Goal: Task Accomplishment & Management: Manage account settings

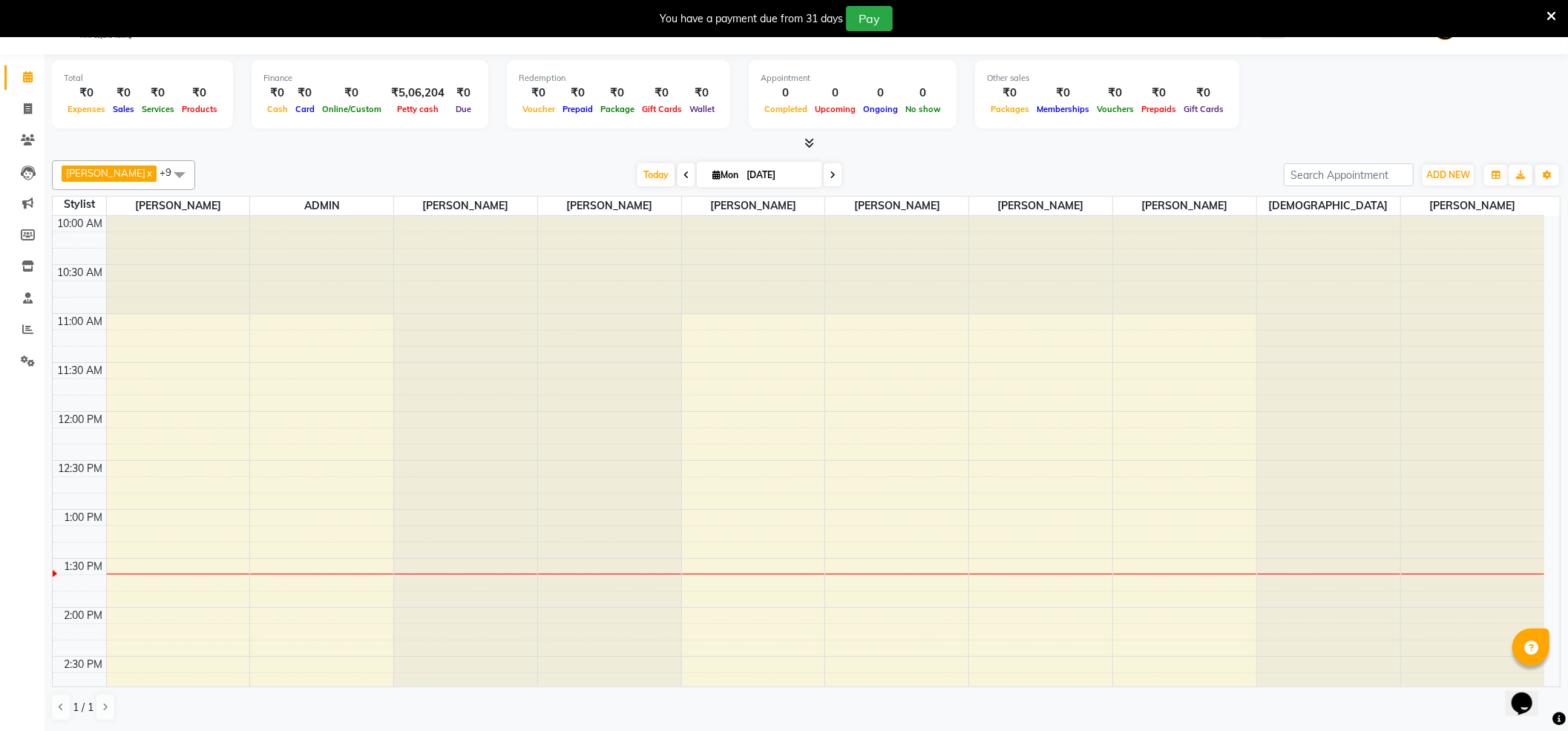
scroll to position [200, 0]
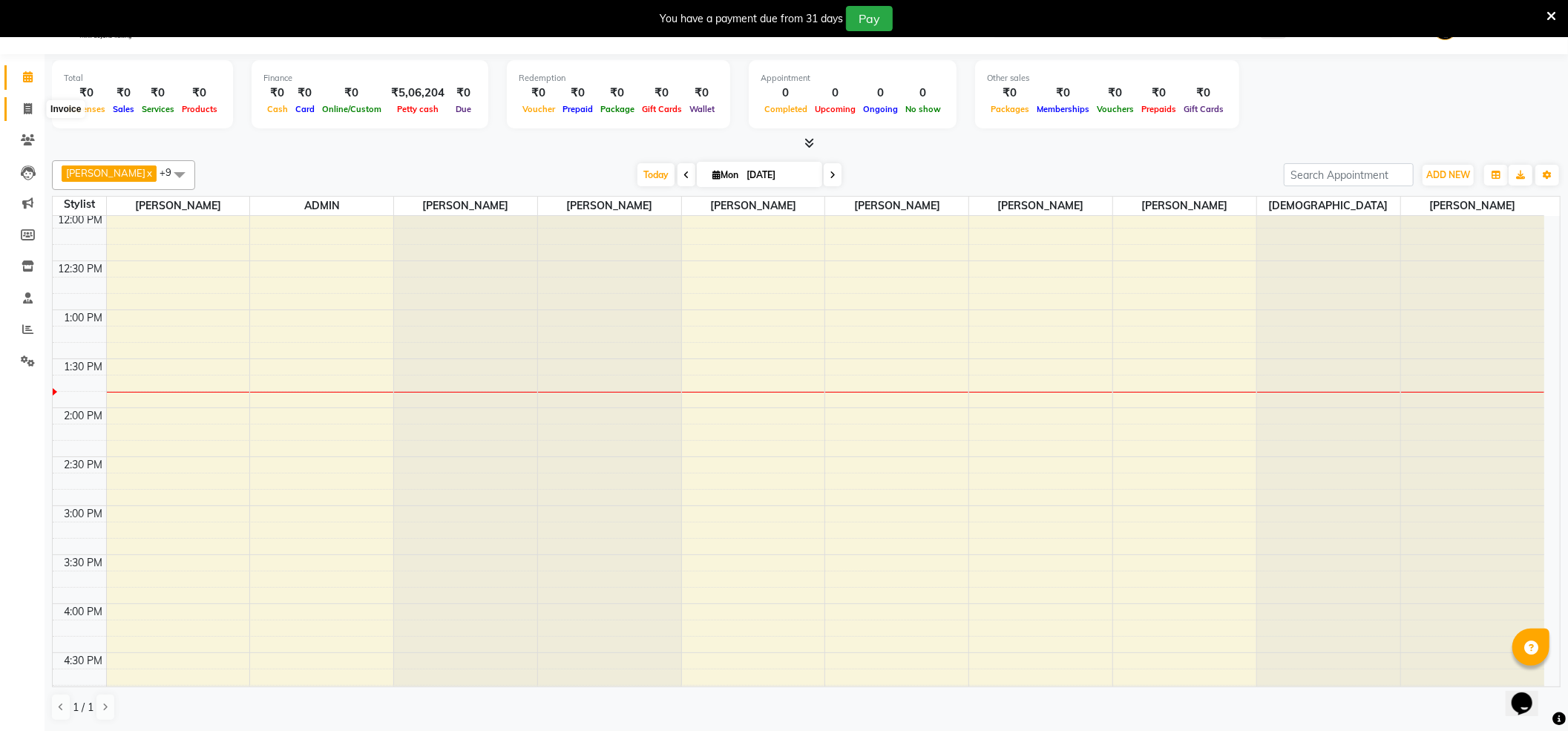
drag, startPoint x: 28, startPoint y: 108, endPoint x: 34, endPoint y: 115, distance: 9.2
click at [27, 108] on icon at bounding box center [28, 108] width 8 height 12
select select "service"
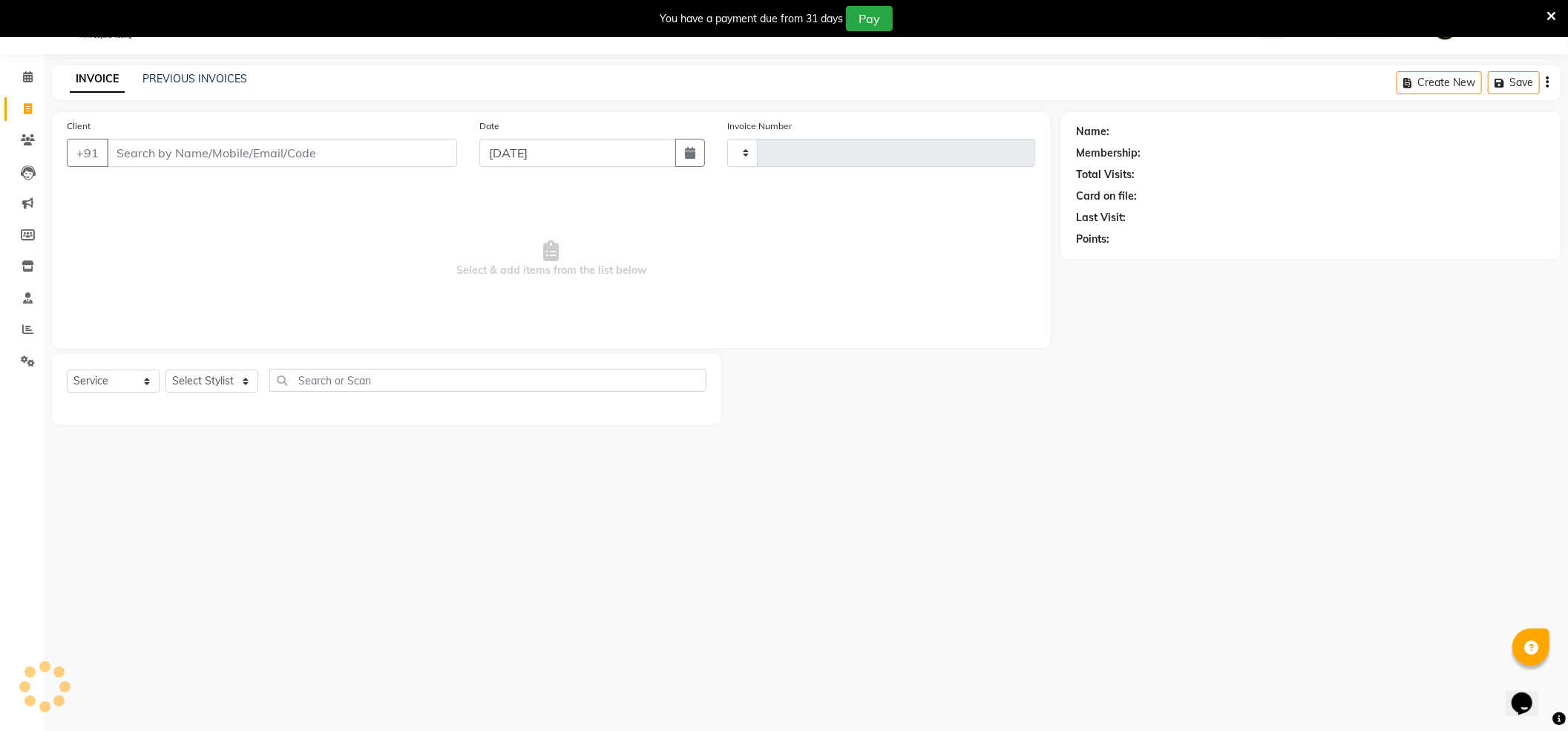
type input "3270"
select select "846"
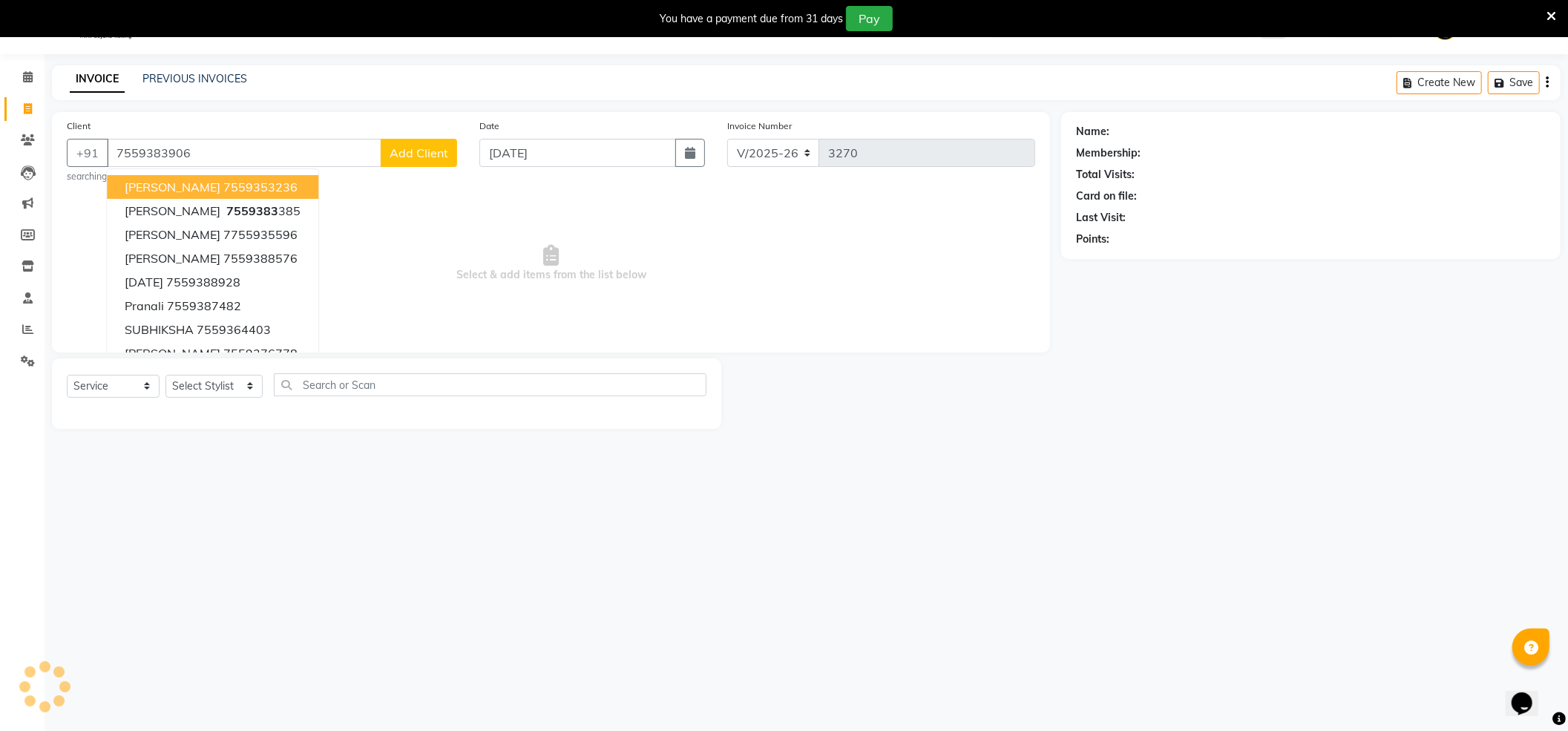
type input "7559383906"
click at [432, 155] on span "Add Client" at bounding box center [419, 153] width 59 height 15
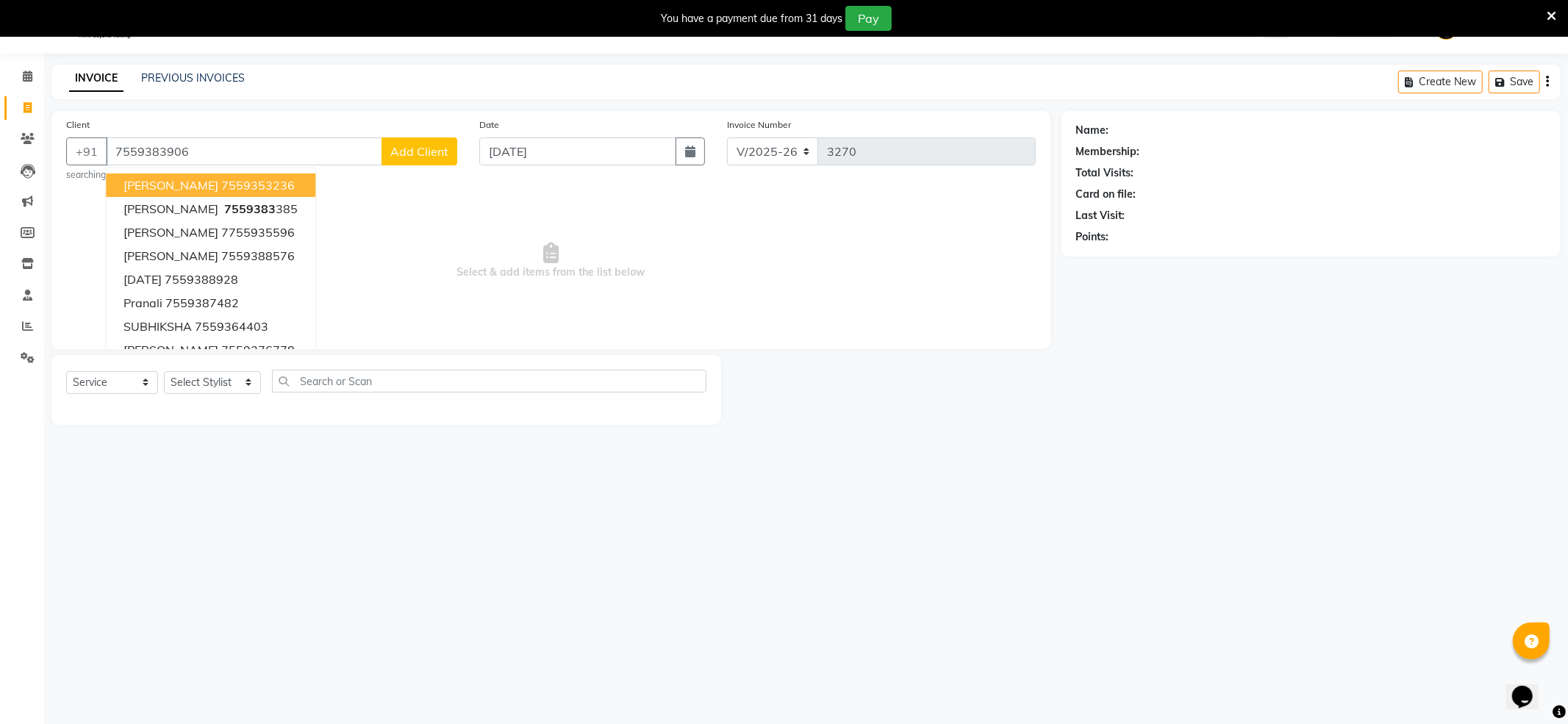
select select "22"
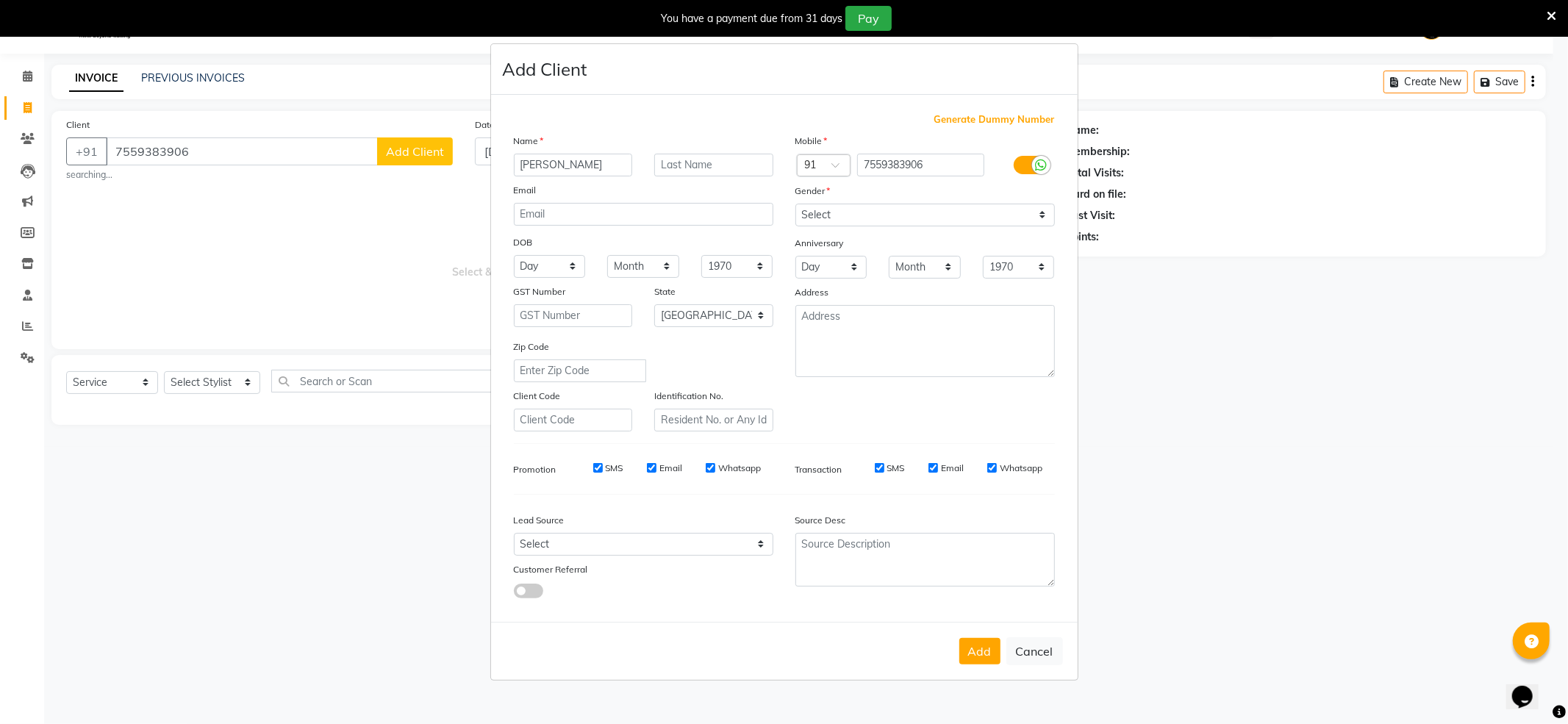
type input "[PERSON_NAME]"
click at [880, 213] on select "Select [DEMOGRAPHIC_DATA] [DEMOGRAPHIC_DATA] Other Prefer Not To Say" at bounding box center [925, 215] width 260 height 23
select select "[DEMOGRAPHIC_DATA]"
click at [795, 204] on select "Select [DEMOGRAPHIC_DATA] [DEMOGRAPHIC_DATA] Other Prefer Not To Say" at bounding box center [925, 215] width 260 height 23
click at [980, 647] on button "Add" at bounding box center [980, 651] width 41 height 26
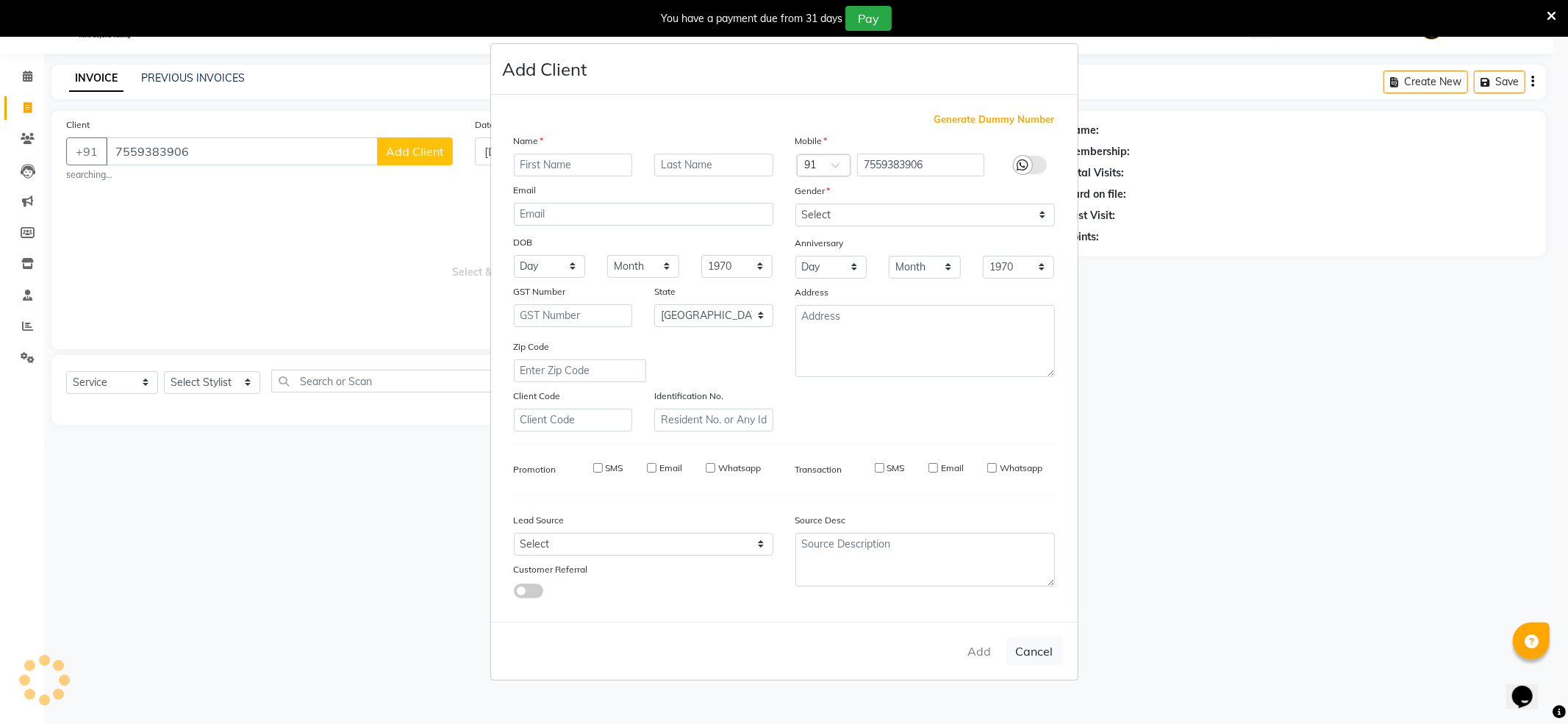
select select
select select "null"
select select
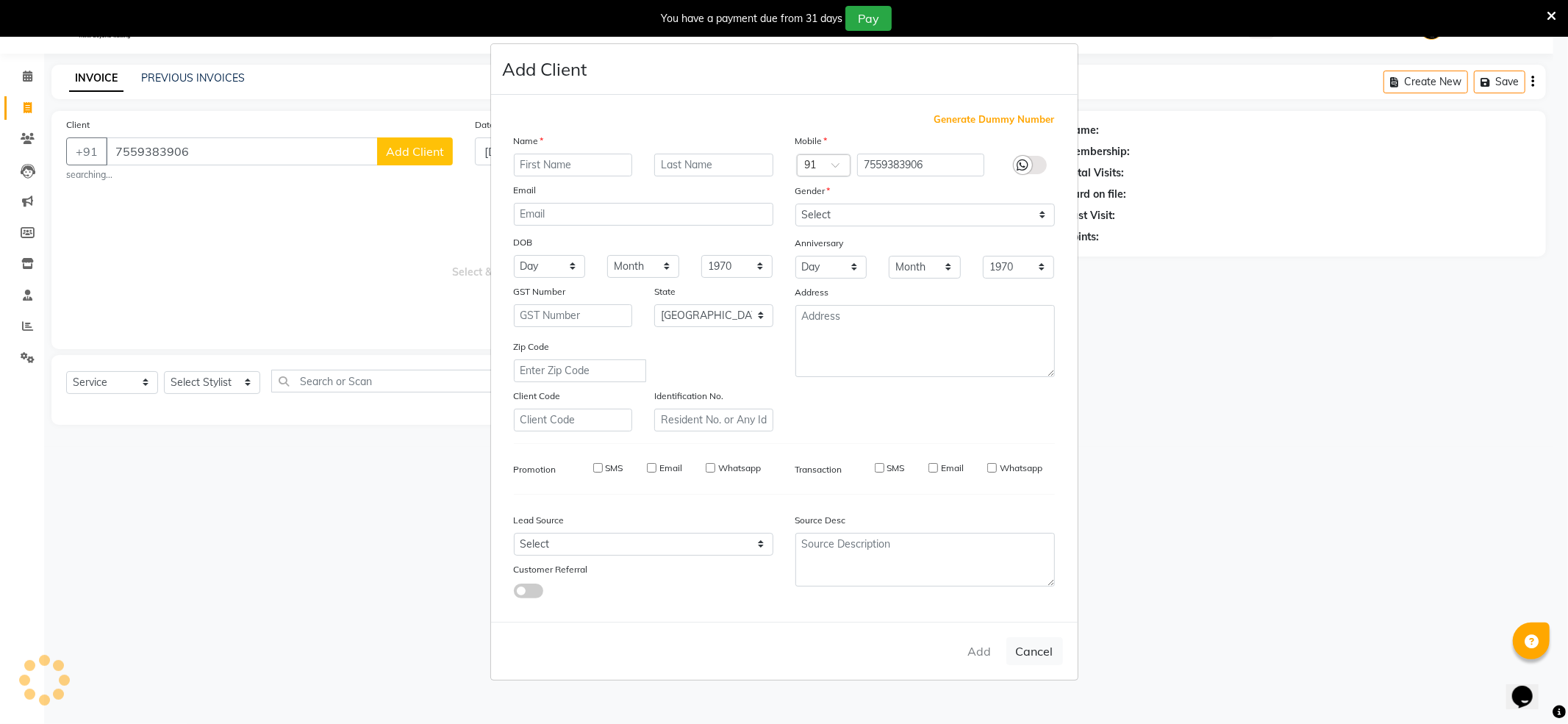
select select
checkbox input "false"
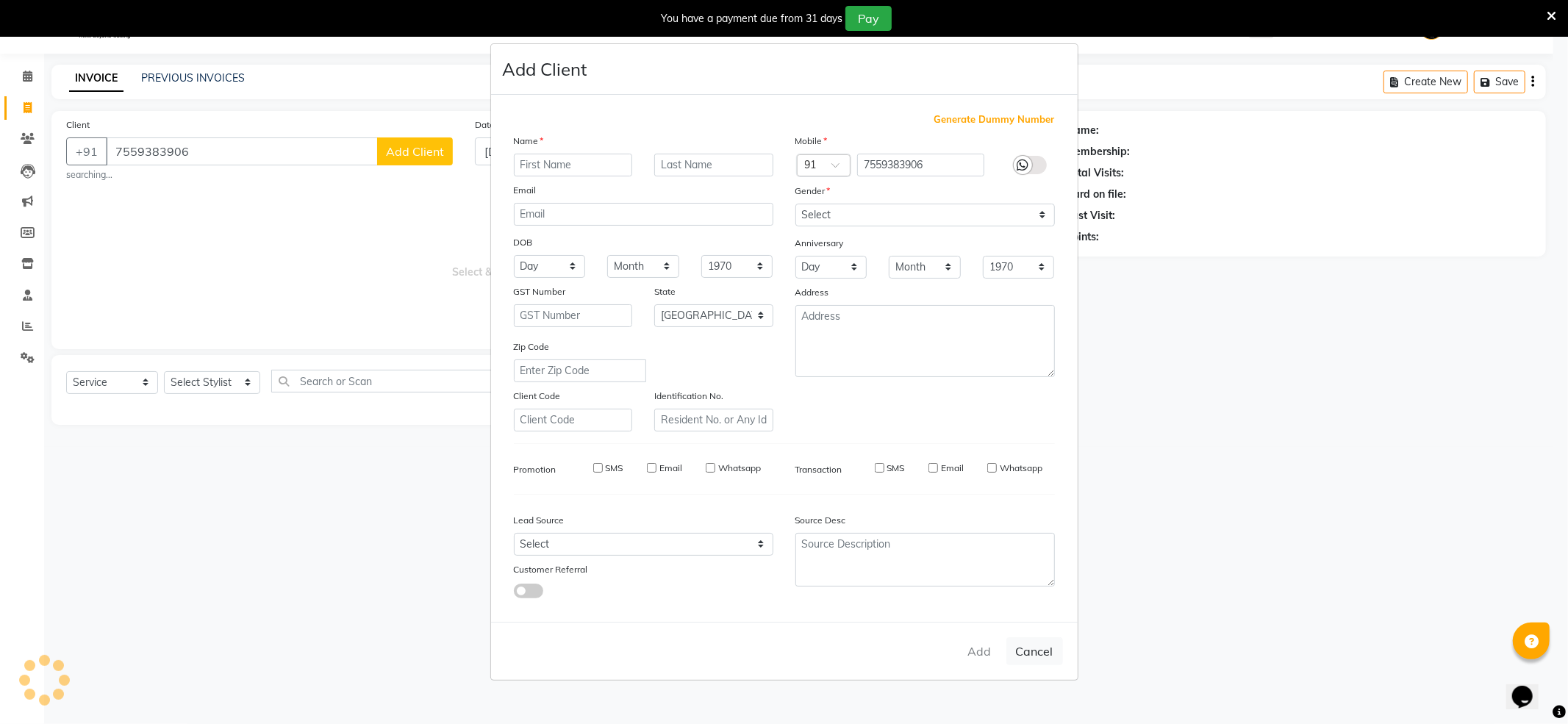
checkbox input "false"
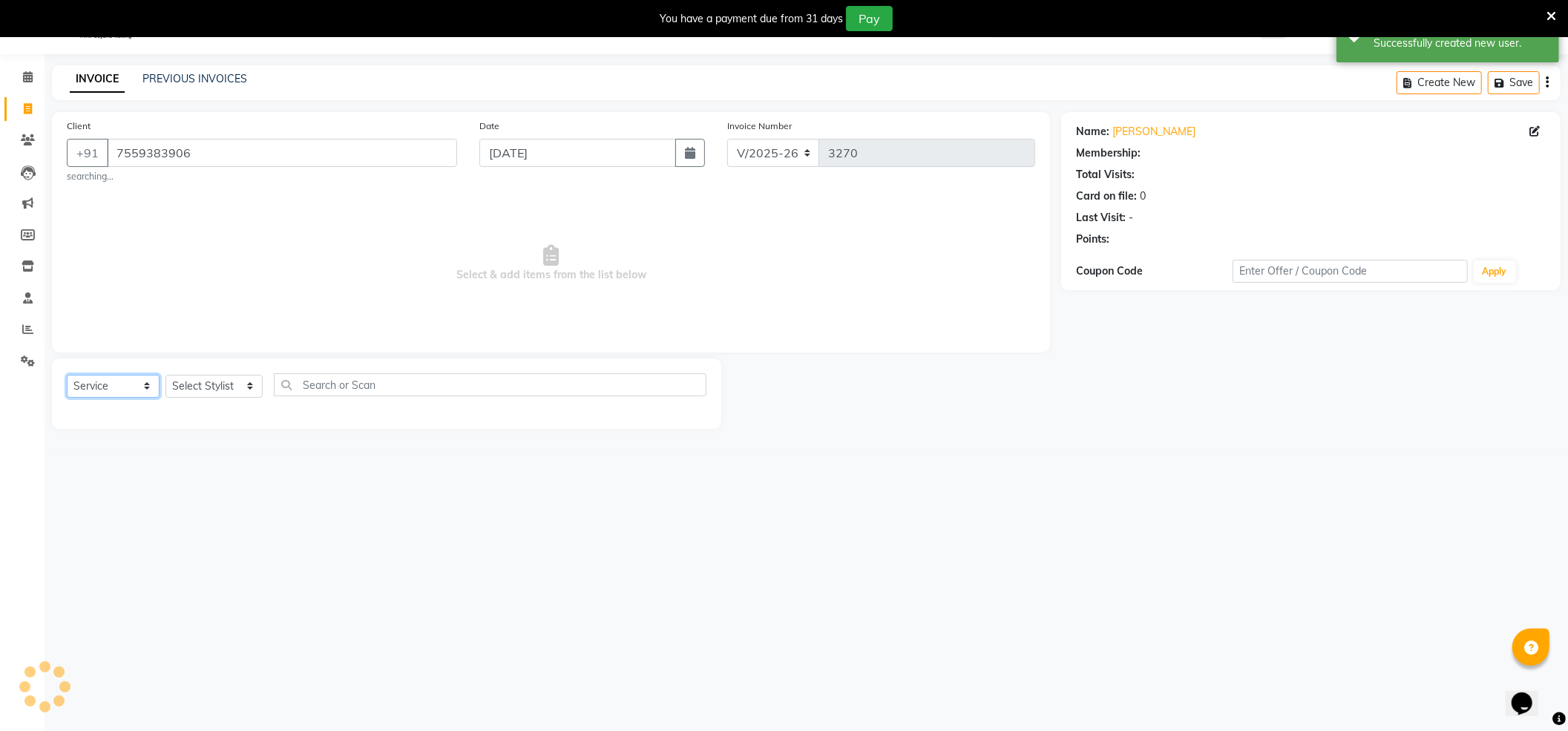
click at [123, 377] on select "Select Service Product Membership Package Voucher Prepaid Gift Card" at bounding box center [113, 386] width 92 height 23
click at [67, 375] on select "Select Service Product Membership Package Voucher Prepaid Gift Card" at bounding box center [113, 386] width 92 height 23
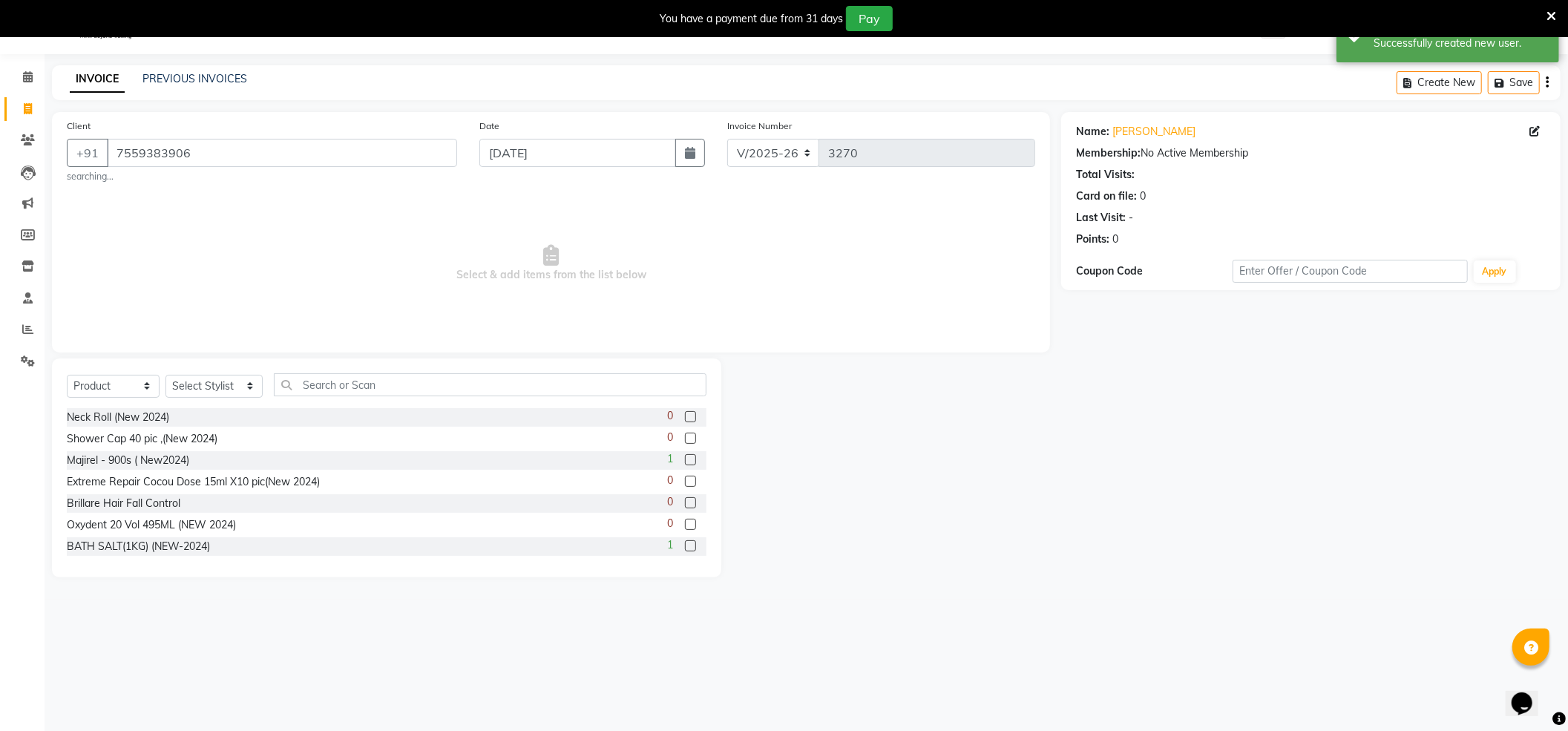
click at [134, 373] on div "Select Service Product Membership Package Voucher Prepaid Gift Card Select Styl…" at bounding box center [386, 390] width 639 height 35
drag, startPoint x: 126, startPoint y: 383, endPoint x: 126, endPoint y: 395, distance: 12.0
click at [126, 383] on select "Select Service Product Membership Package Voucher Prepaid Gift Card" at bounding box center [113, 386] width 92 height 23
select select "service"
click at [67, 375] on select "Select Service Product Membership Package Voucher Prepaid Gift Card" at bounding box center [113, 386] width 92 height 23
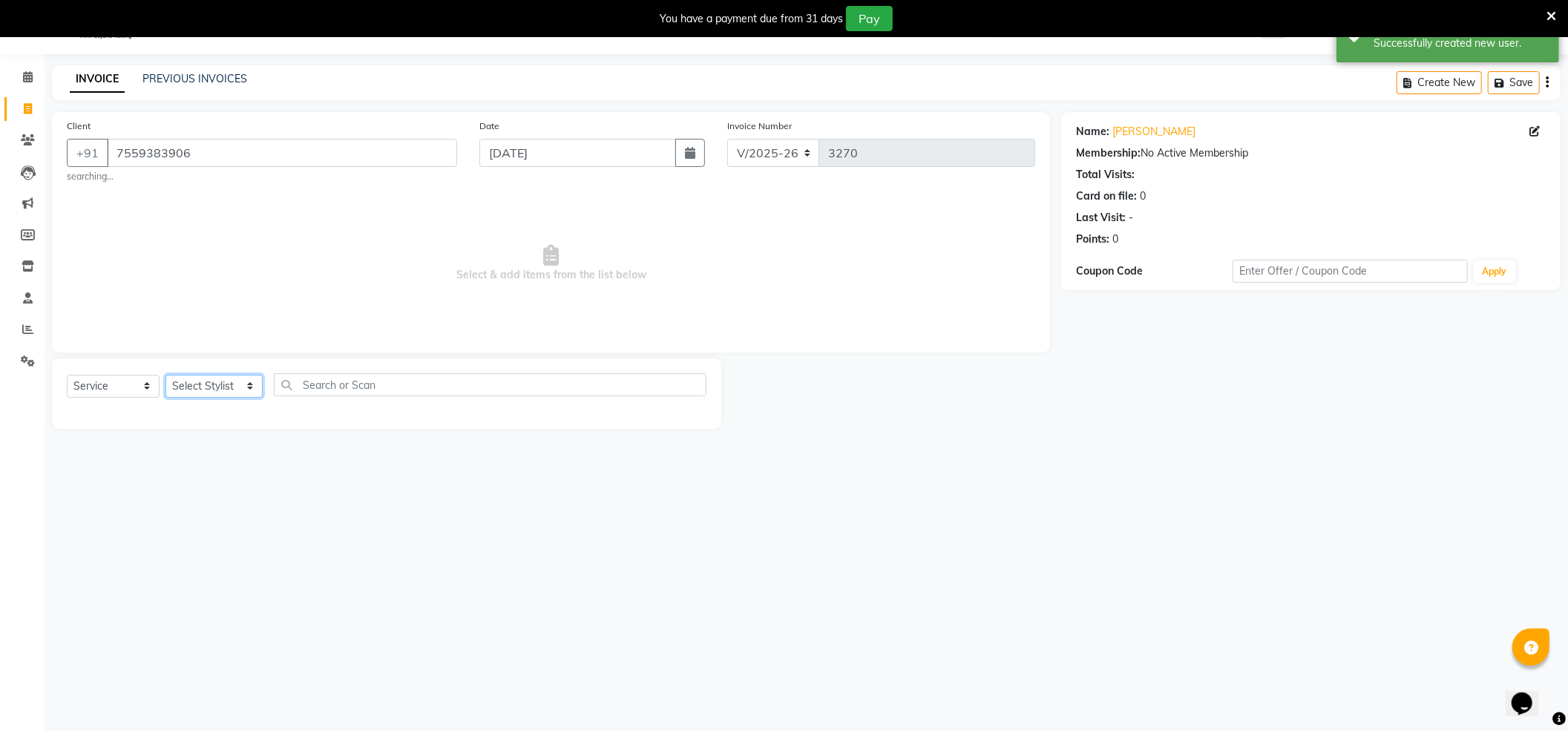
click at [217, 385] on select "Select Stylist [PERSON_NAME] ADMIN Akash Chawale Capello casa 1 [PERSON_NAME] […" at bounding box center [213, 386] width 97 height 23
select select "14395"
click at [165, 375] on select "Select Stylist [PERSON_NAME] ADMIN Akash Chawale Capello casa 1 [PERSON_NAME] […" at bounding box center [213, 386] width 97 height 23
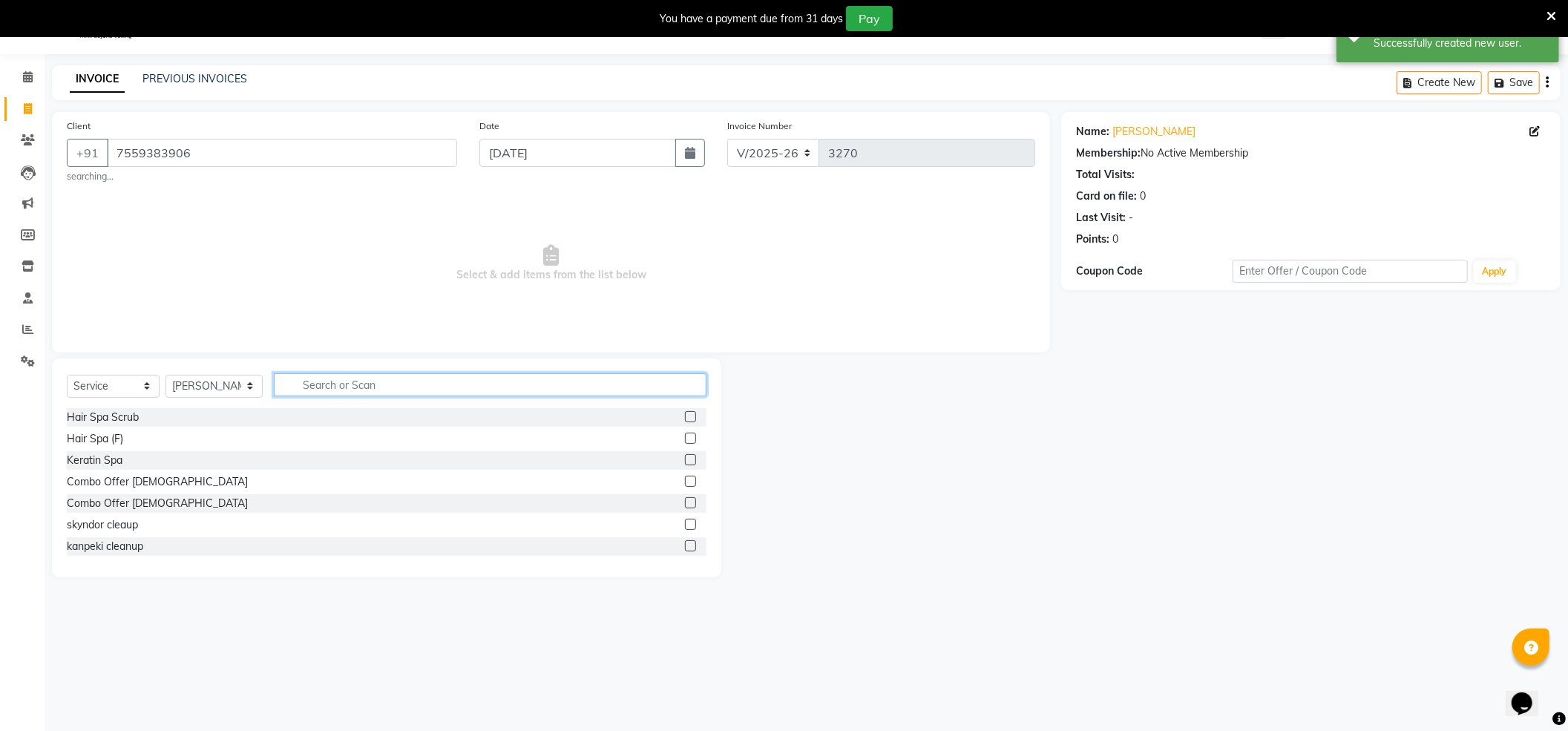
click at [303, 380] on input "text" at bounding box center [489, 385] width 432 height 23
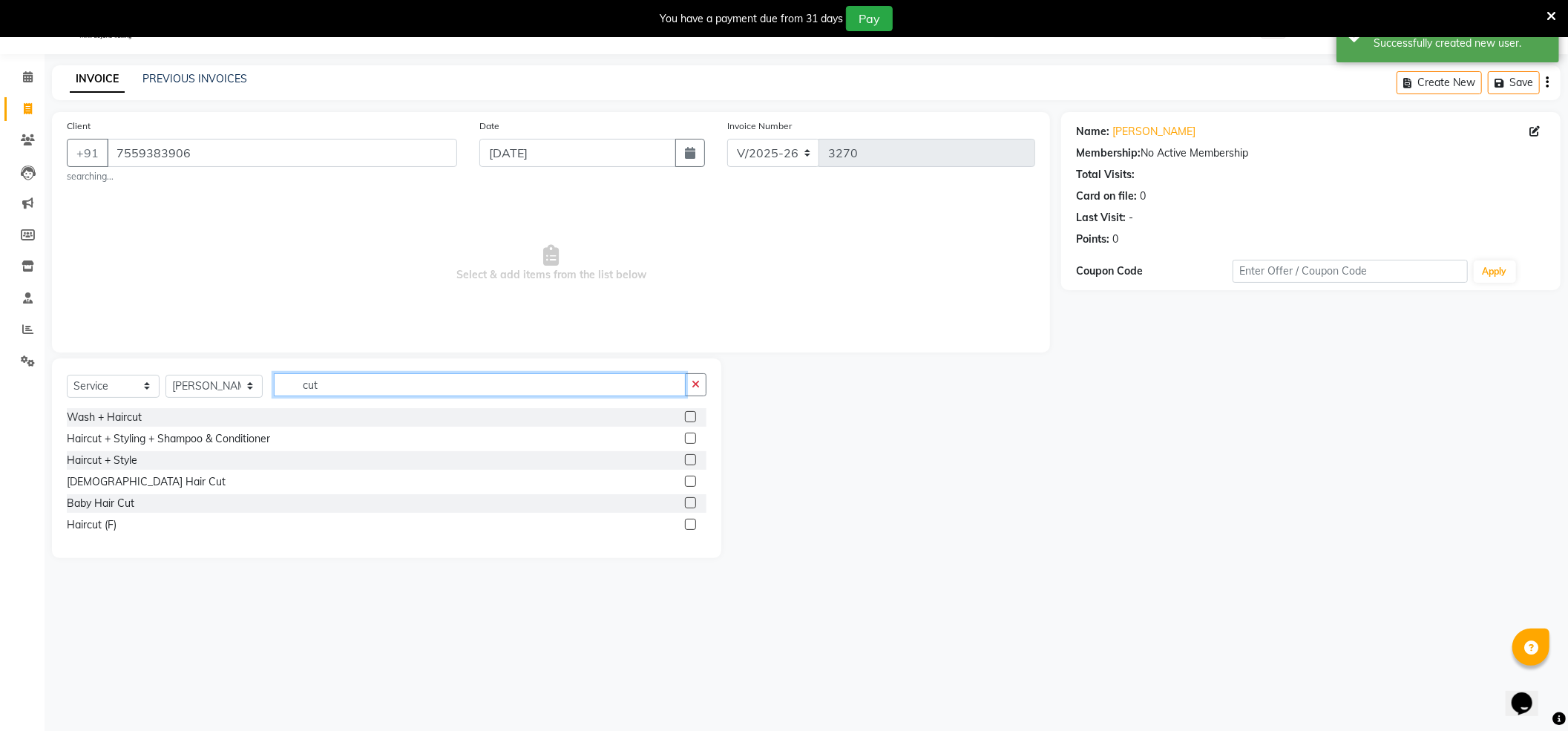
type input "cut"
click at [692, 441] on label at bounding box center [690, 438] width 12 height 12
click at [692, 441] on input "checkbox" at bounding box center [689, 439] width 10 height 10
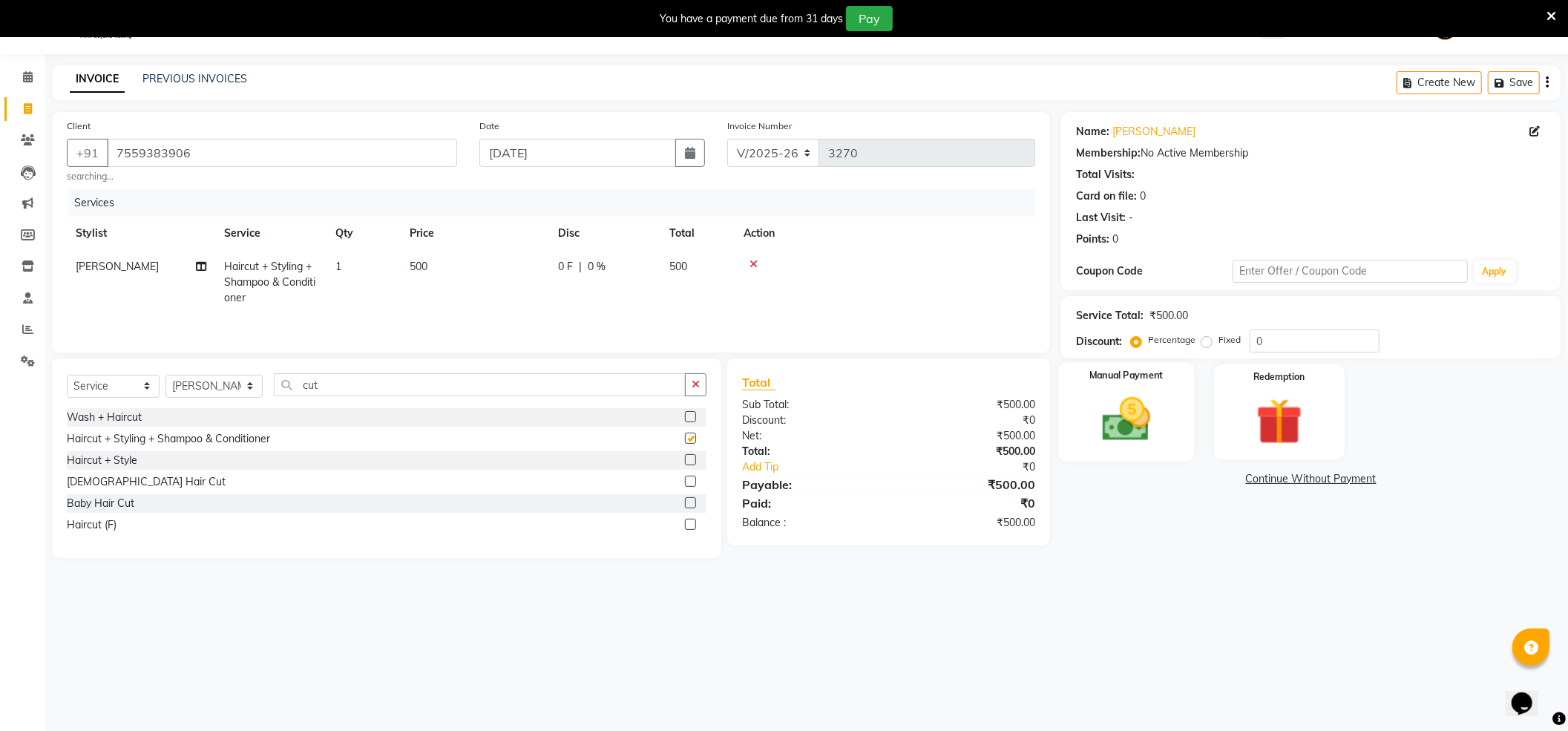
checkbox input "false"
click at [1096, 422] on img at bounding box center [1126, 419] width 79 height 56
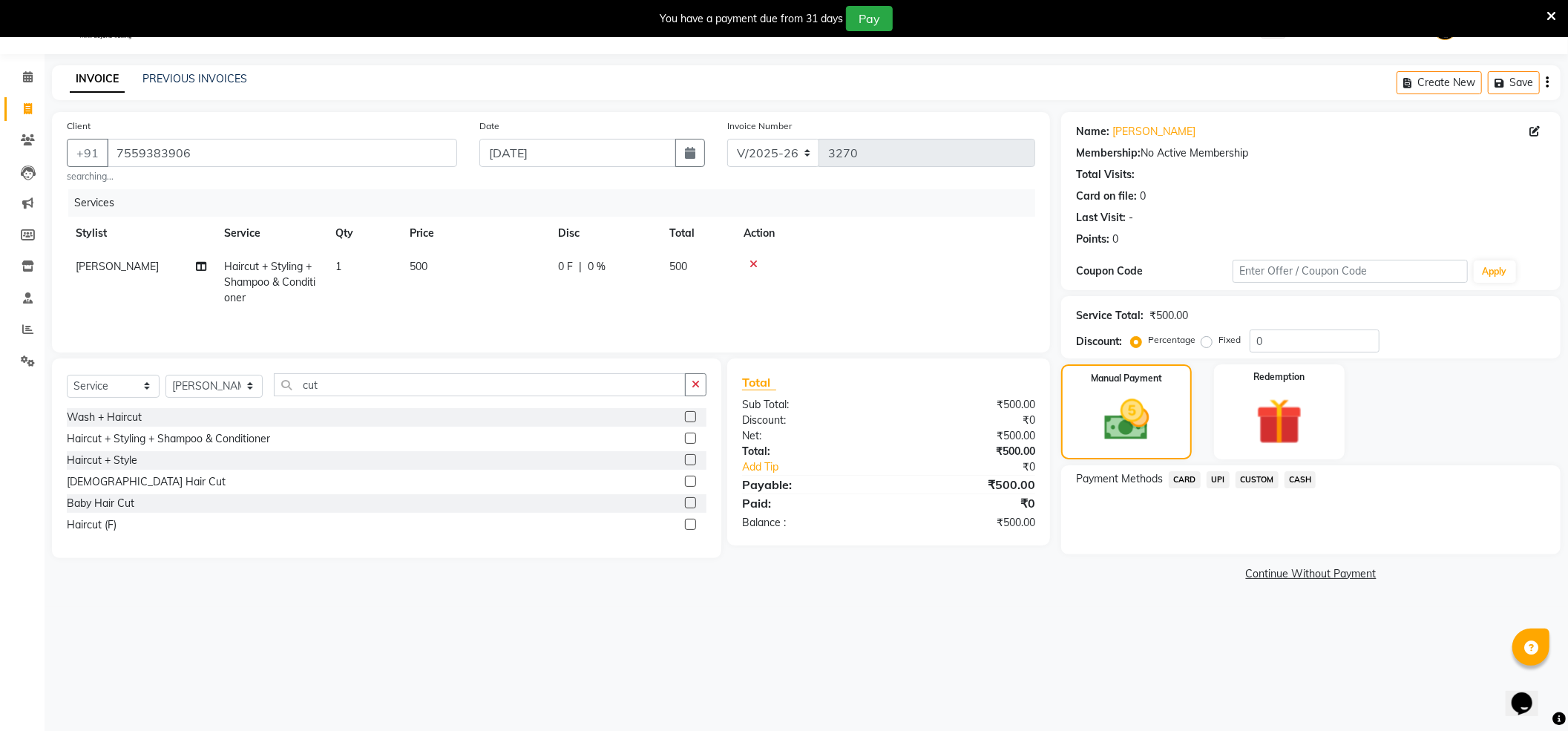
click at [1215, 473] on span "UPI" at bounding box center [1218, 480] width 23 height 17
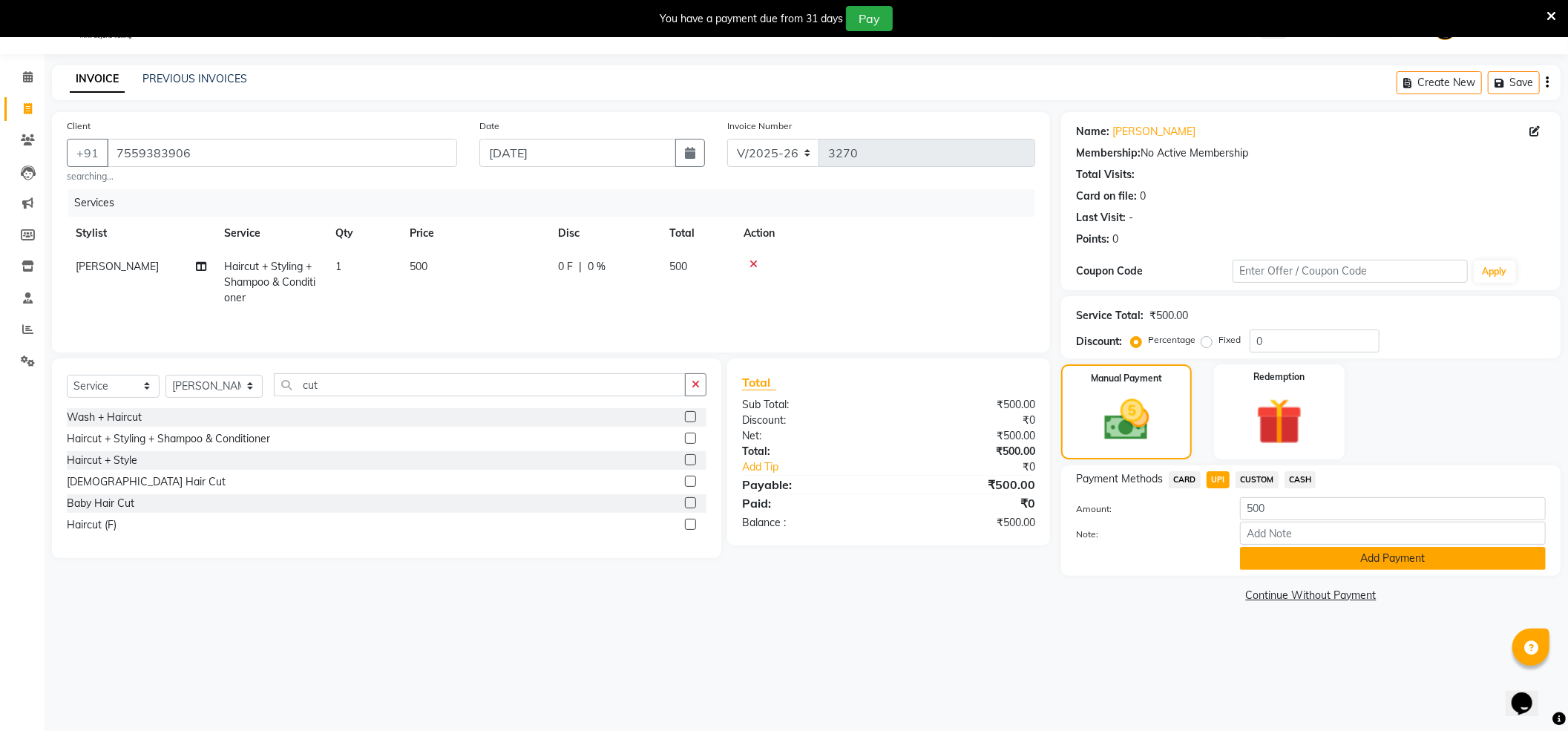
click at [1262, 553] on button "Add Payment" at bounding box center [1392, 559] width 305 height 23
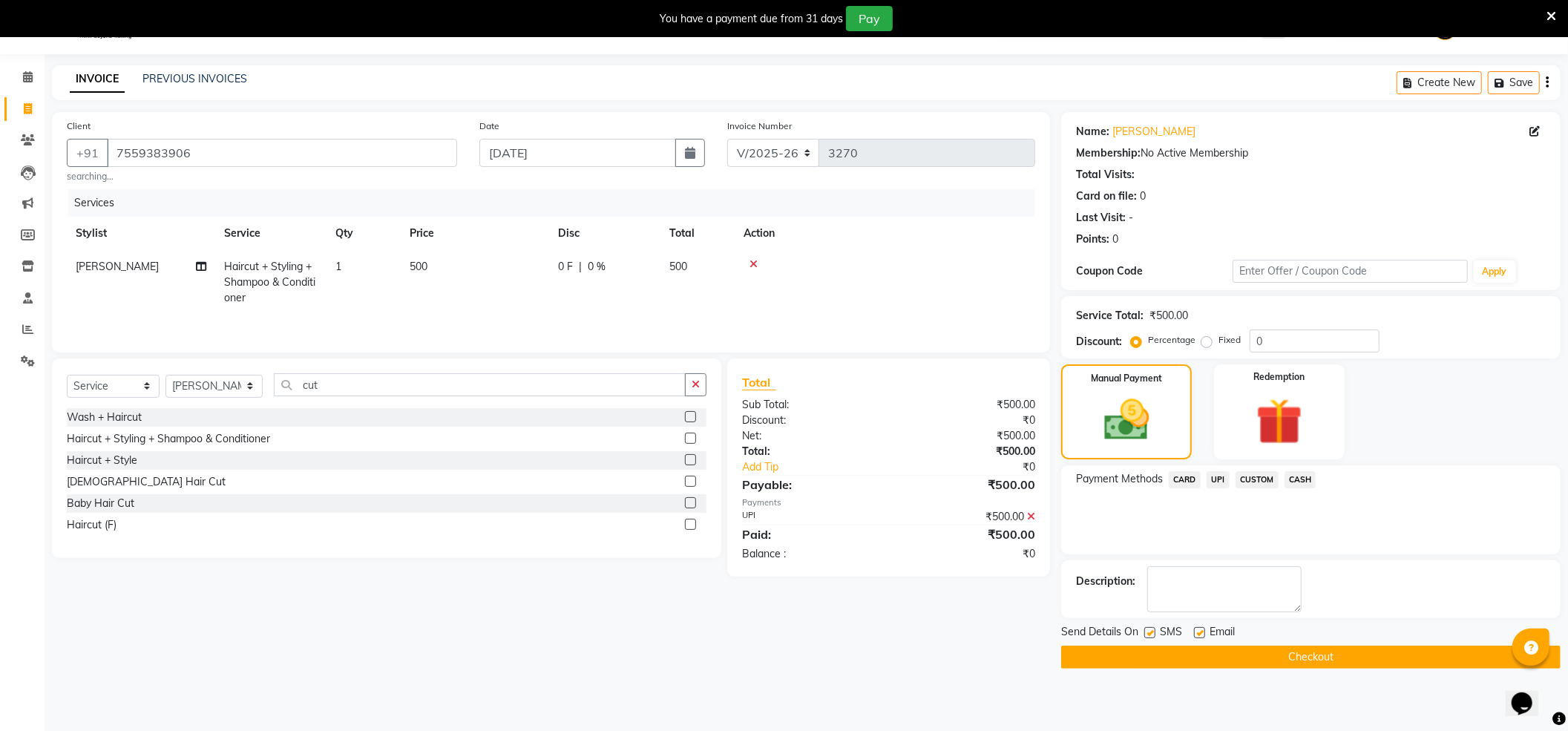
click at [1298, 641] on div "Send Details On SMS Email" at bounding box center [1311, 633] width 499 height 19
click at [1302, 660] on button "Checkout" at bounding box center [1311, 657] width 499 height 23
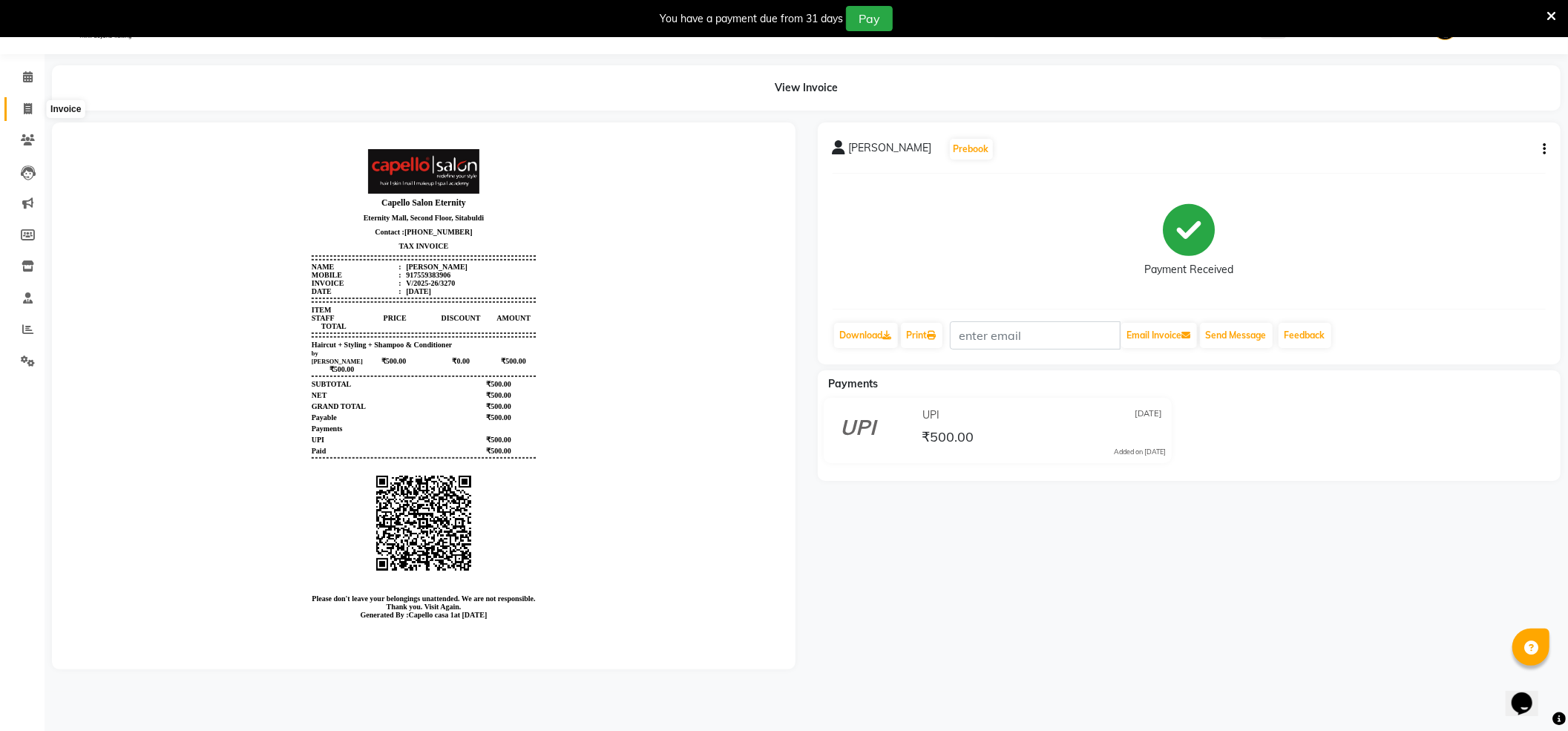
click at [24, 101] on span at bounding box center [28, 109] width 26 height 17
select select "service"
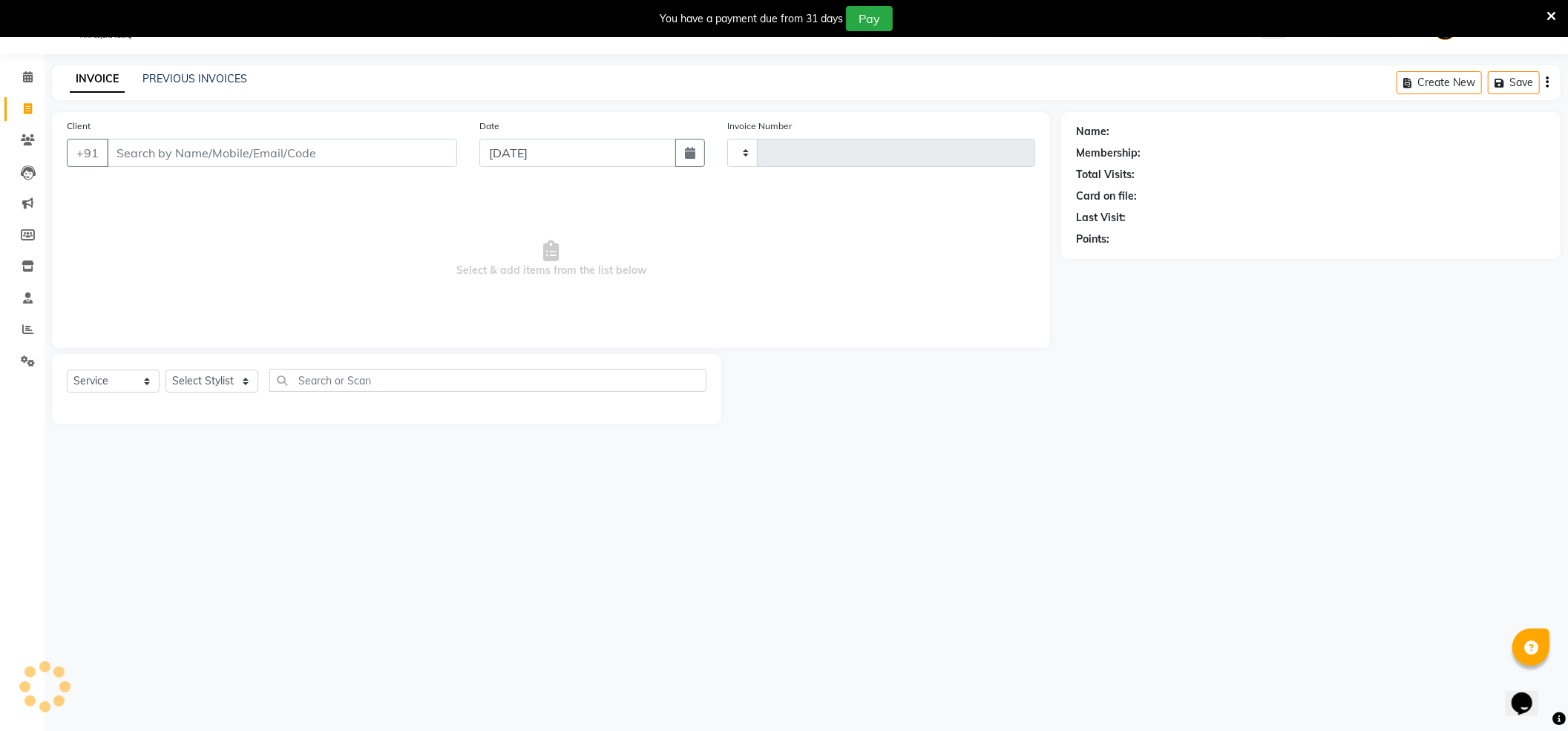
type input "3271"
select select "846"
click at [151, 382] on select "Select Service Product Membership Package Voucher Prepaid Gift Card" at bounding box center [113, 381] width 92 height 23
click at [67, 369] on select "Select Service Product Membership Package Voucher Prepaid Gift Card" at bounding box center [113, 381] width 92 height 23
click at [214, 372] on select "Select Stylist [PERSON_NAME] ADMIN Akash Chawale Capello casa 1 [PERSON_NAME] […" at bounding box center [213, 381] width 97 height 23
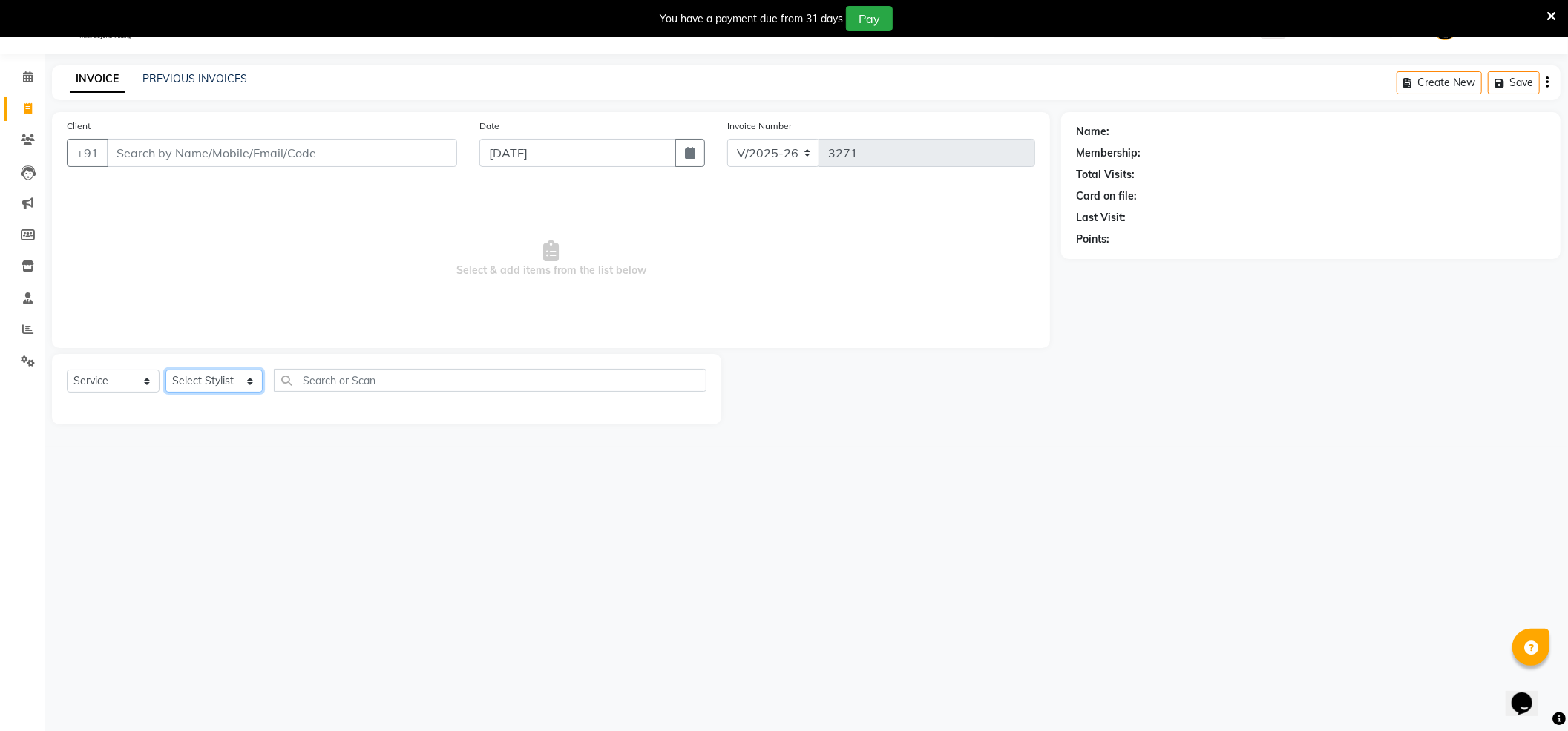
select select "61599"
click at [165, 369] on select "Select Stylist [PERSON_NAME] ADMIN Akash Chawale Capello casa 1 [PERSON_NAME] […" at bounding box center [213, 381] width 97 height 23
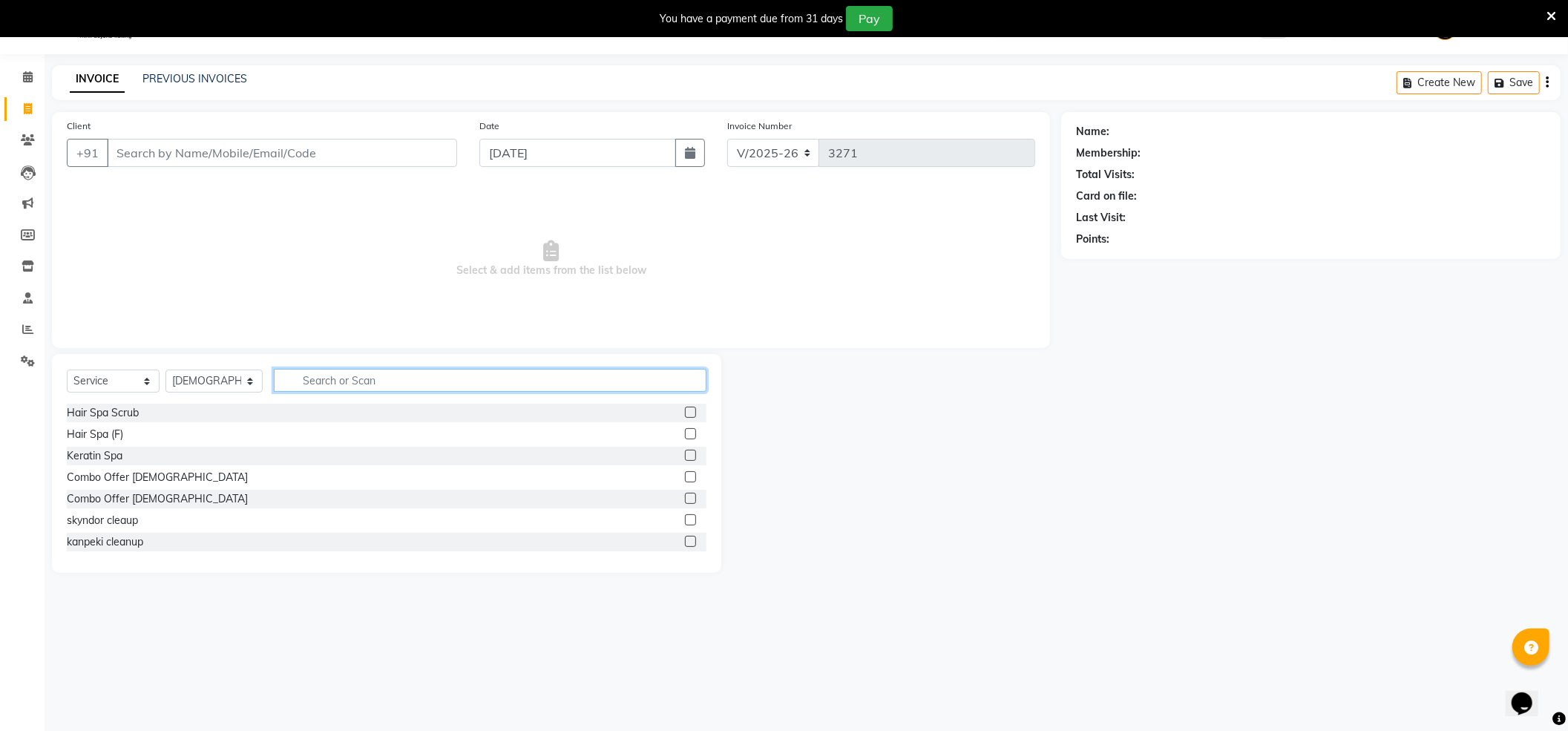
click at [350, 372] on input "text" at bounding box center [489, 380] width 432 height 23
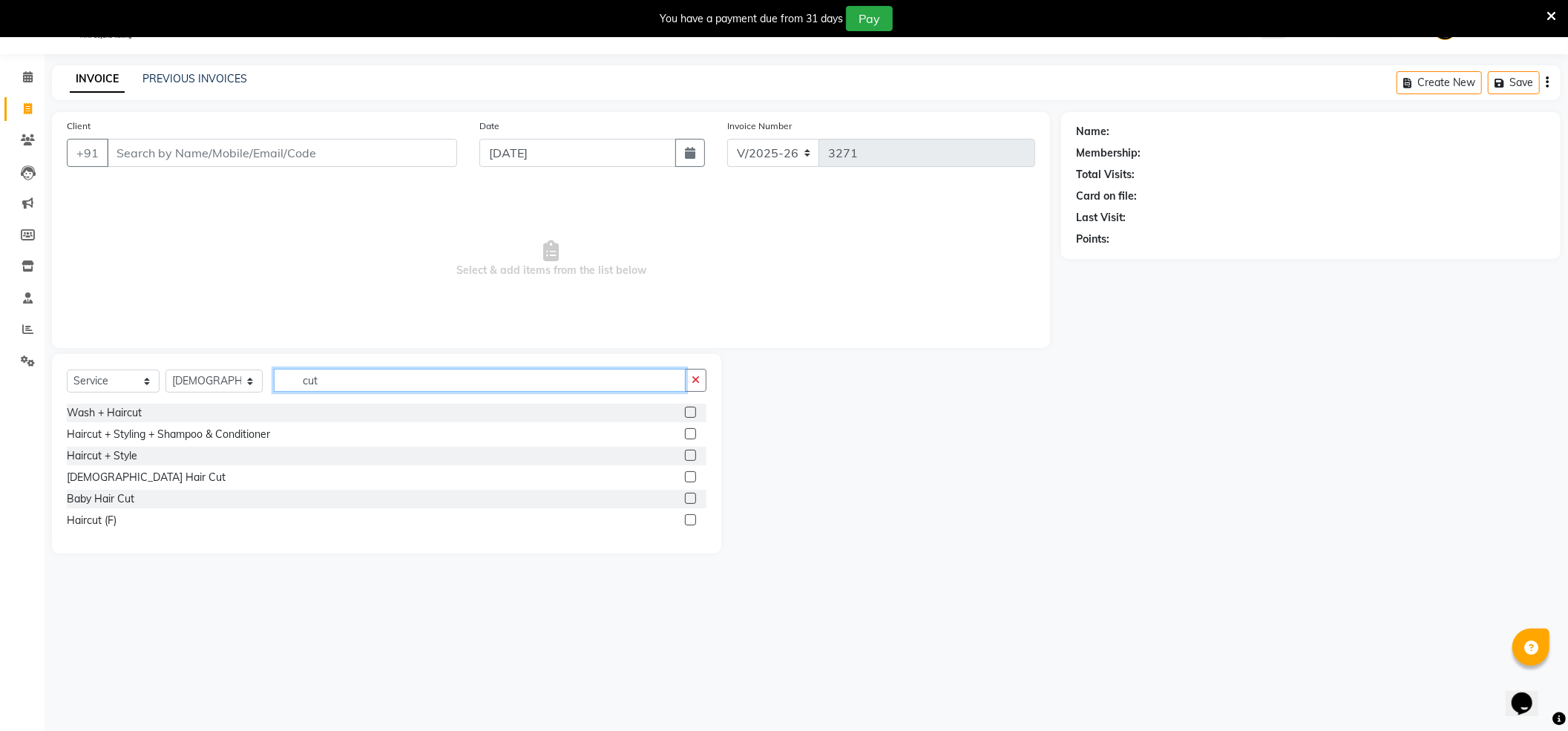
type input "cut"
click at [698, 431] on div at bounding box center [695, 434] width 21 height 19
click at [688, 434] on label at bounding box center [690, 433] width 12 height 12
click at [688, 434] on input "checkbox" at bounding box center [689, 434] width 10 height 10
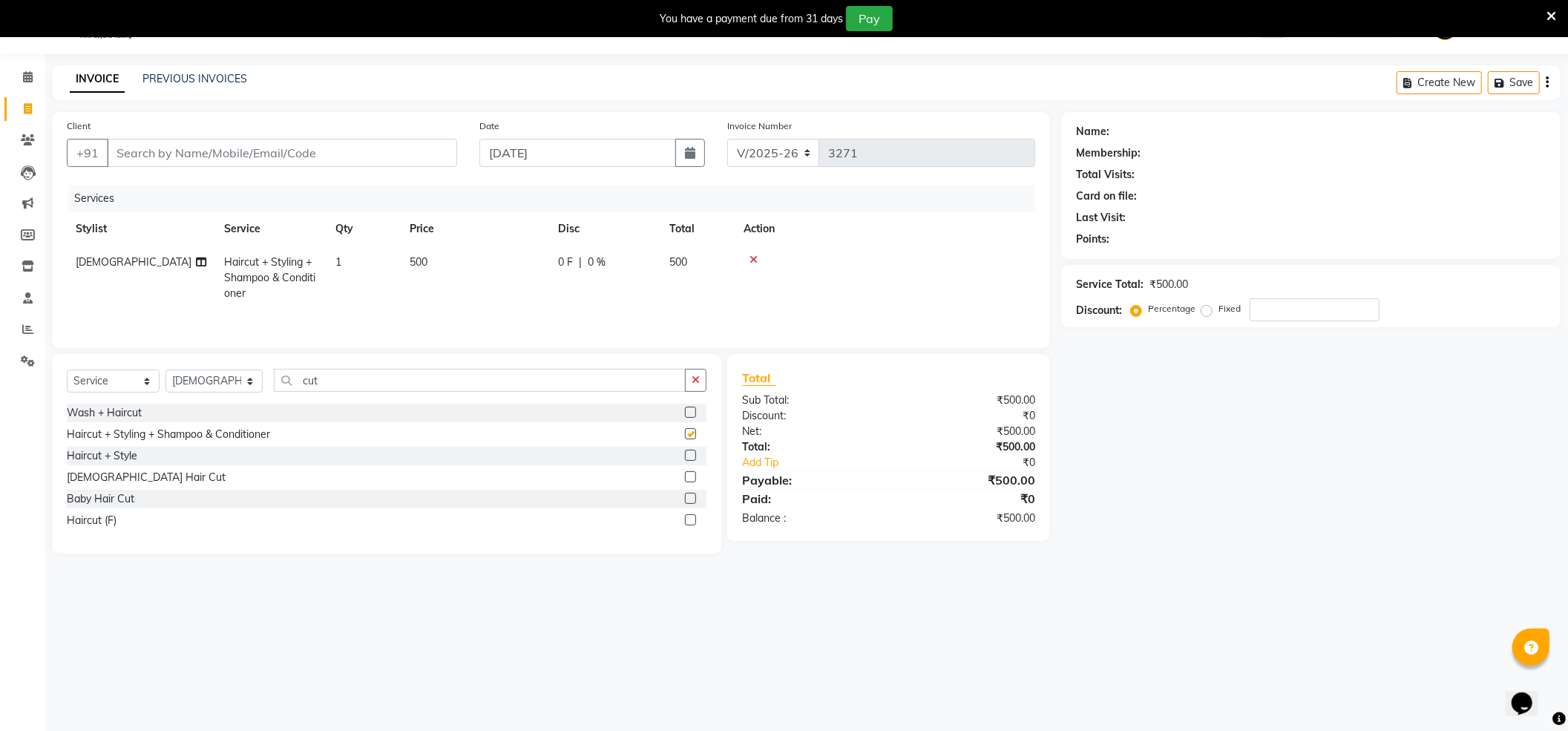
checkbox input "false"
click at [259, 153] on input "Client" at bounding box center [281, 153] width 350 height 28
type input "8"
type input "0"
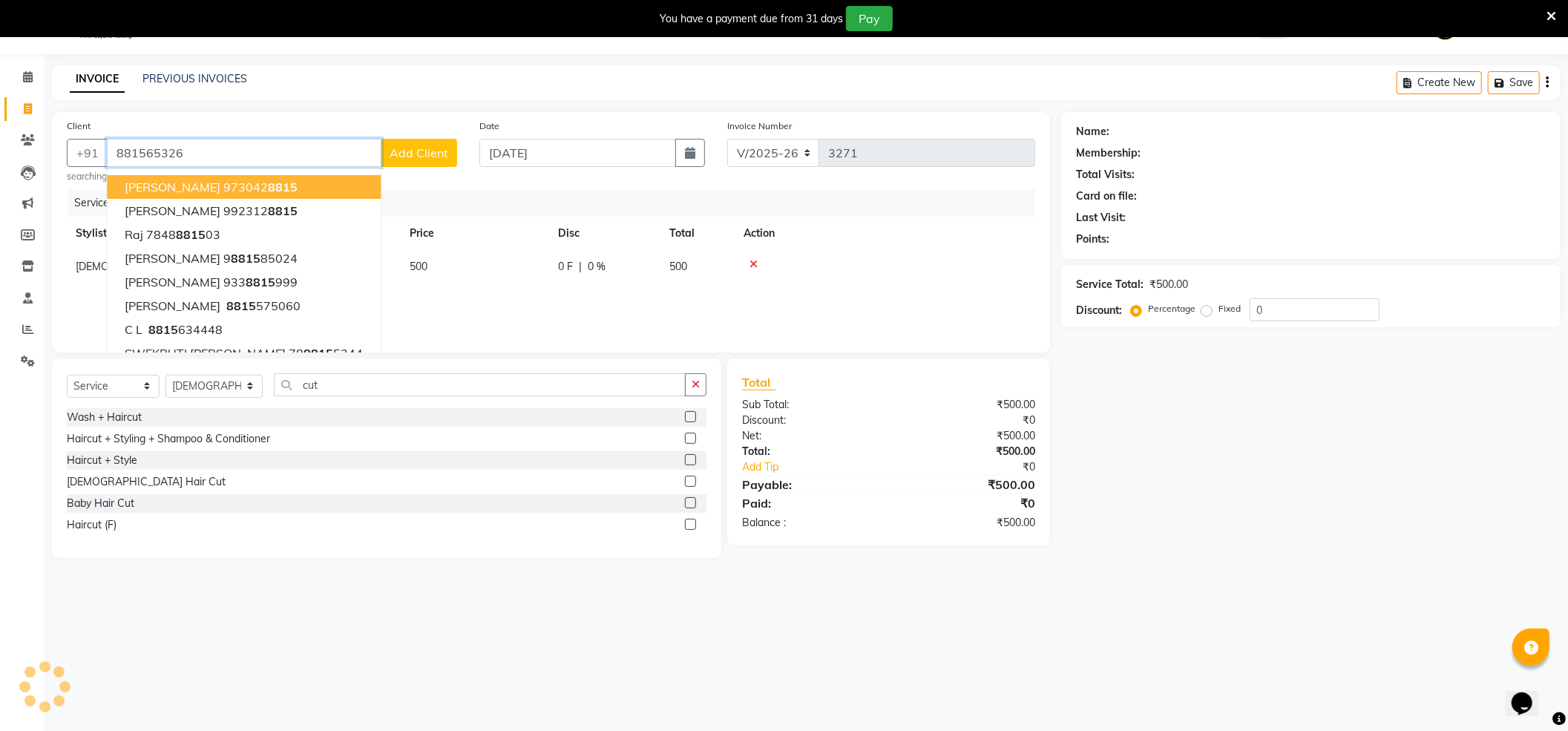
type input "881565326"
click at [432, 155] on span "Add Client" at bounding box center [419, 153] width 59 height 15
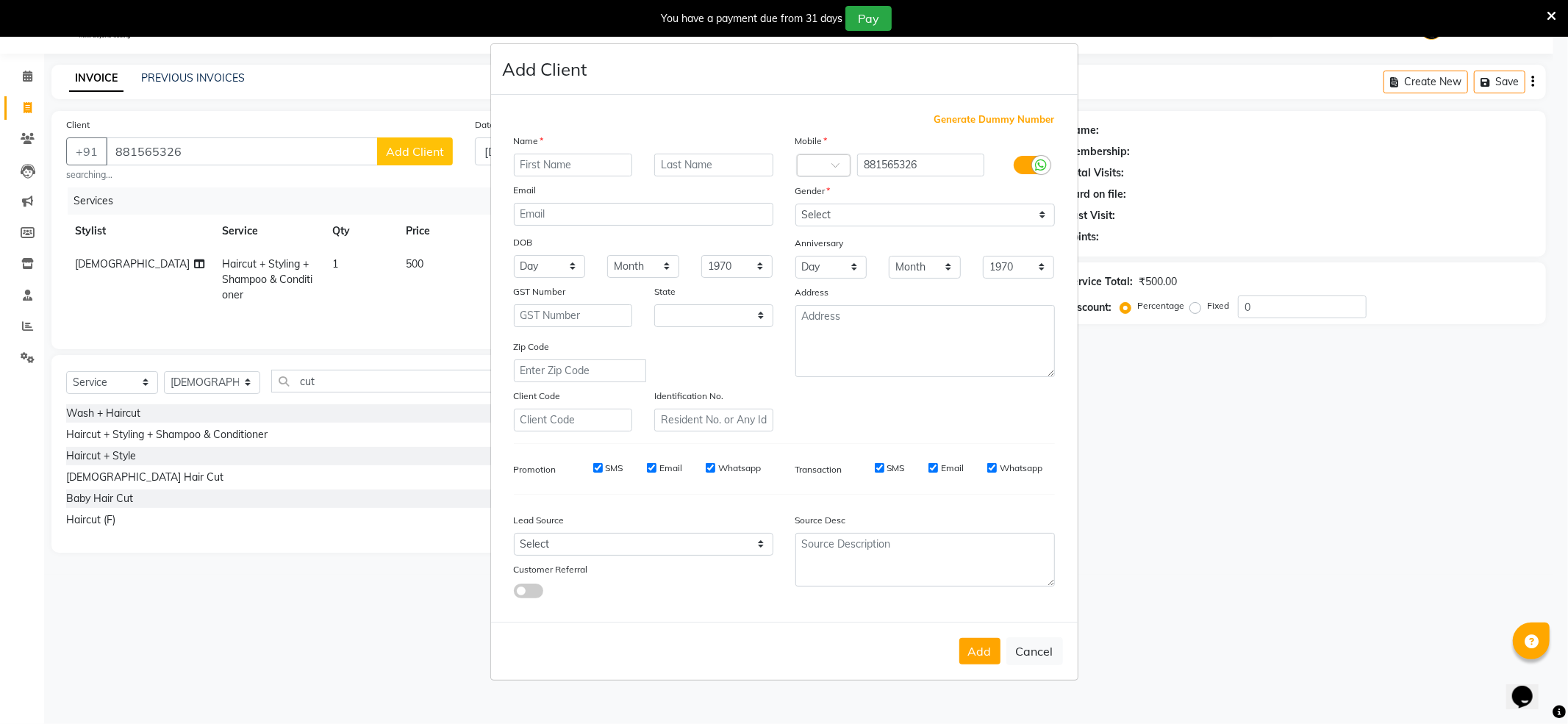
select select "22"
type input "gariomA"
click at [861, 213] on select "Select [DEMOGRAPHIC_DATA] [DEMOGRAPHIC_DATA] Other Prefer Not To Say" at bounding box center [925, 215] width 260 height 23
select select "[DEMOGRAPHIC_DATA]"
click at [795, 204] on select "Select [DEMOGRAPHIC_DATA] [DEMOGRAPHIC_DATA] Other Prefer Not To Say" at bounding box center [925, 215] width 260 height 23
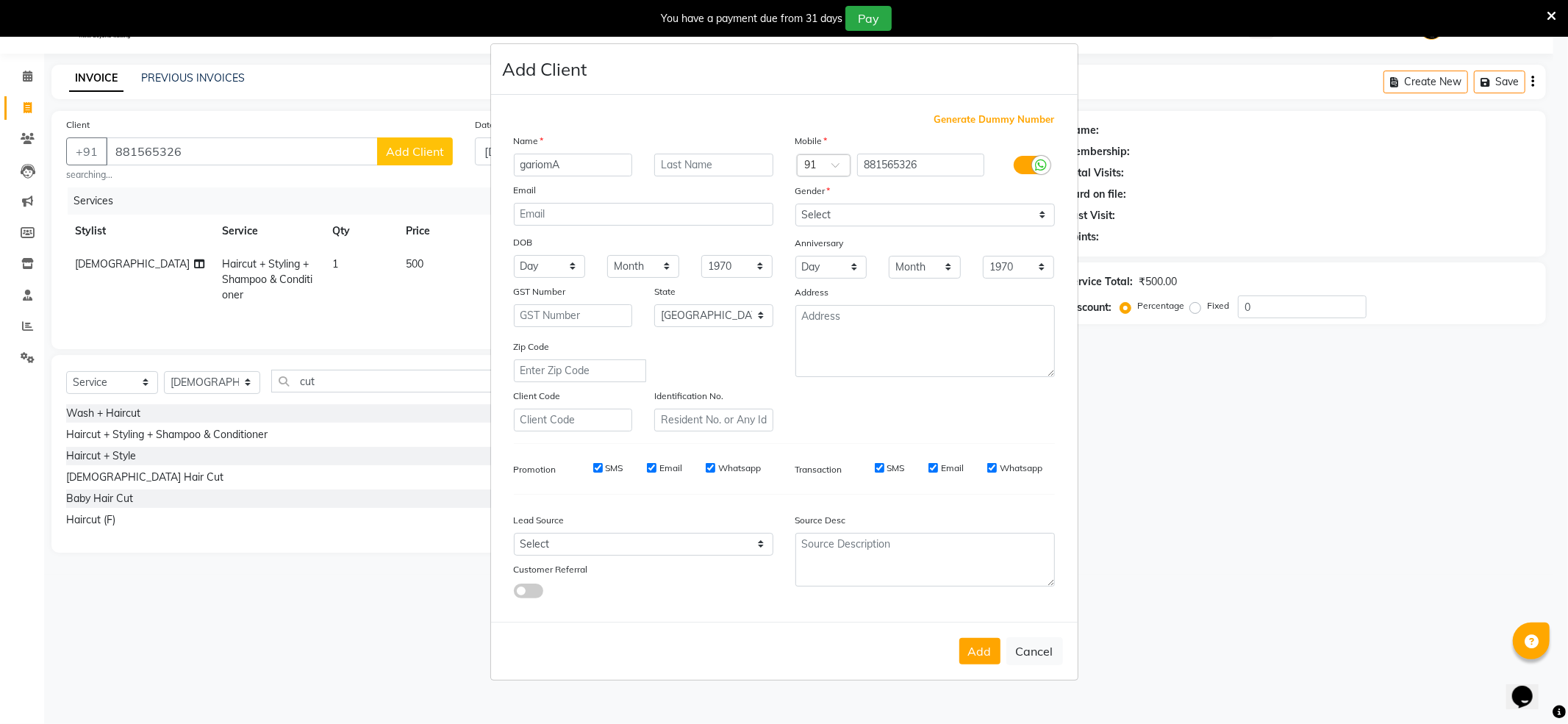
drag, startPoint x: 984, startPoint y: 651, endPoint x: 995, endPoint y: 646, distance: 12.1
click at [986, 651] on button "Add" at bounding box center [980, 651] width 41 height 26
select select
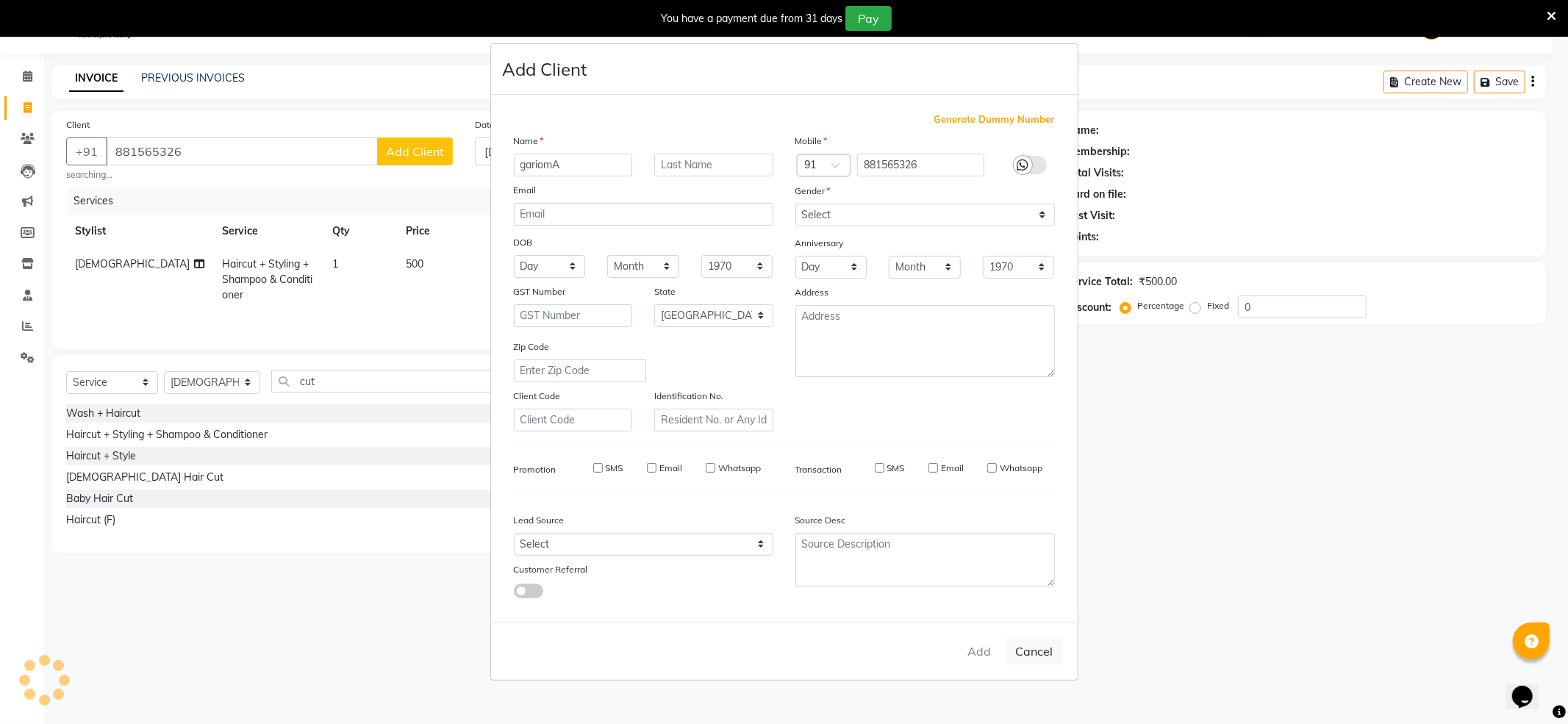
select select "null"
select select
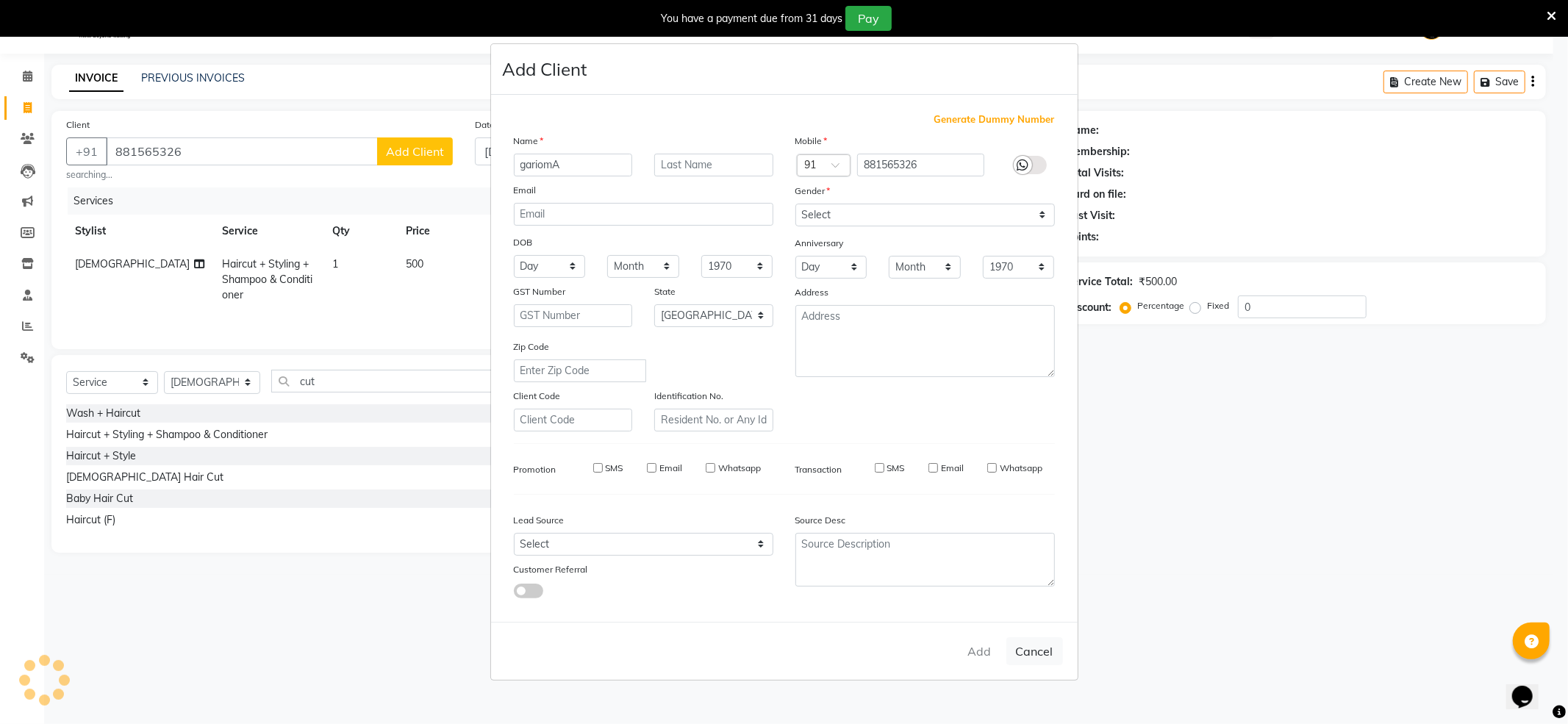
checkbox input "false"
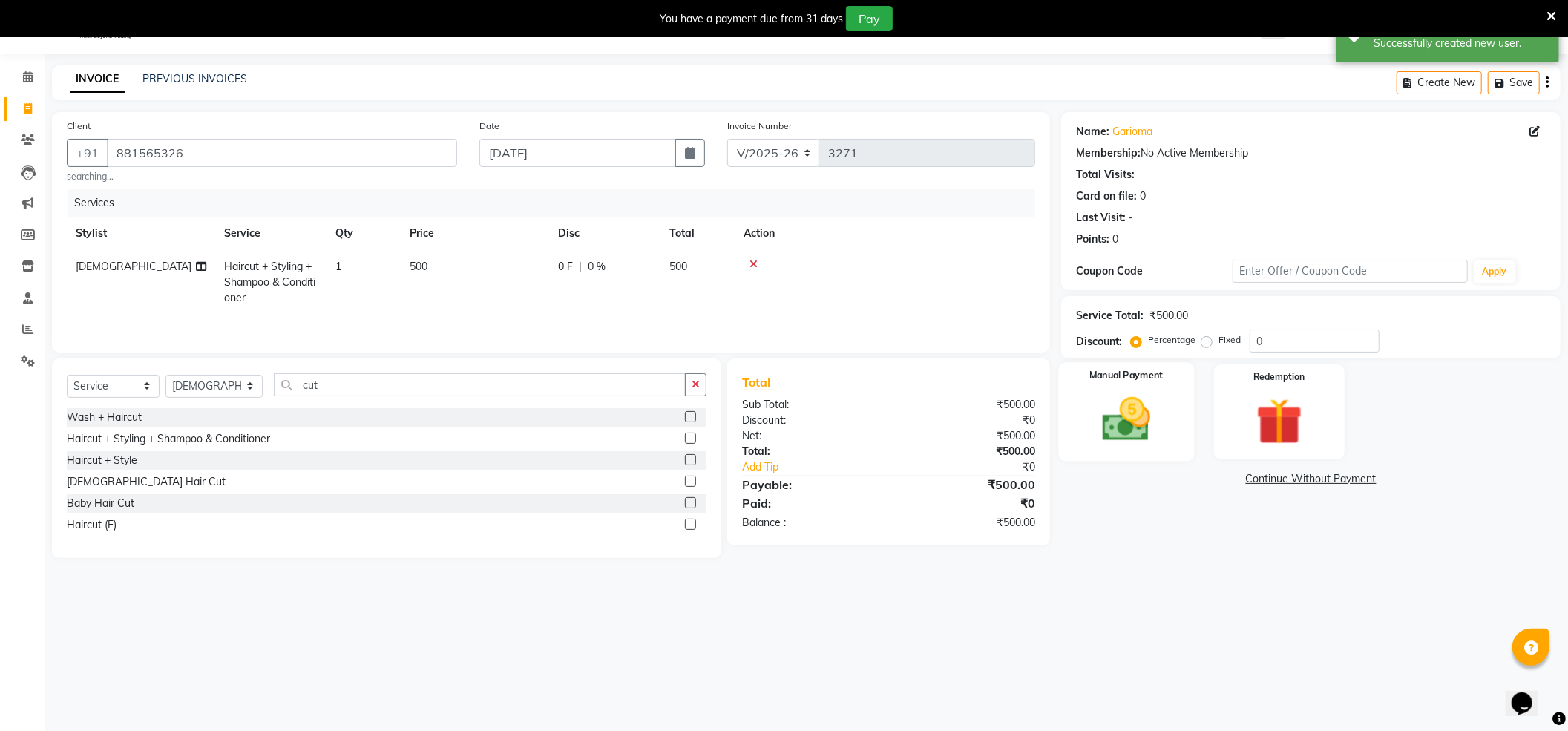
click at [1149, 434] on img at bounding box center [1126, 419] width 79 height 56
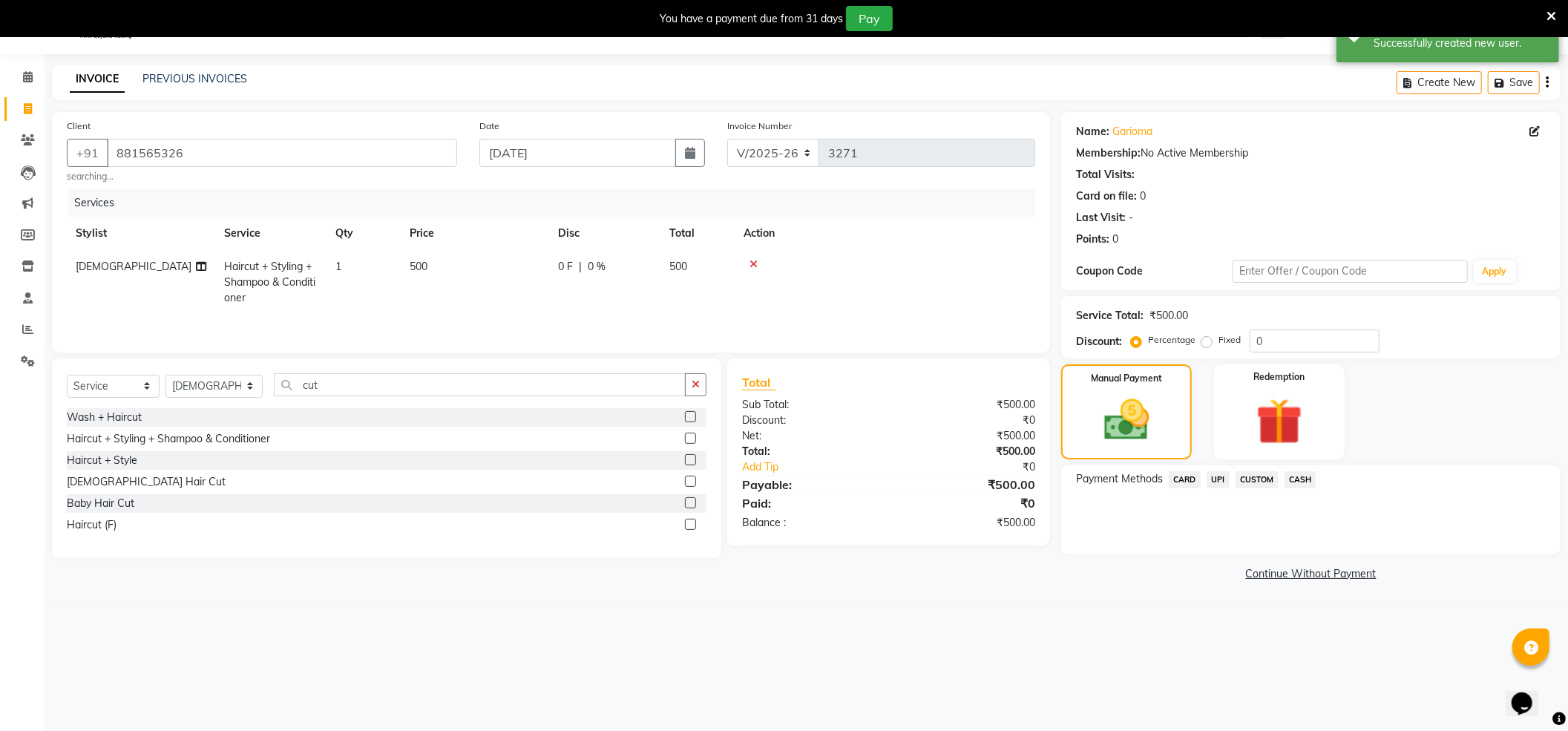
drag, startPoint x: 1212, startPoint y: 481, endPoint x: 1220, endPoint y: 481, distance: 8.0
click at [1212, 481] on span "UPI" at bounding box center [1218, 480] width 23 height 17
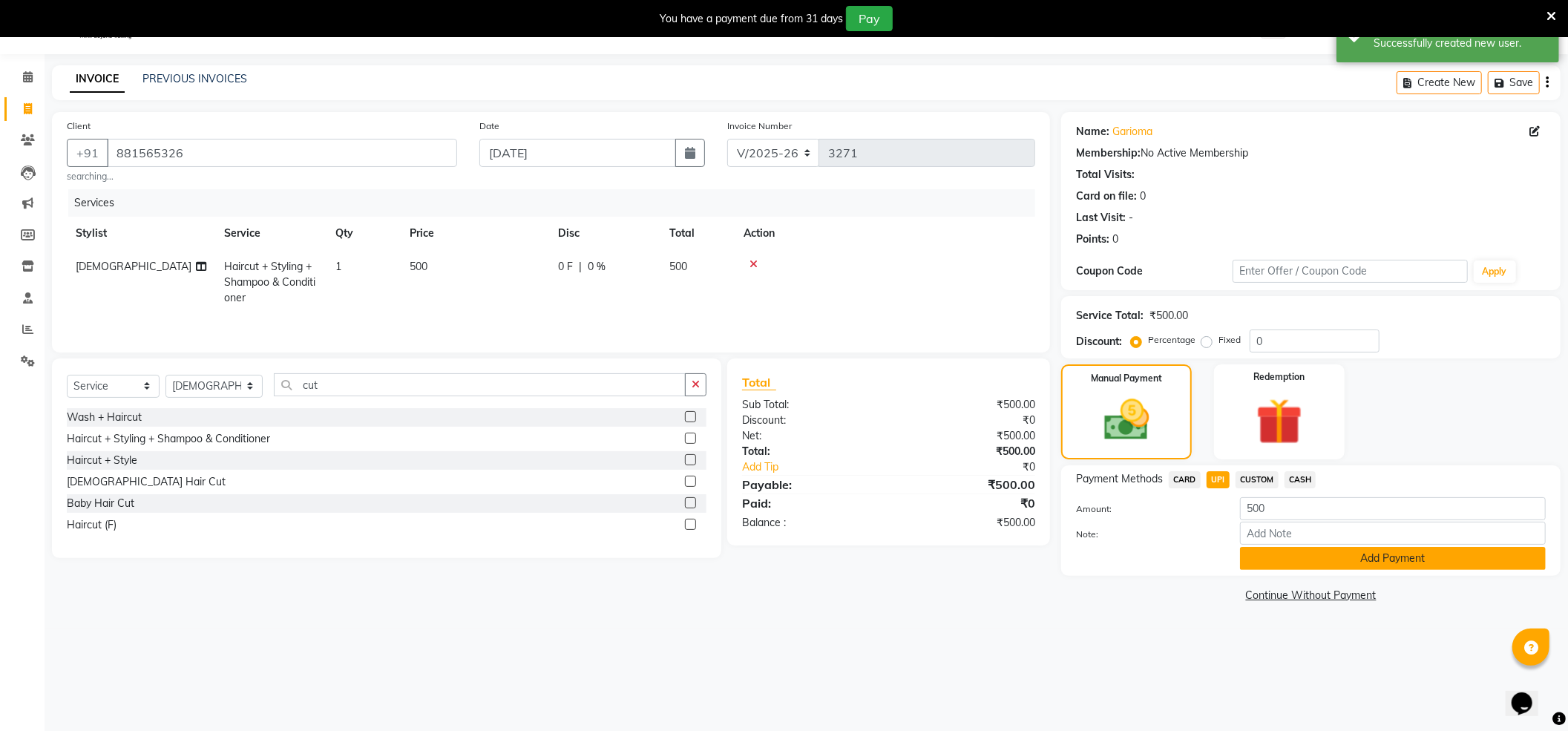
click at [1329, 559] on button "Add Payment" at bounding box center [1392, 559] width 305 height 23
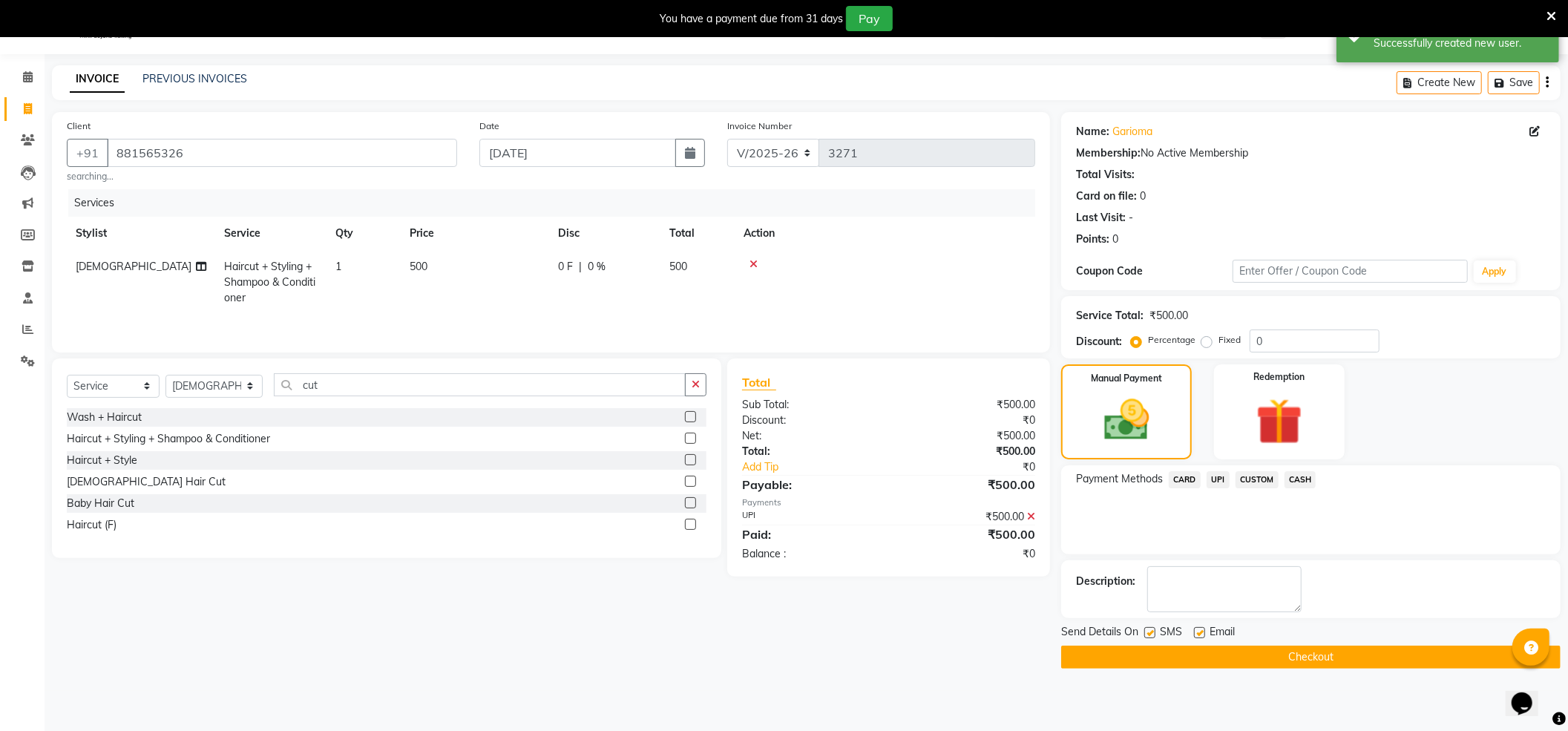
click at [1329, 659] on button "Checkout" at bounding box center [1311, 657] width 499 height 23
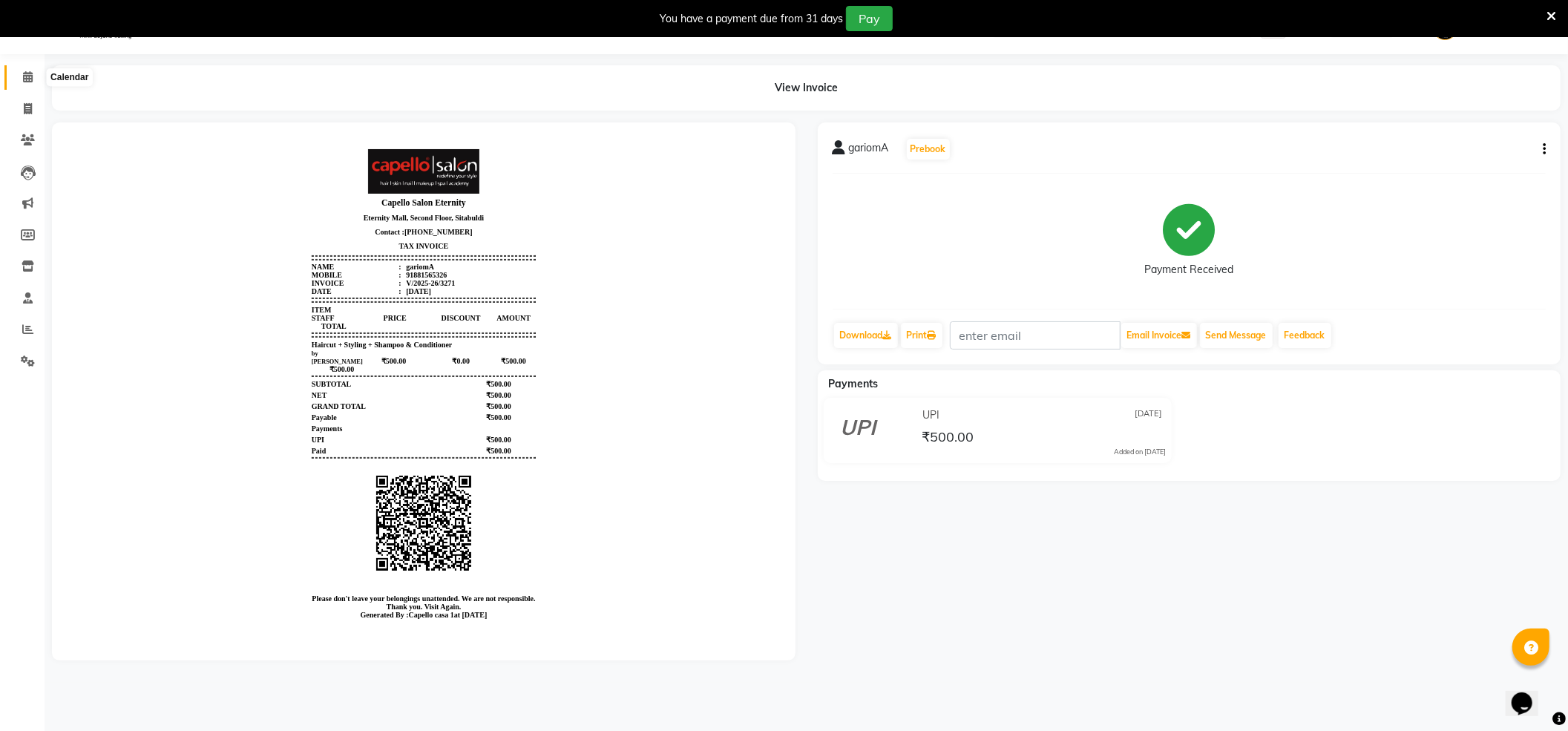
click at [28, 71] on icon at bounding box center [28, 76] width 10 height 12
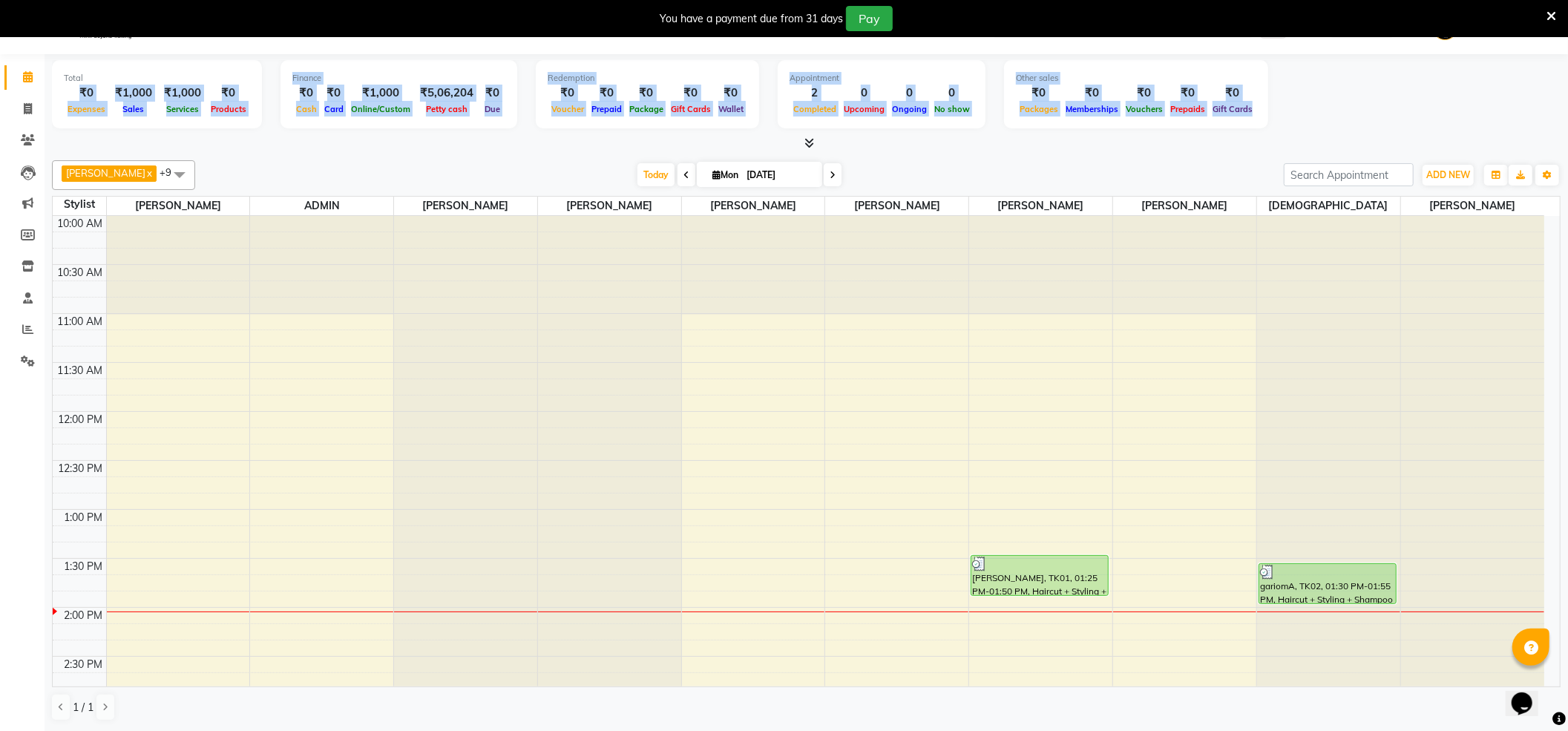
drag, startPoint x: 70, startPoint y: 92, endPoint x: 579, endPoint y: 143, distance: 511.5
click at [503, 148] on div "Total ₹0 Expenses ₹1,000 Sales ₹1,000 Services ₹0 Products Finance ₹0 Cash ₹0 C…" at bounding box center [805, 102] width 1509 height 97
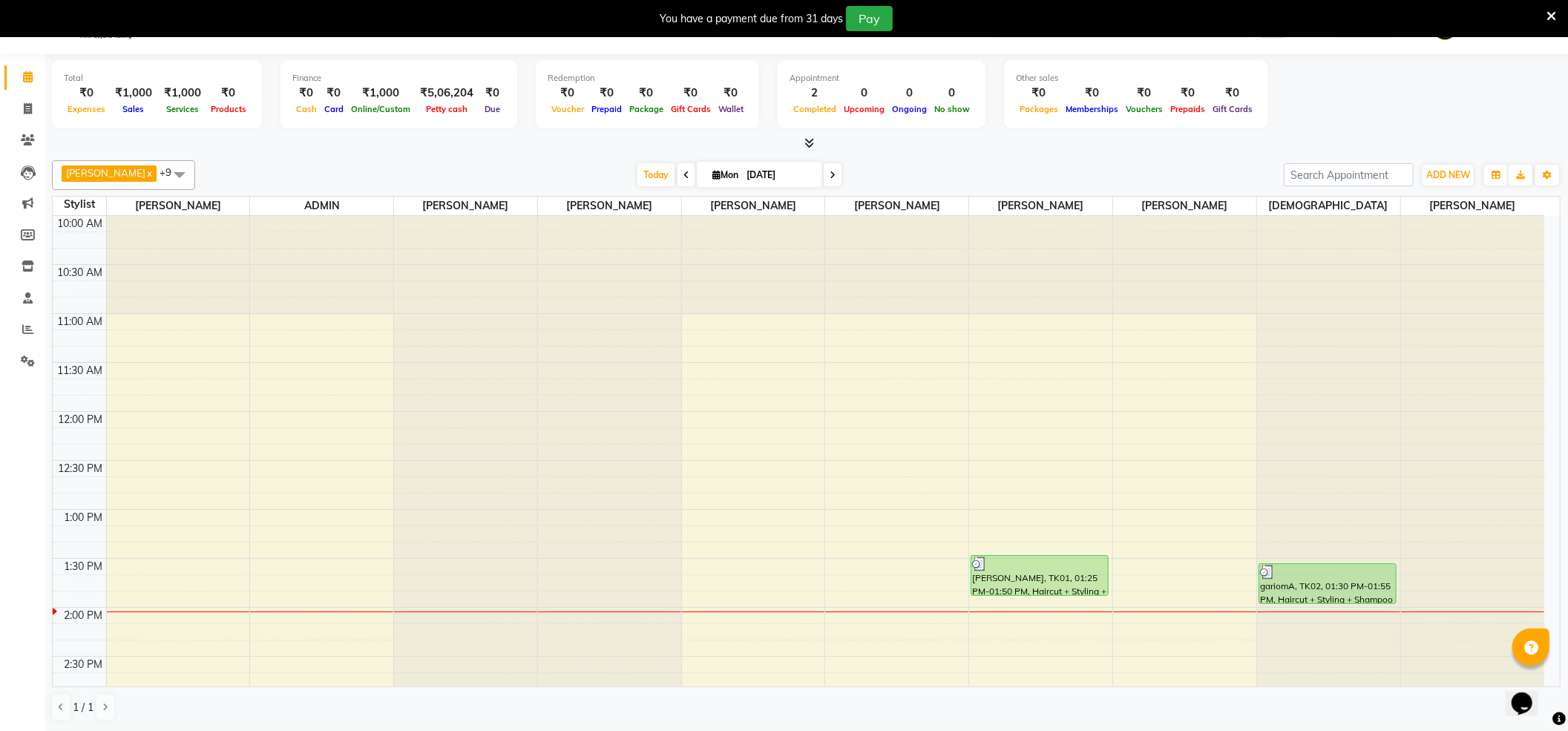
click at [598, 151] on div "Total ₹0 Expenses ₹1,000 Sales ₹1,000 Services ₹0 Products Finance ₹0 Cash ₹0 C…" at bounding box center [806, 393] width 1524 height 677
click at [809, 140] on icon at bounding box center [809, 143] width 10 height 12
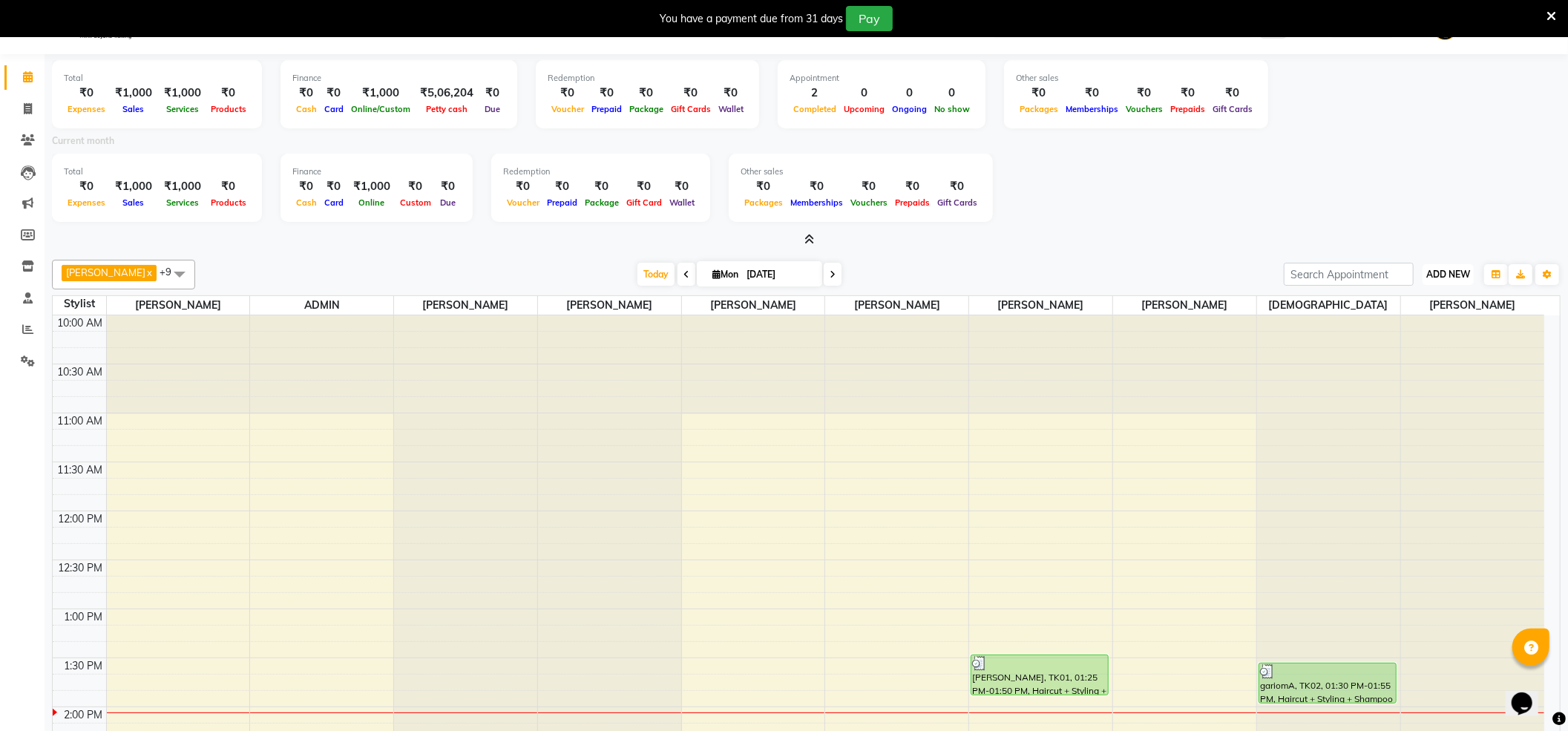
click at [1452, 269] on span "ADD NEW" at bounding box center [1447, 274] width 44 height 12
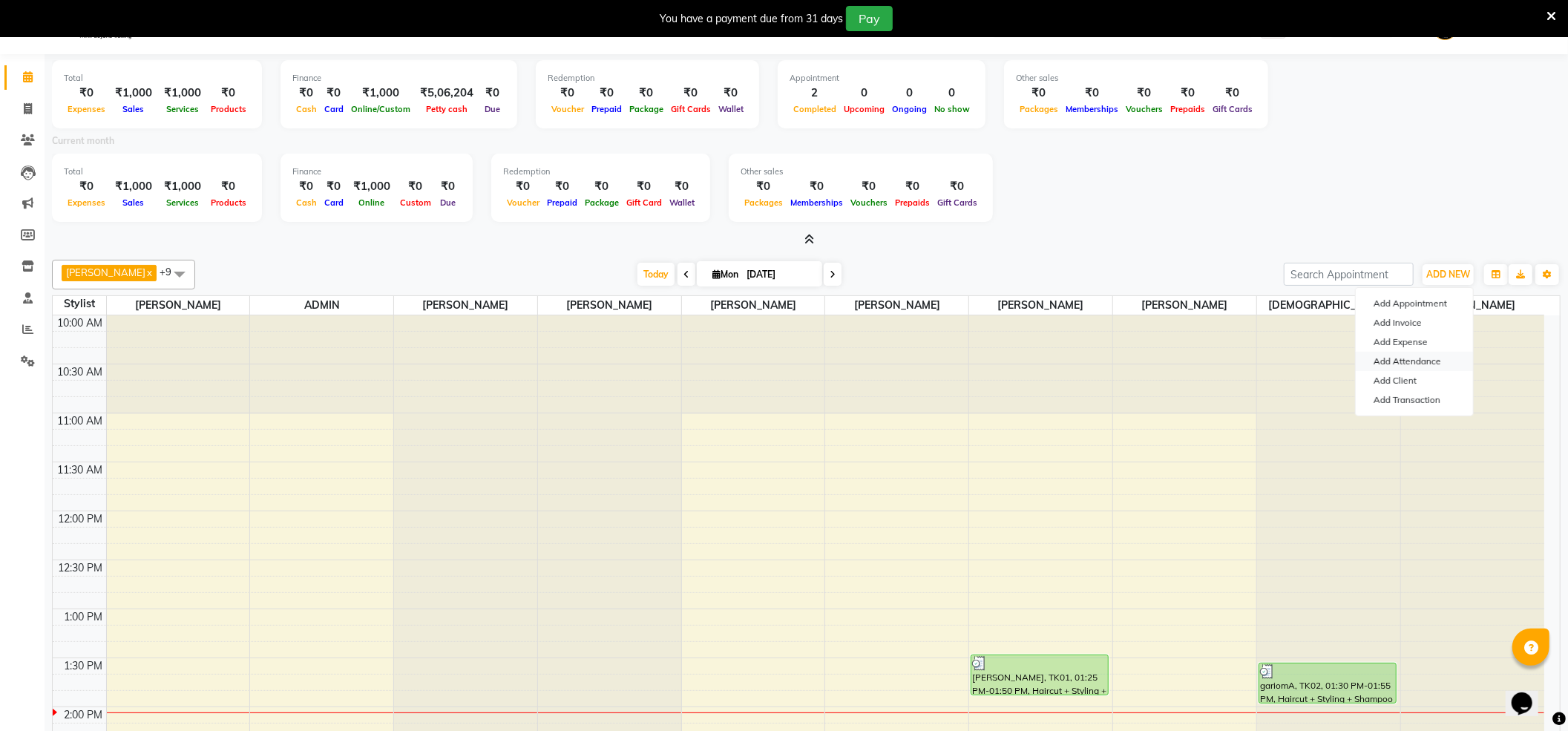
click at [1422, 363] on link "Add Attendance" at bounding box center [1414, 362] width 117 height 20
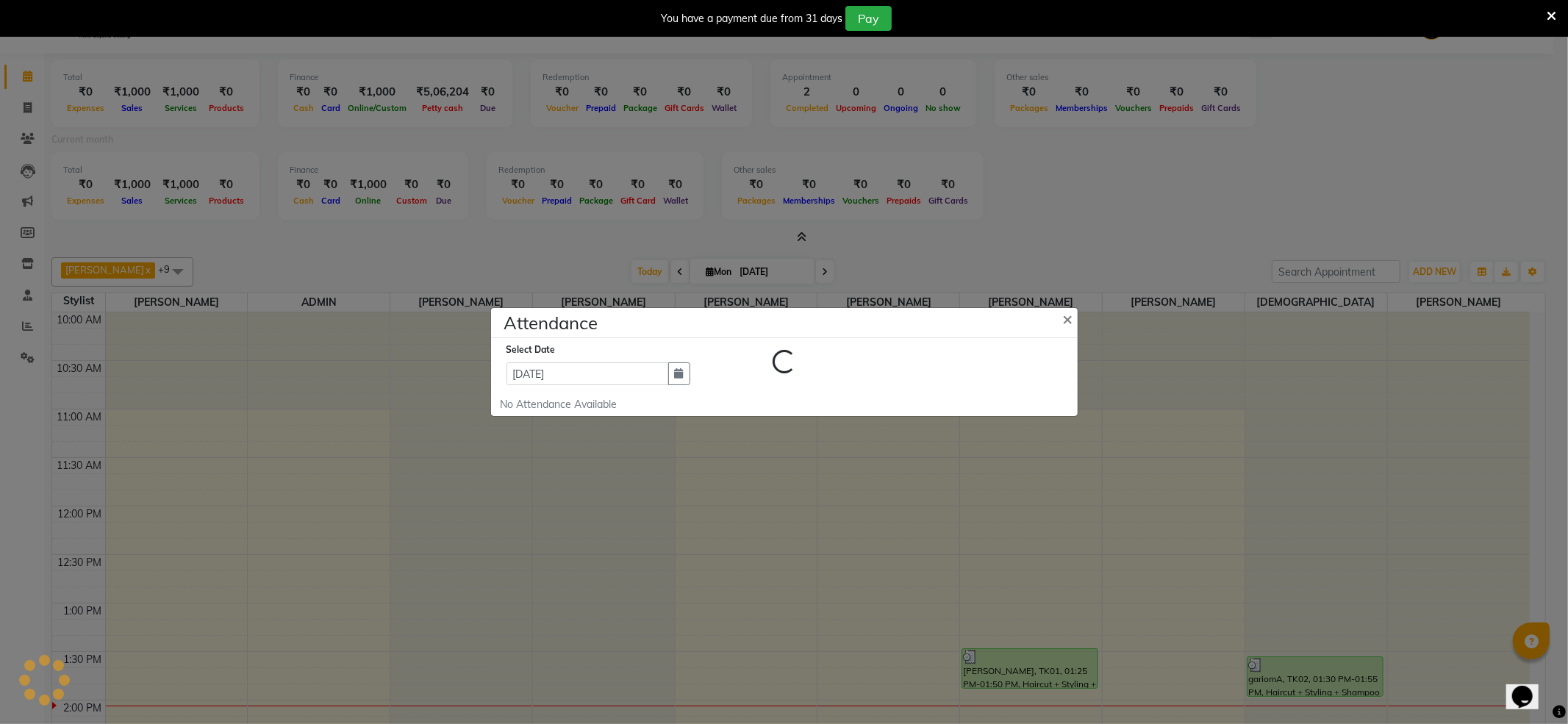
select select "W"
select select "A"
select select "W"
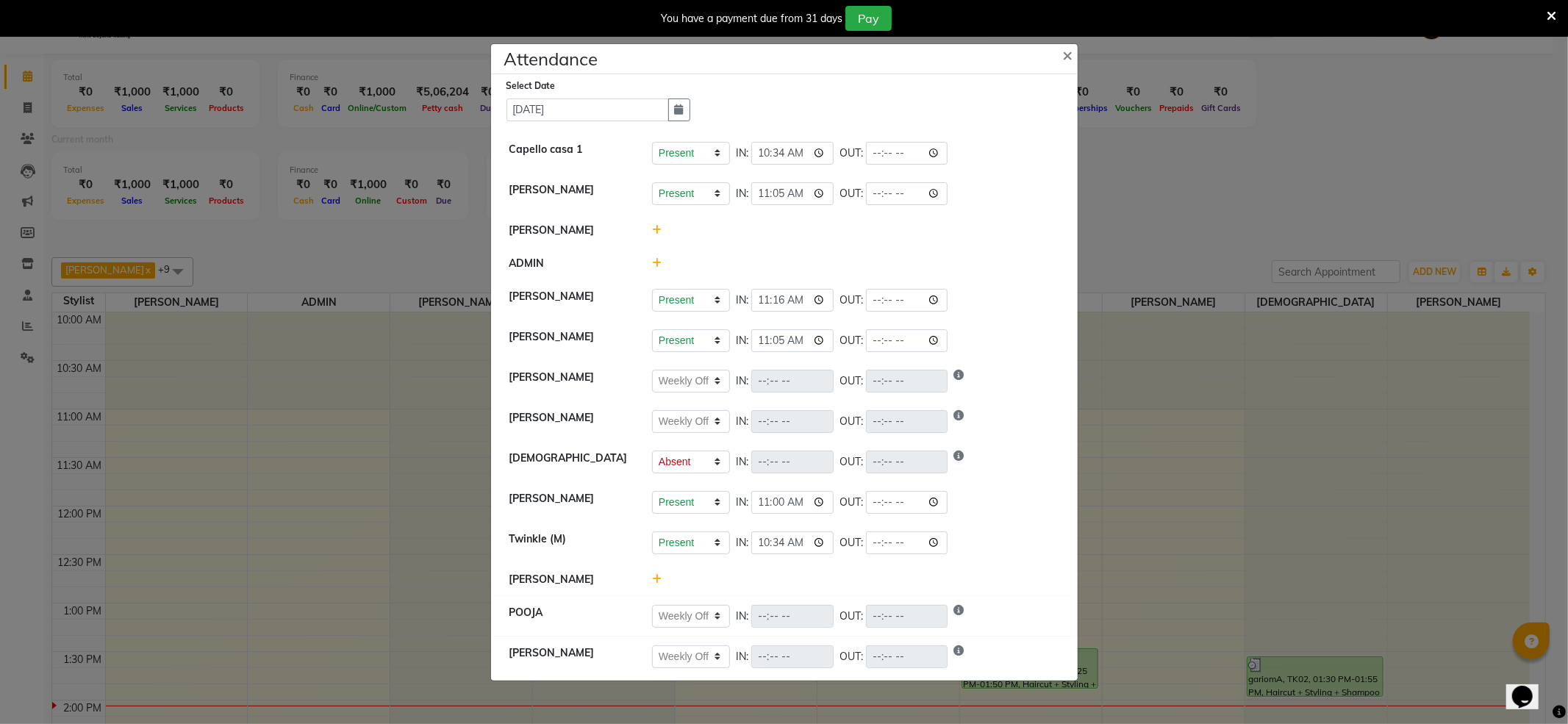
click at [1163, 186] on ngb-modal-window "Attendance × Select Date [DATE] Capello casa 1 Present Absent Late Half Day Wee…" at bounding box center [784, 362] width 1568 height 724
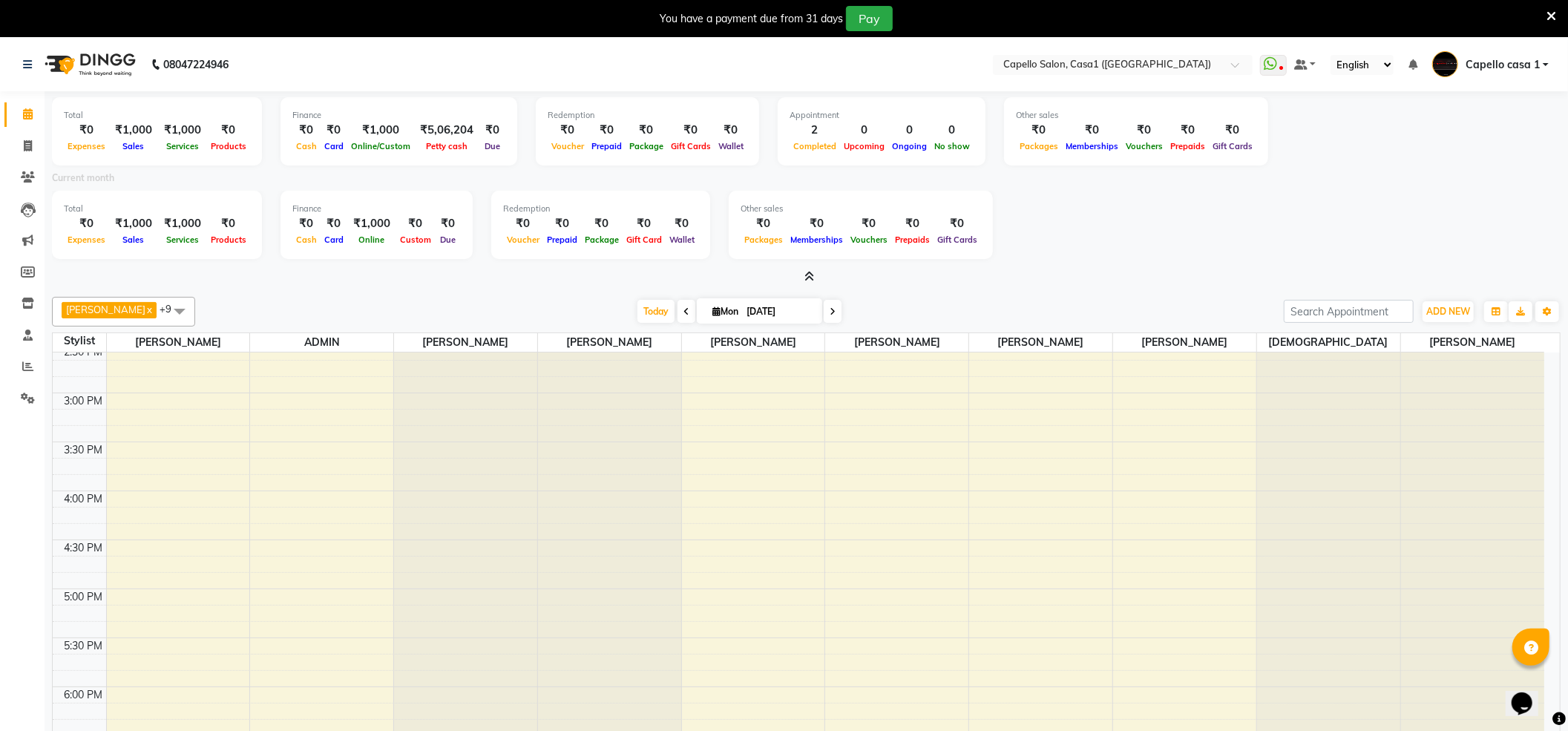
scroll to position [395, 0]
click at [1437, 315] on span "ADD NEW" at bounding box center [1447, 311] width 44 height 12
click at [1382, 401] on link "Add Attendance" at bounding box center [1414, 399] width 117 height 20
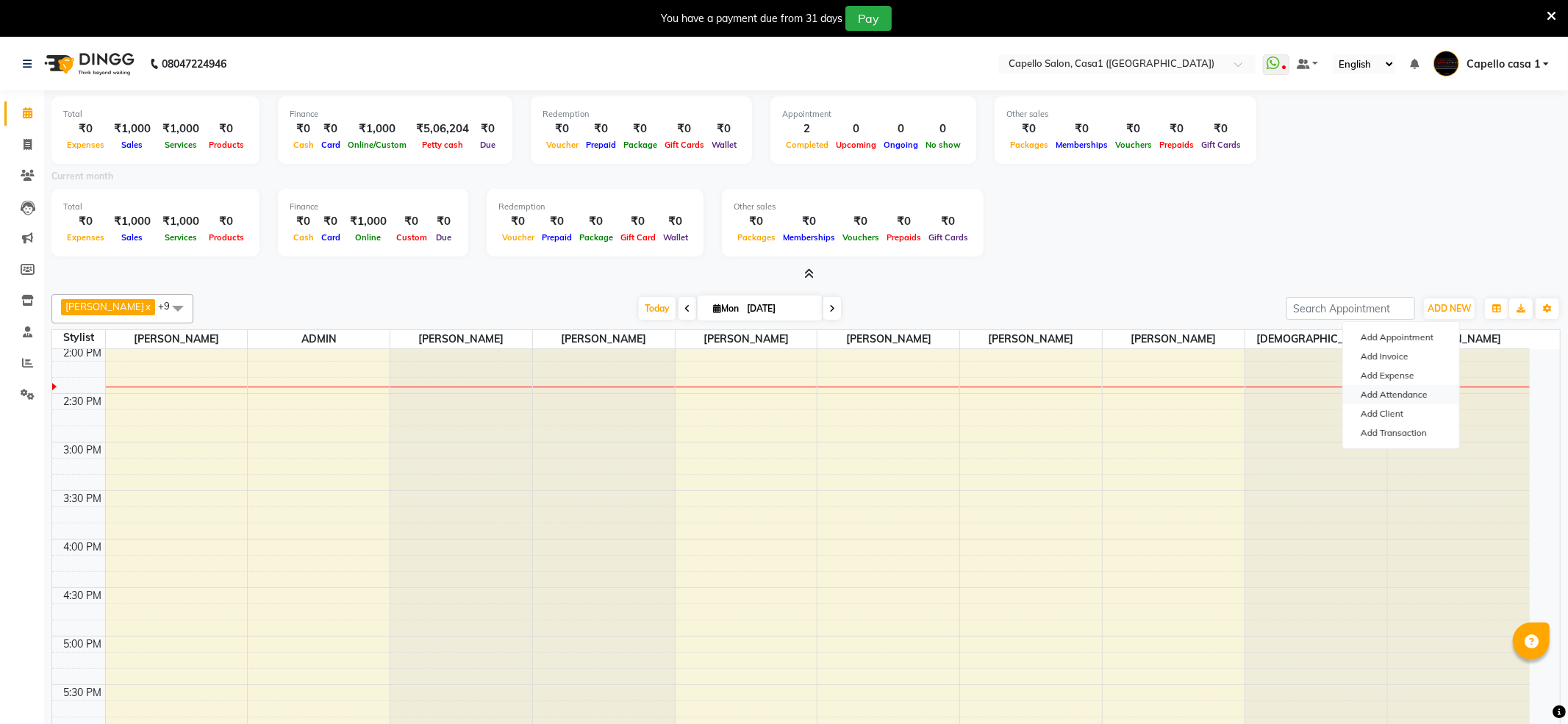
select select "W"
select select "A"
select select "W"
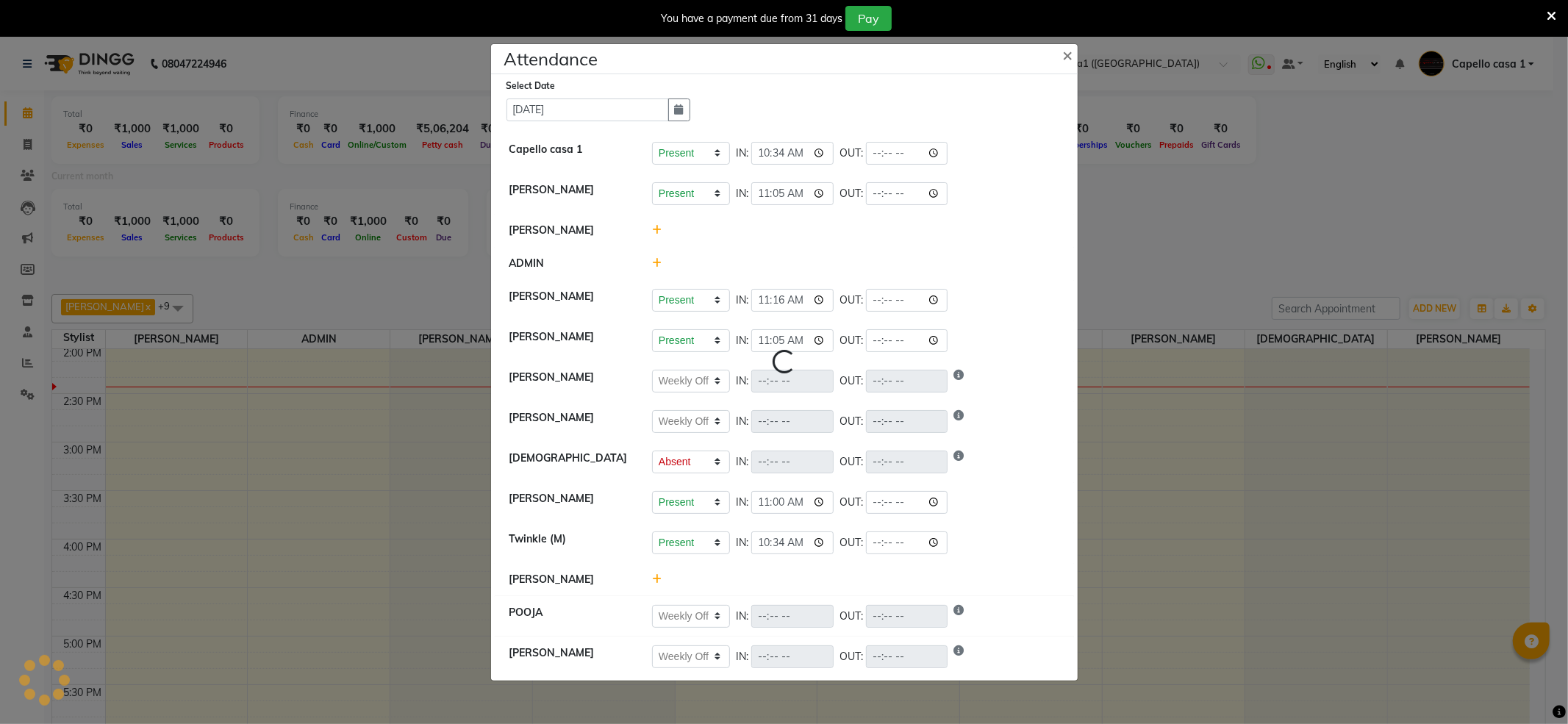
select select "W"
select select "A"
select select "W"
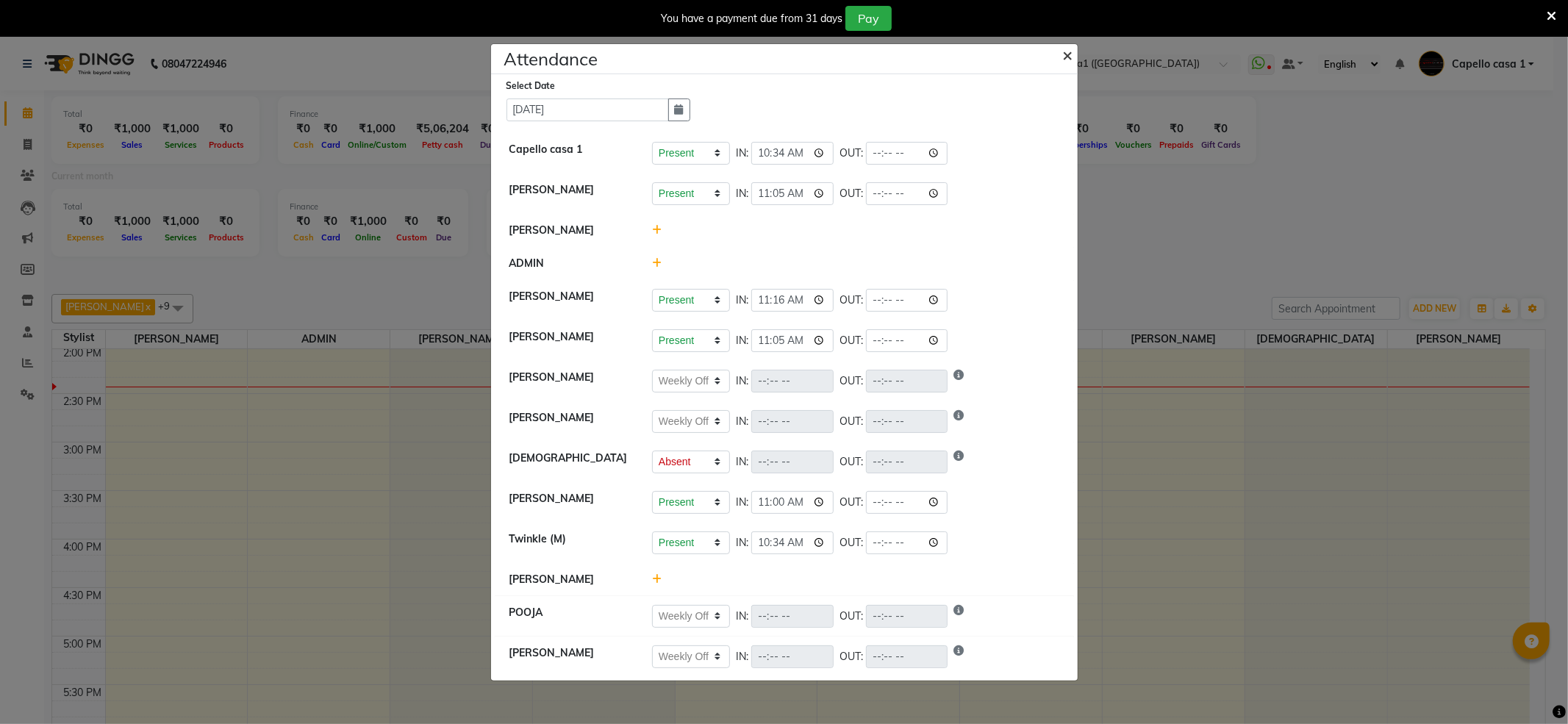
click at [1067, 46] on span "×" at bounding box center [1068, 54] width 11 height 22
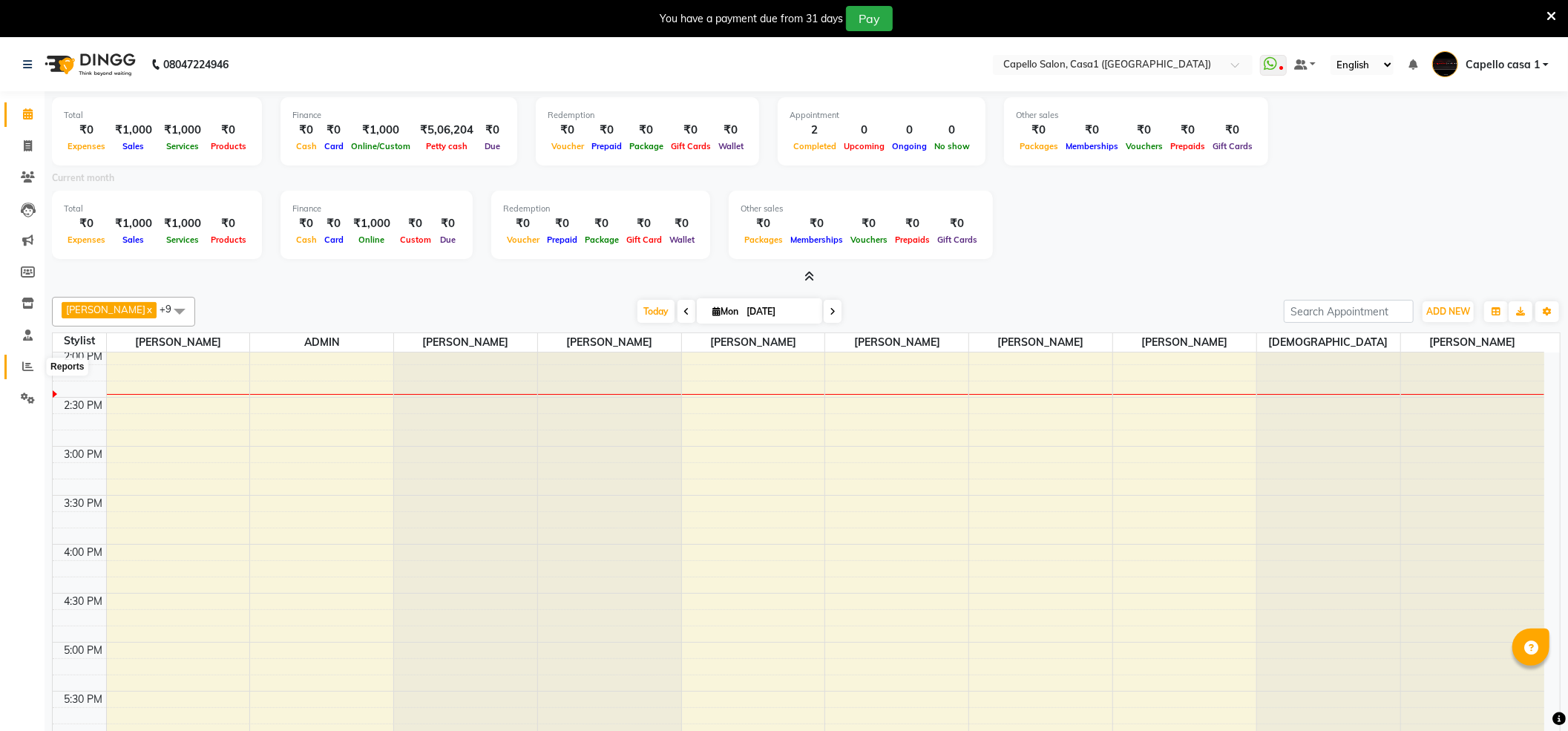
click at [28, 361] on icon at bounding box center [28, 366] width 12 height 12
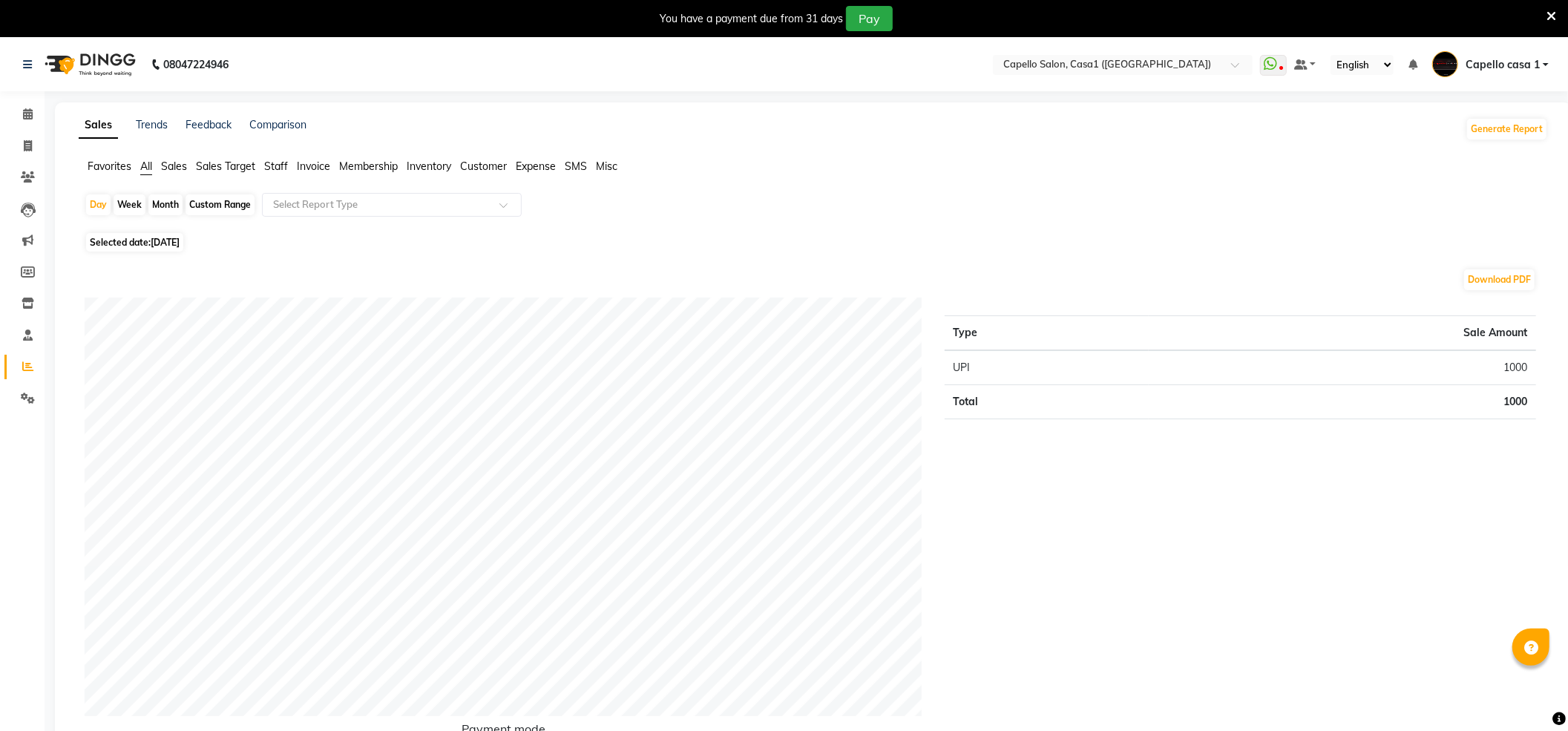
click at [149, 244] on span "Selected date: [DATE]" at bounding box center [134, 242] width 97 height 19
select select "9"
select select "2025"
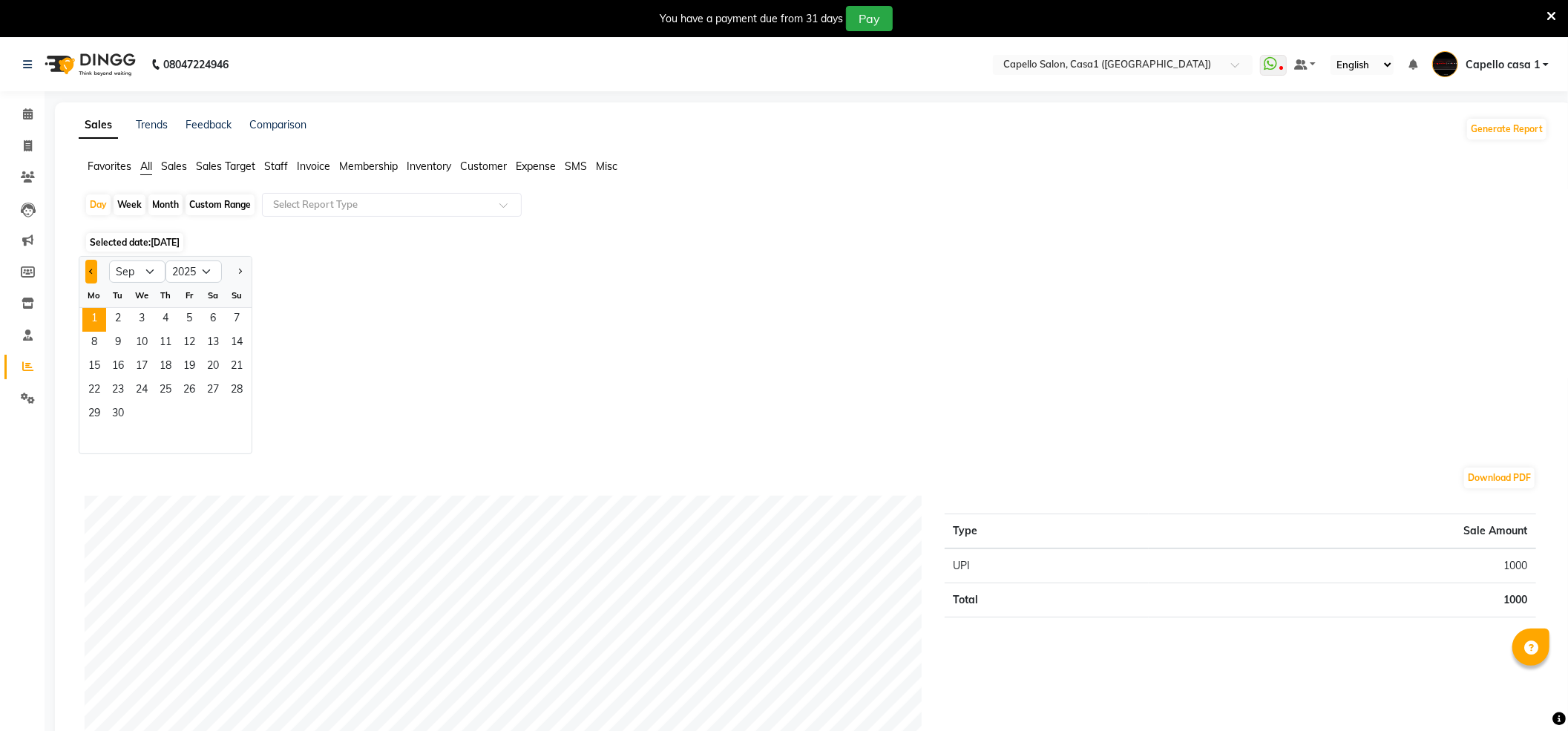
click at [96, 276] on button "Previous month" at bounding box center [91, 271] width 12 height 24
select select "8"
click at [187, 327] on span "1" at bounding box center [189, 320] width 24 height 24
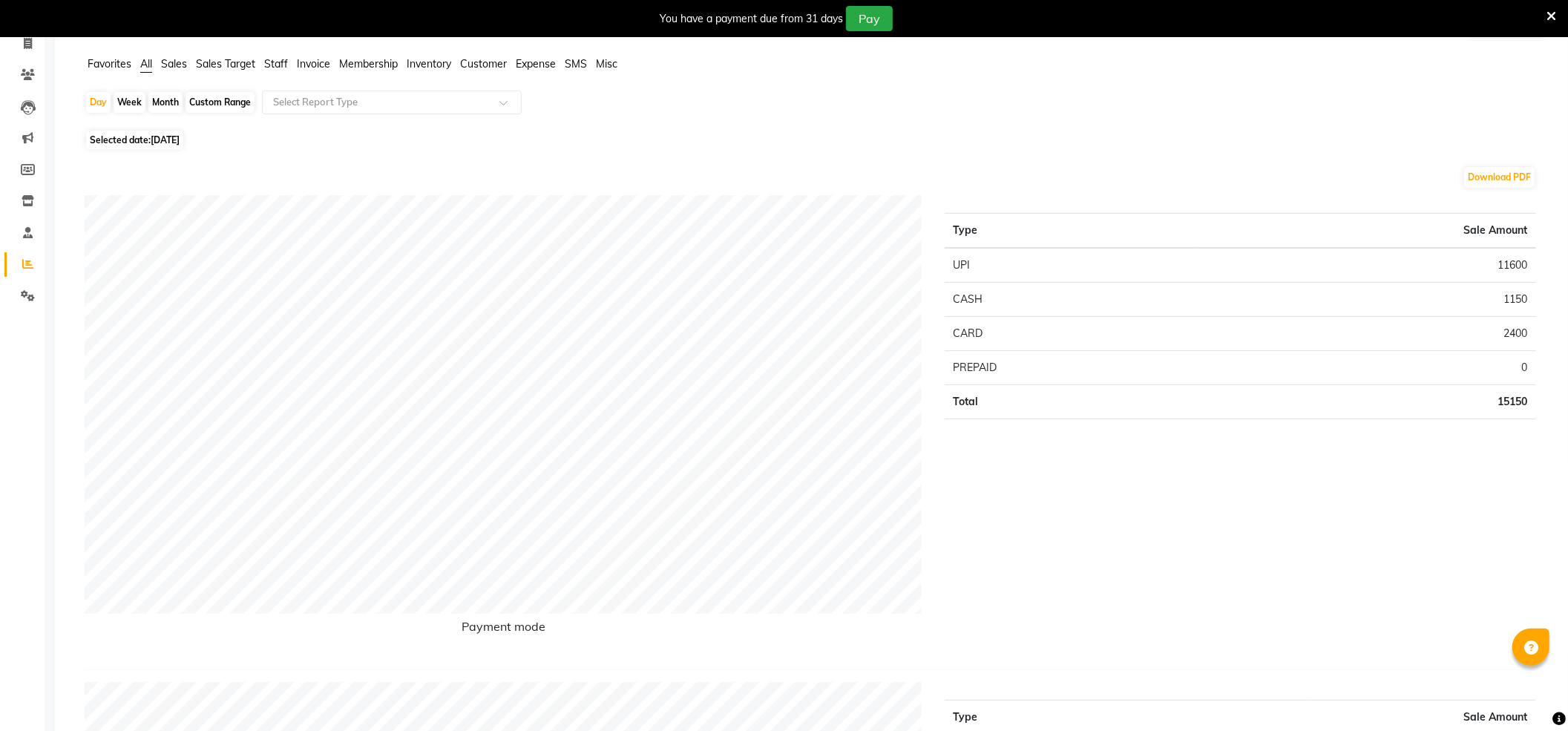
scroll to position [99, 0]
click at [164, 107] on div "Month" at bounding box center [165, 106] width 34 height 20
select select "8"
select select "2025"
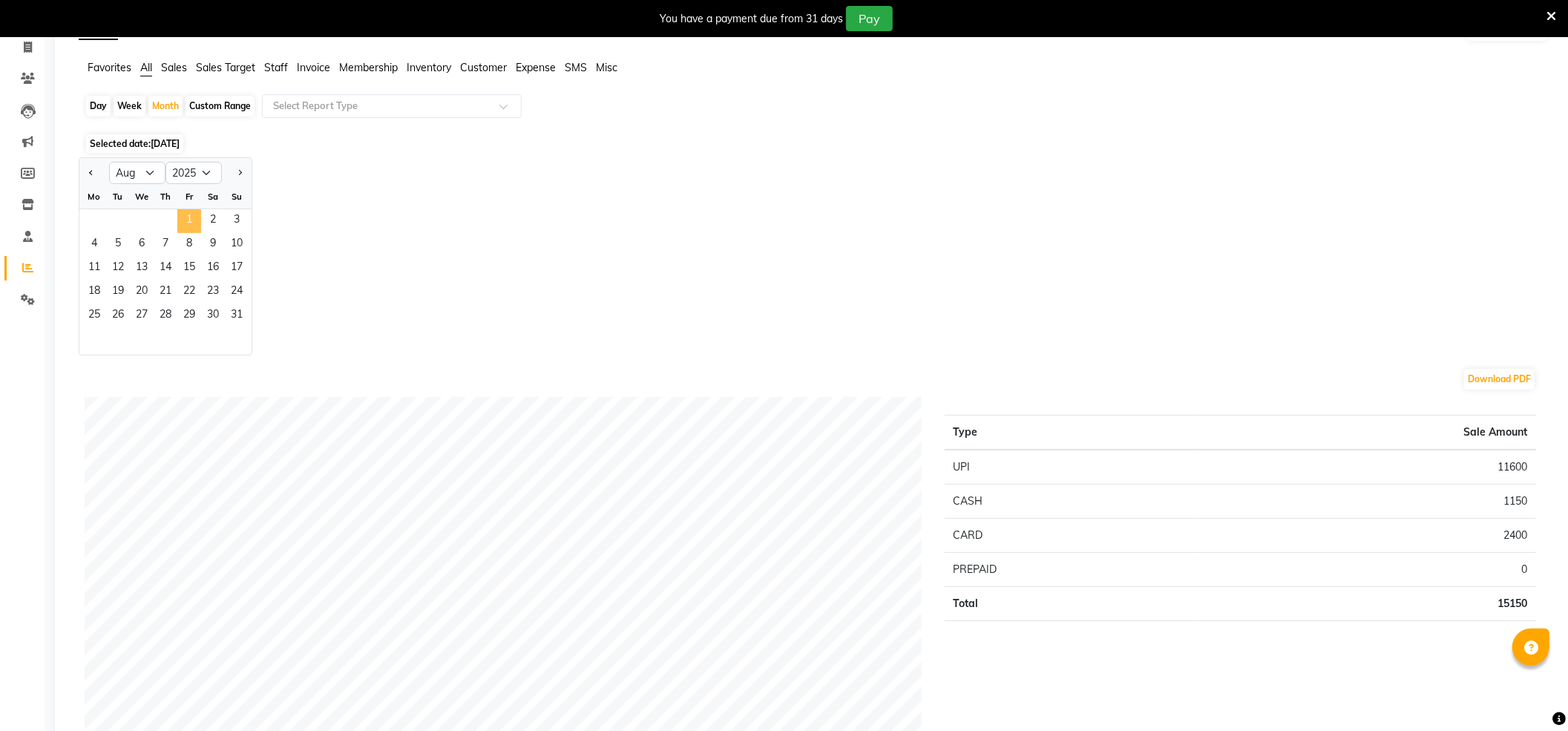
click at [184, 214] on span "1" at bounding box center [189, 221] width 24 height 24
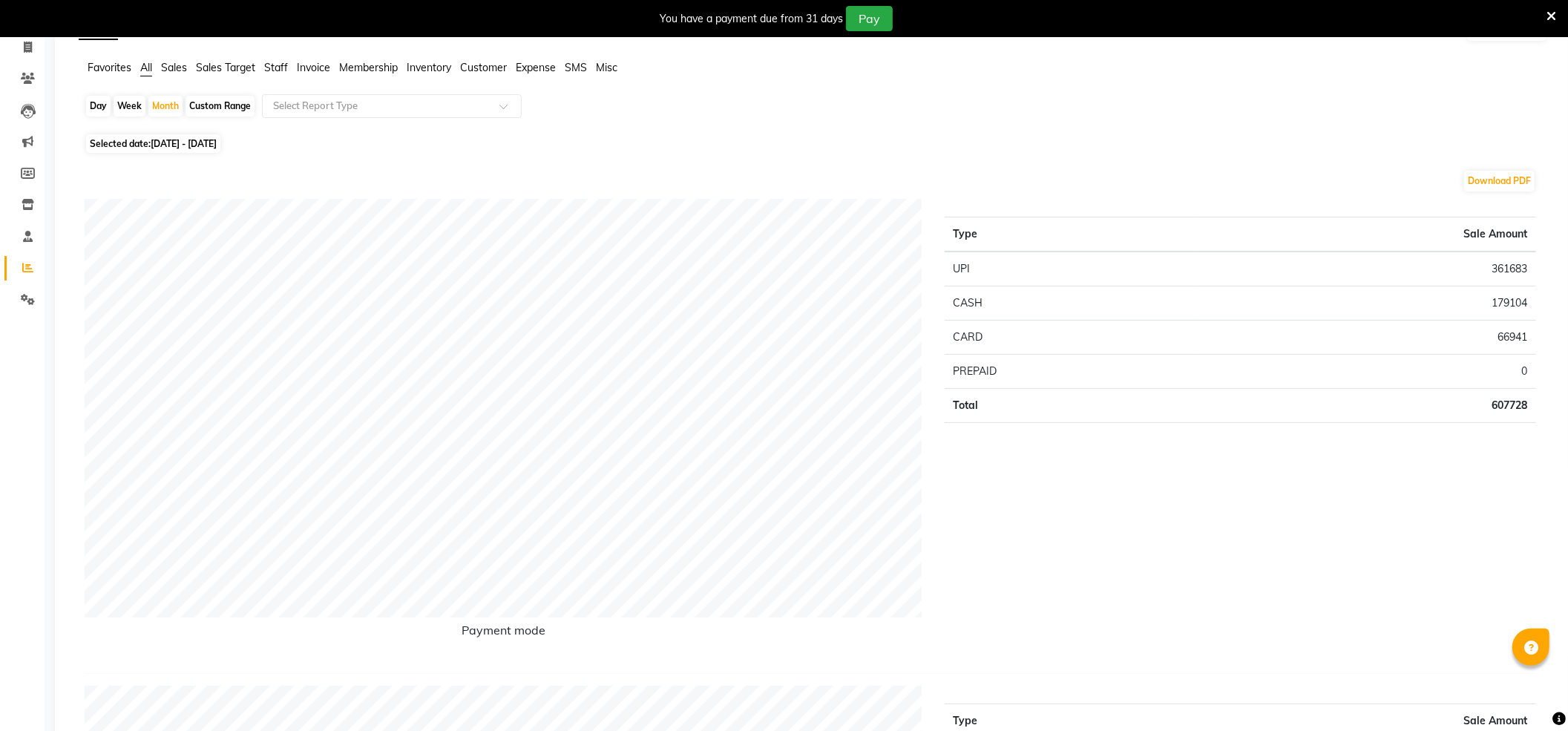
click at [278, 68] on span "Staff" at bounding box center [275, 68] width 24 height 13
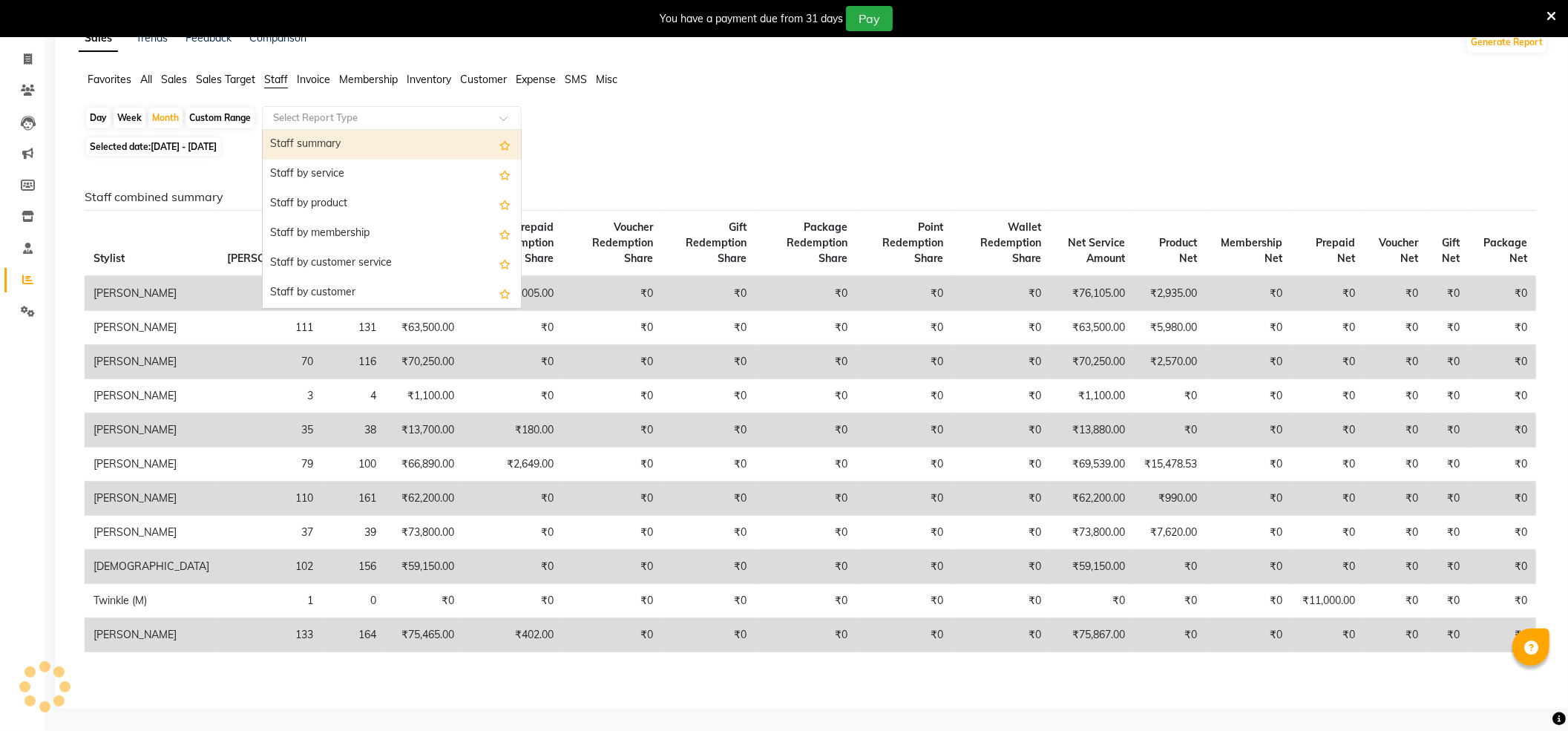
click at [307, 111] on input "text" at bounding box center [376, 118] width 214 height 15
click at [316, 135] on div "Staff summary" at bounding box center [392, 144] width 258 height 29
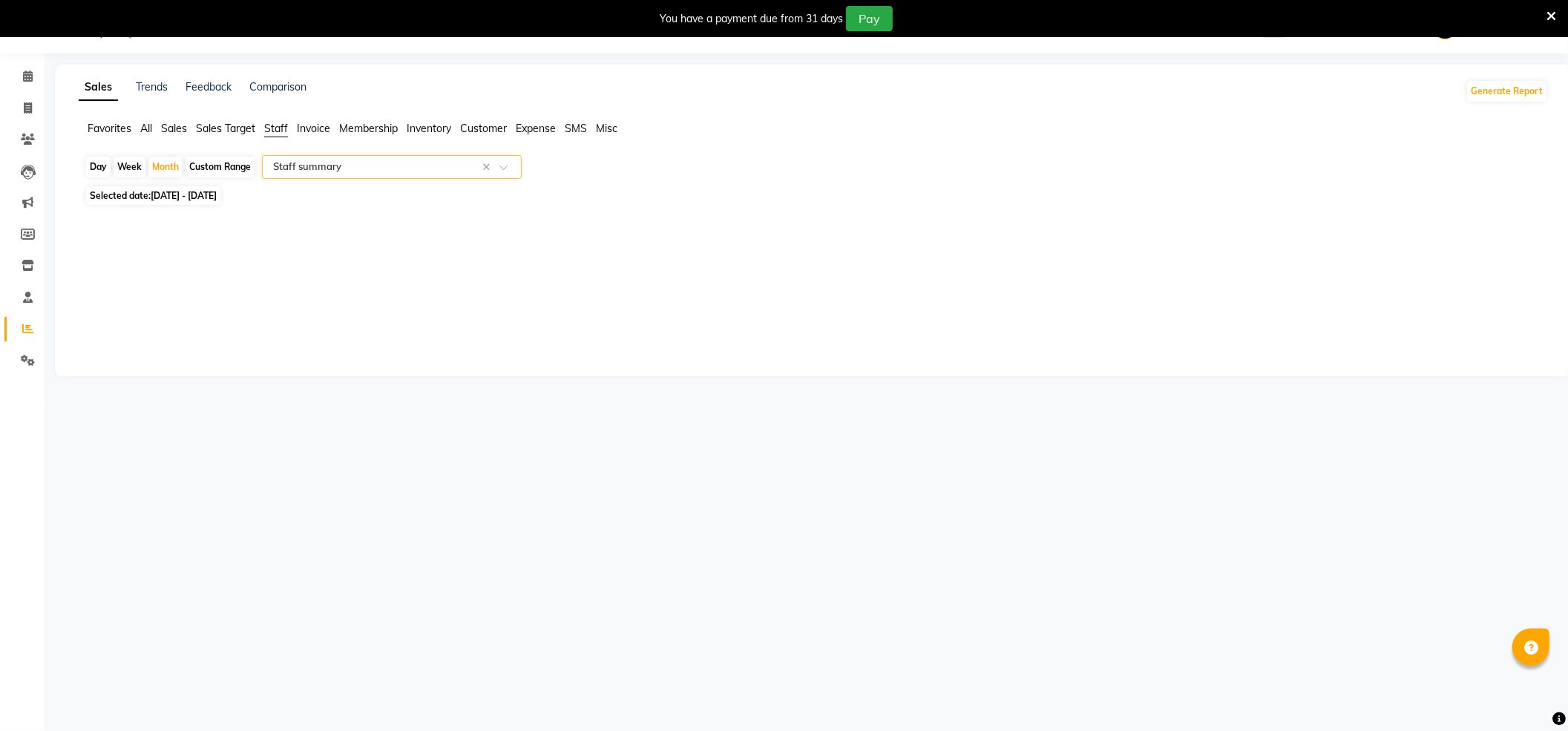
scroll to position [37, 0]
select select "full_report"
select select "csv"
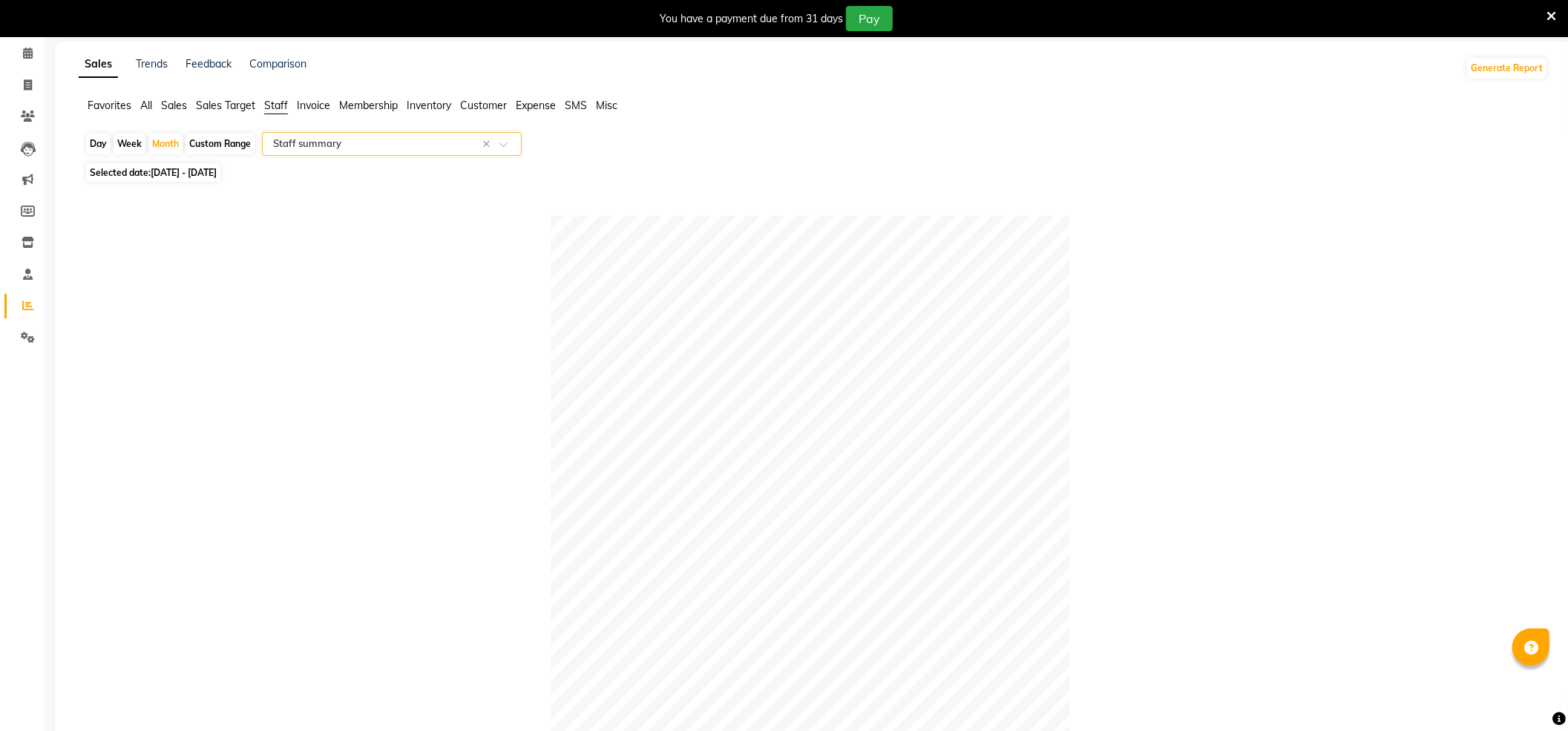
scroll to position [0, 0]
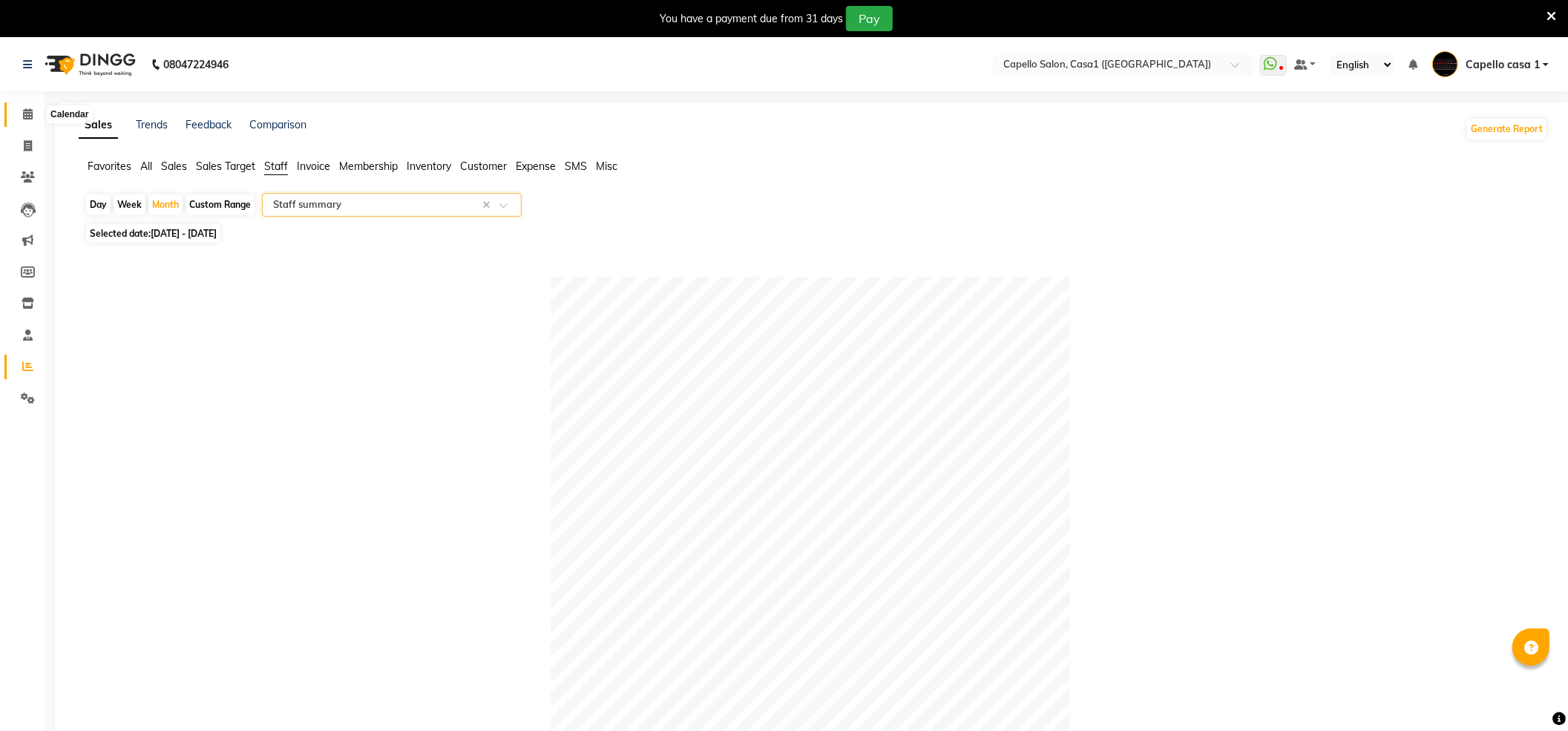
click at [28, 116] on icon at bounding box center [28, 114] width 10 height 12
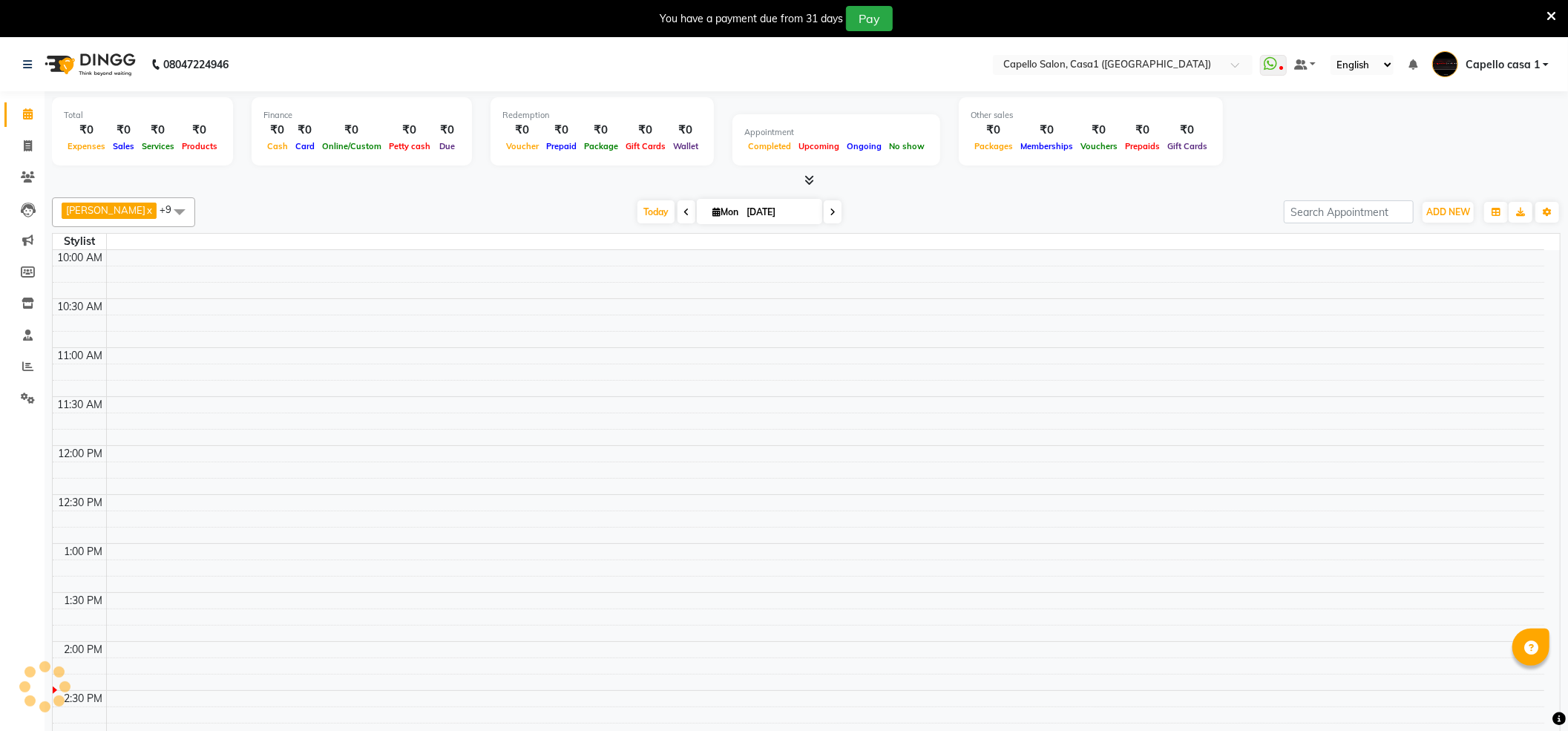
scroll to position [399, 0]
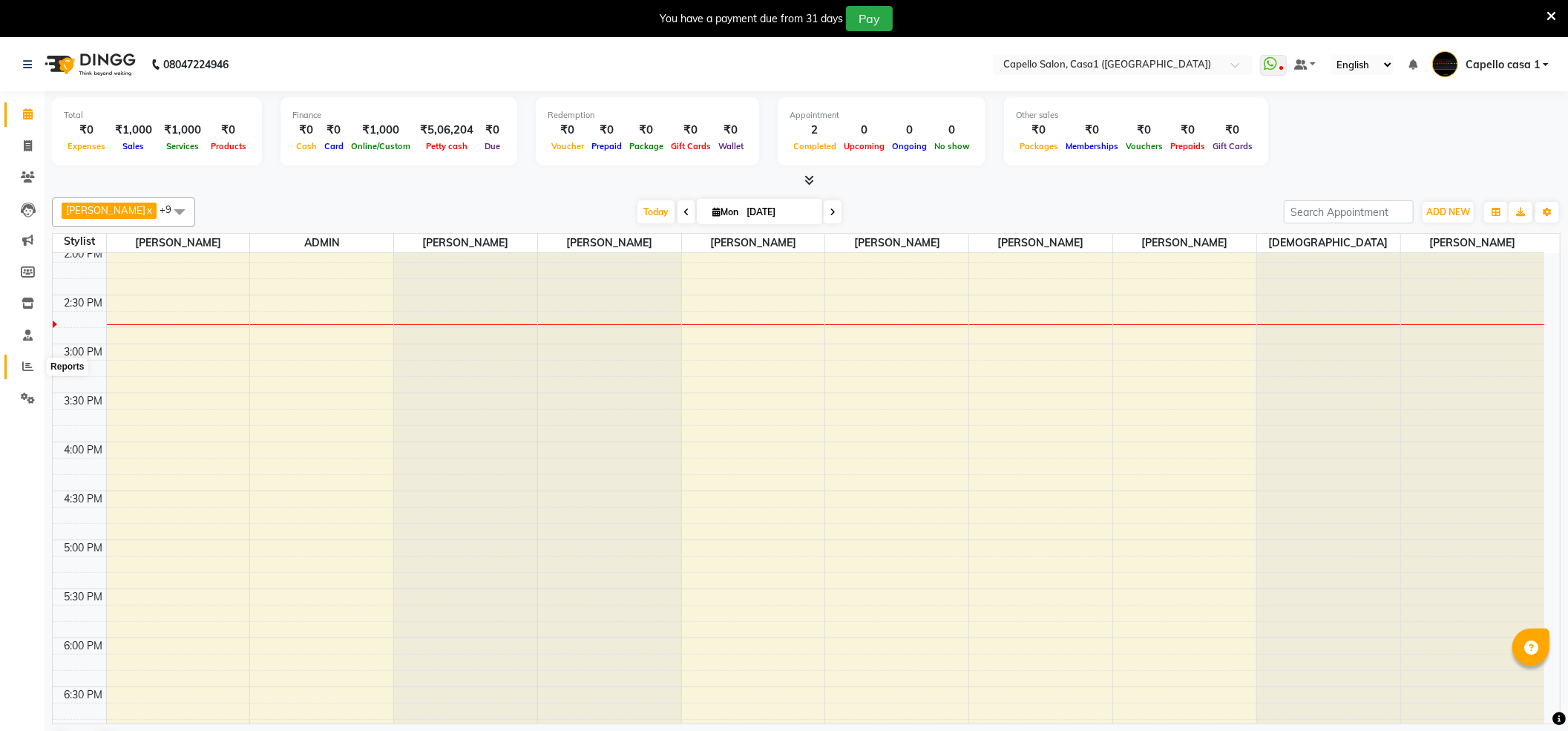
click at [20, 360] on li "Reports" at bounding box center [22, 367] width 44 height 32
click at [31, 361] on icon at bounding box center [28, 366] width 12 height 12
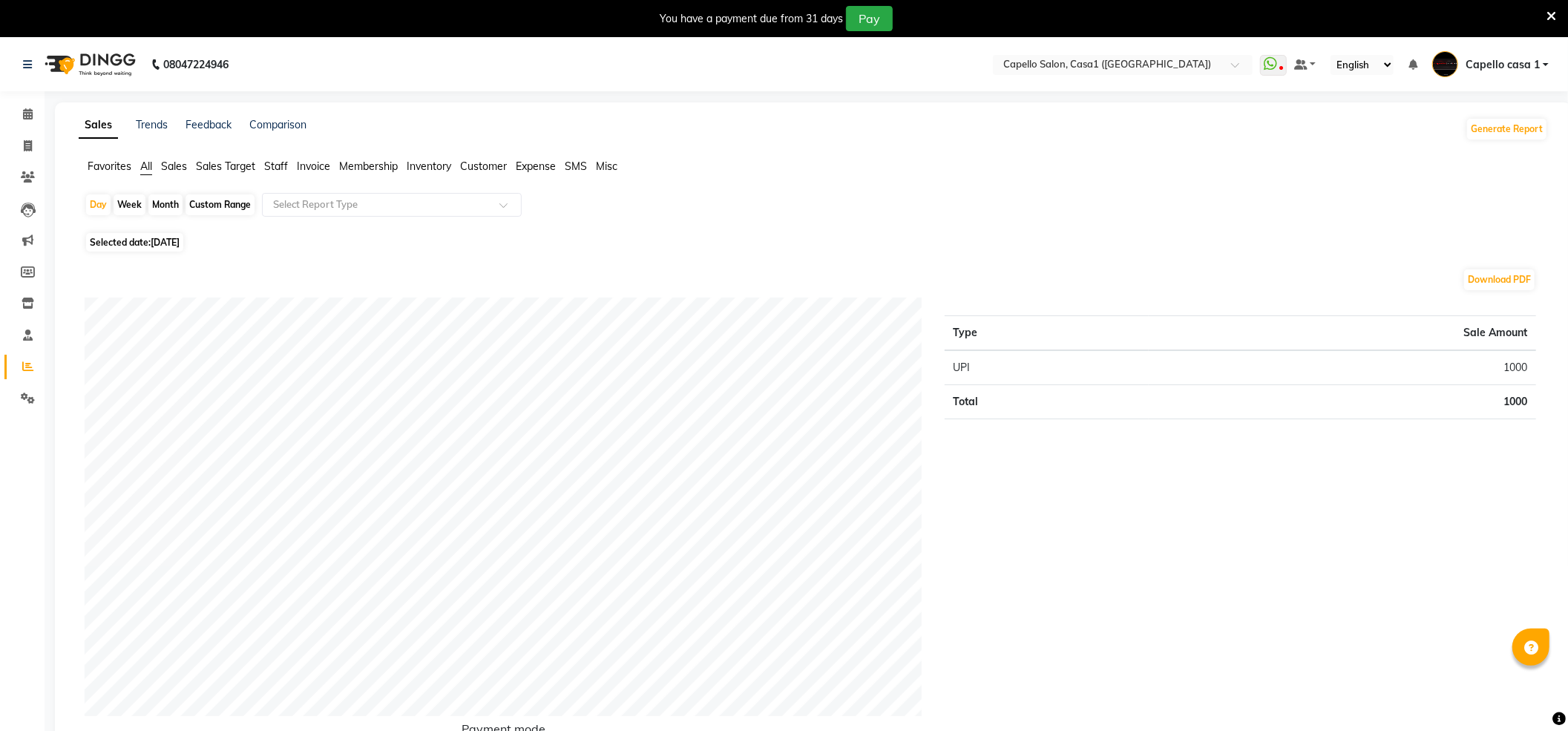
click at [166, 202] on div "Month" at bounding box center [165, 204] width 34 height 20
select select "9"
select select "2025"
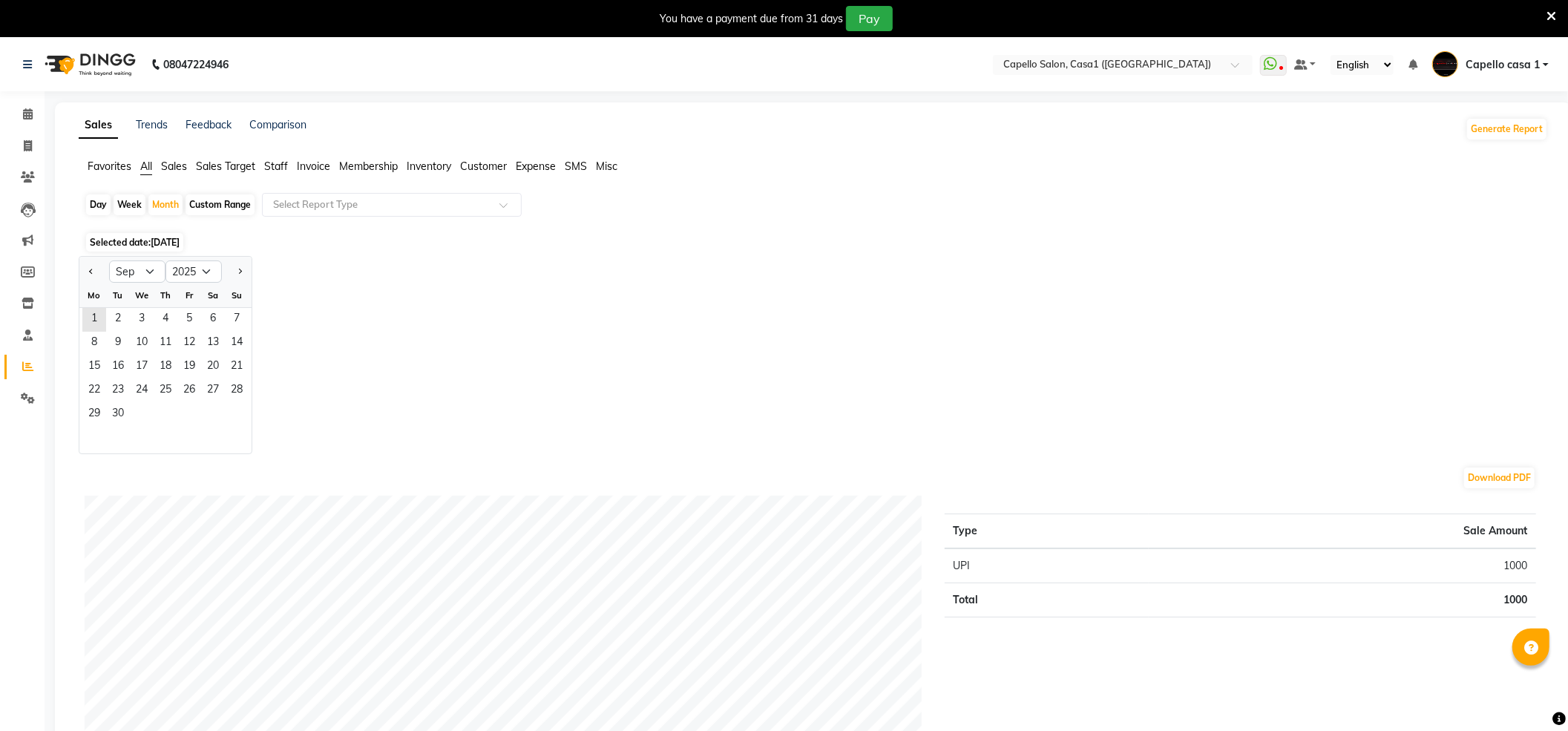
click at [282, 163] on span "Staff" at bounding box center [275, 166] width 24 height 13
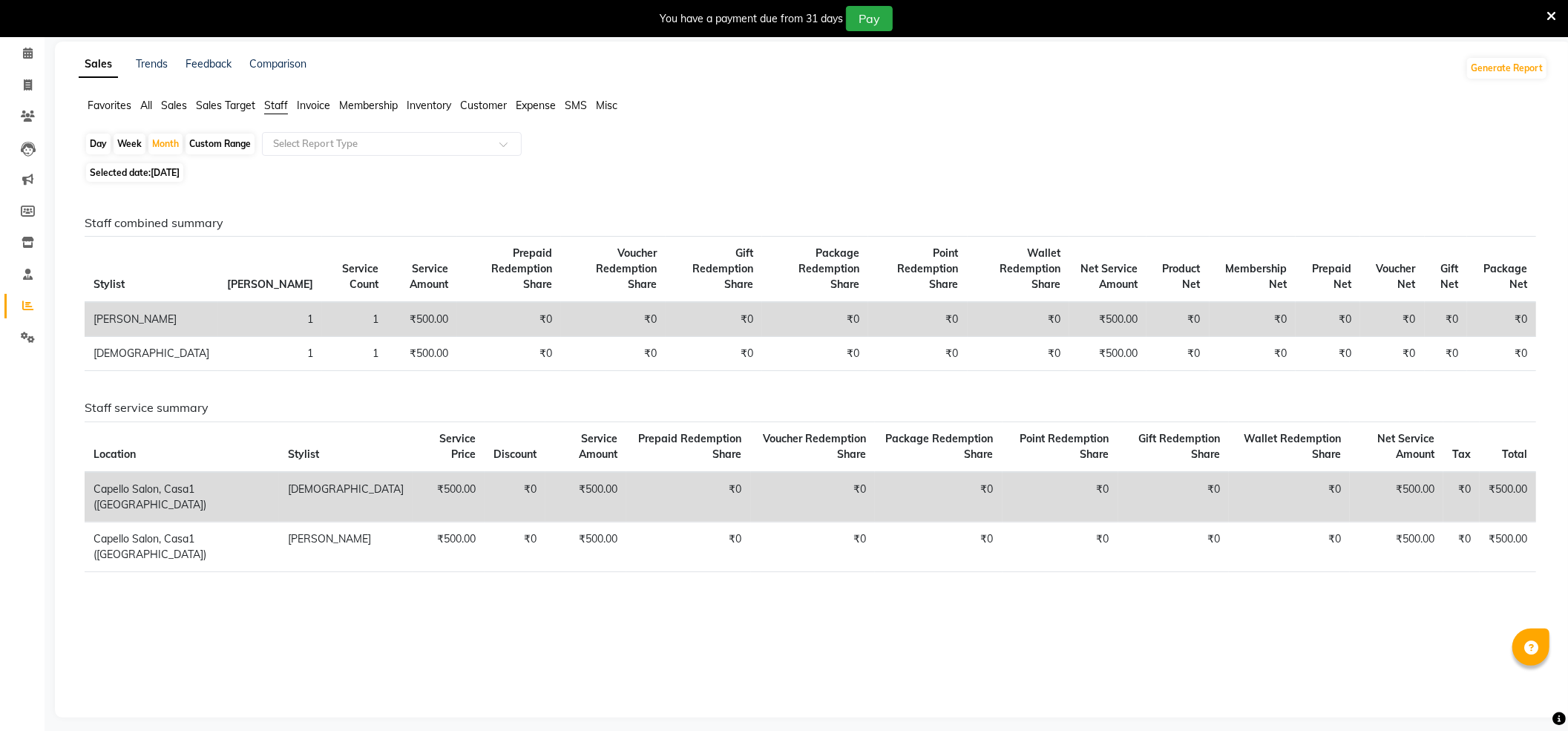
scroll to position [70, 0]
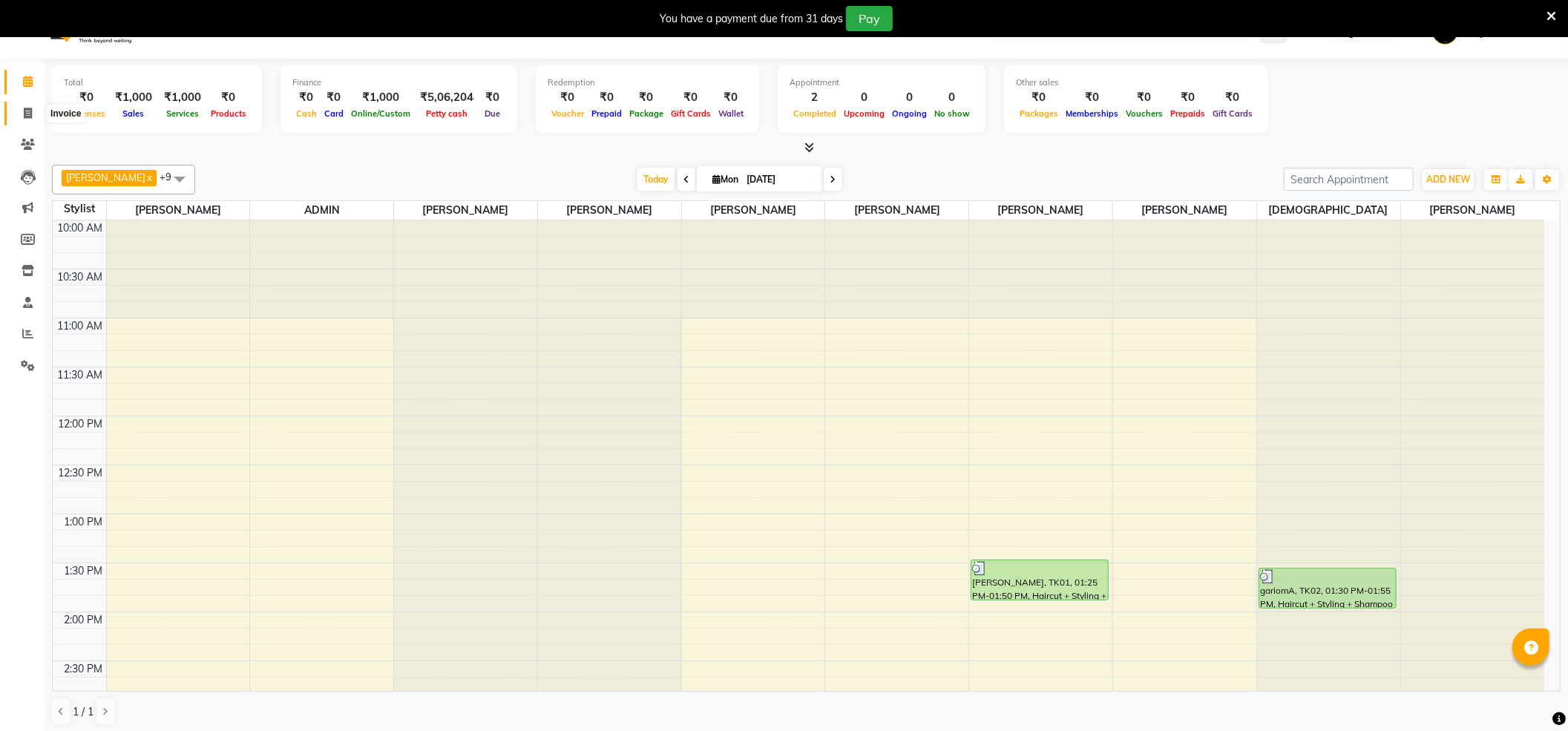
click at [29, 113] on icon at bounding box center [28, 113] width 8 height 12
select select "service"
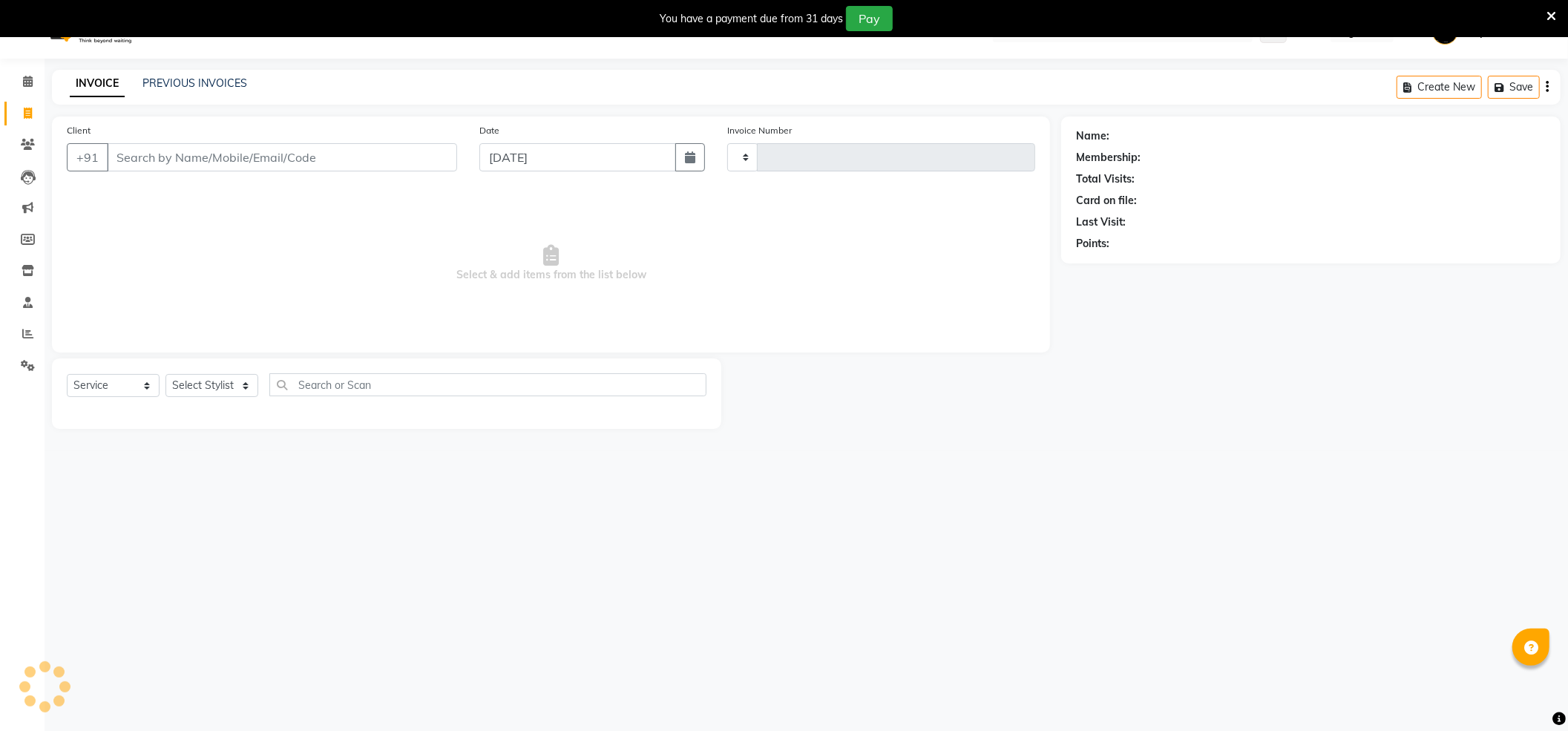
type input "3272"
select select "846"
click at [133, 393] on select "Select Service Product Membership Package Voucher Prepaid Gift Card" at bounding box center [113, 385] width 92 height 23
click at [179, 162] on input "Client" at bounding box center [281, 157] width 350 height 28
type input "876701379"
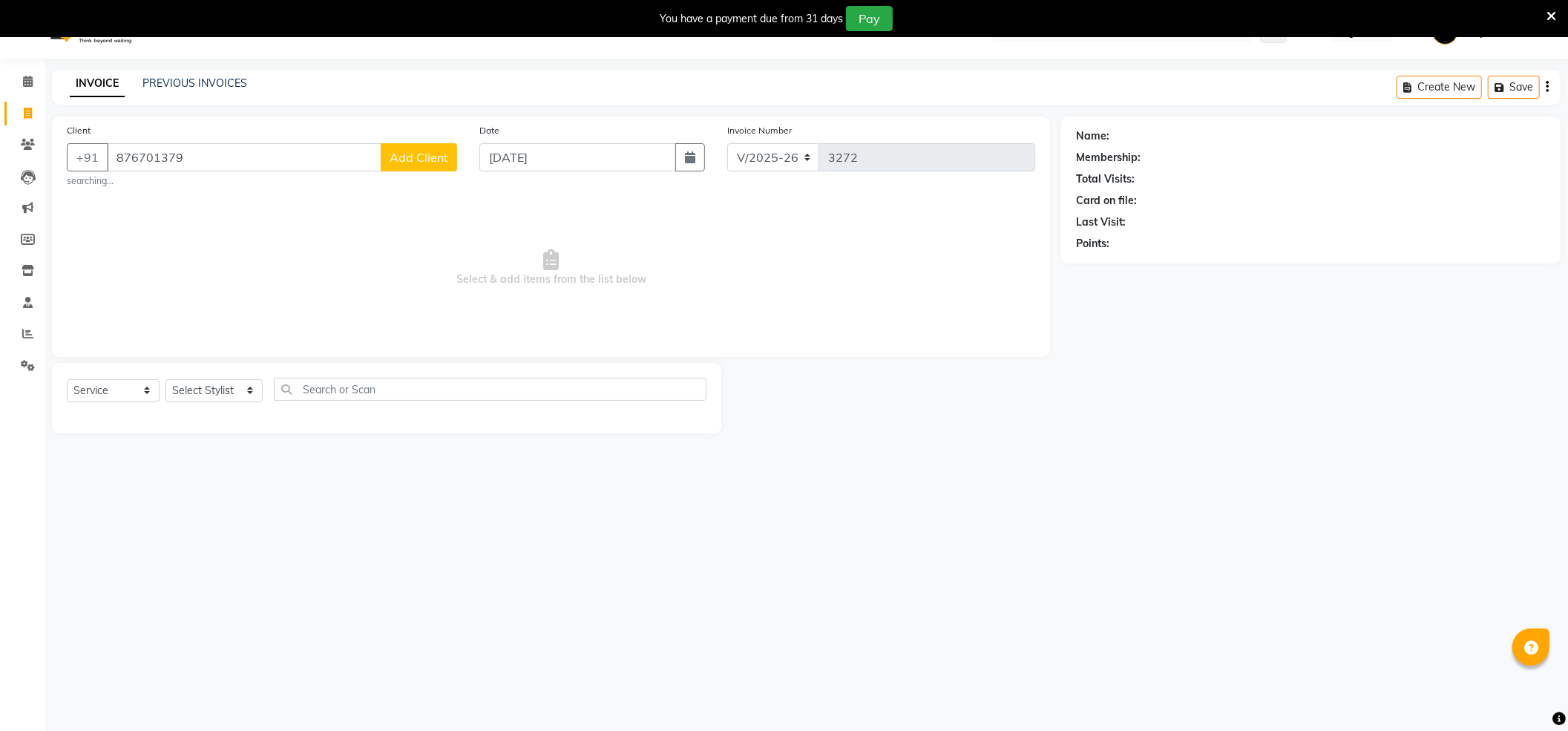
click at [398, 160] on span "Add Client" at bounding box center [419, 157] width 59 height 15
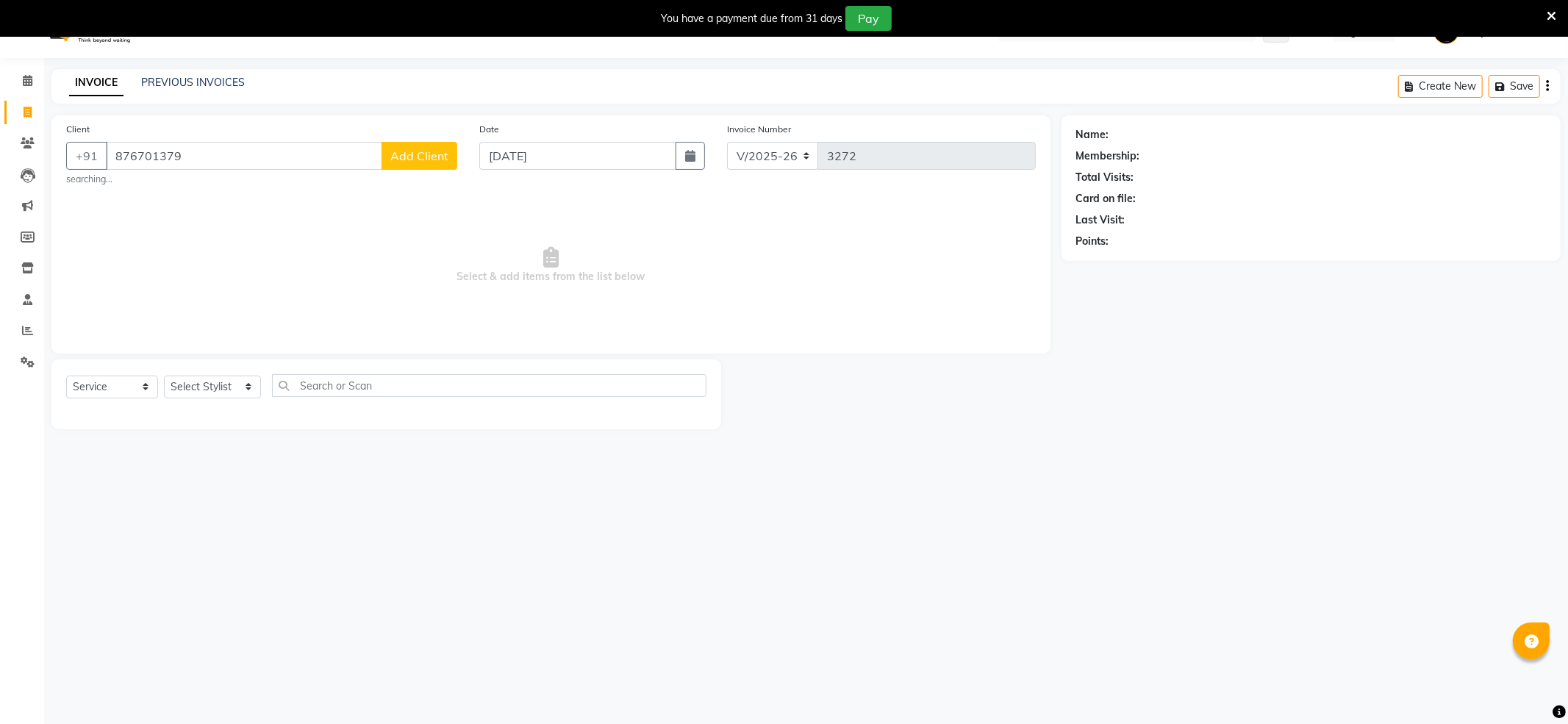
select select "22"
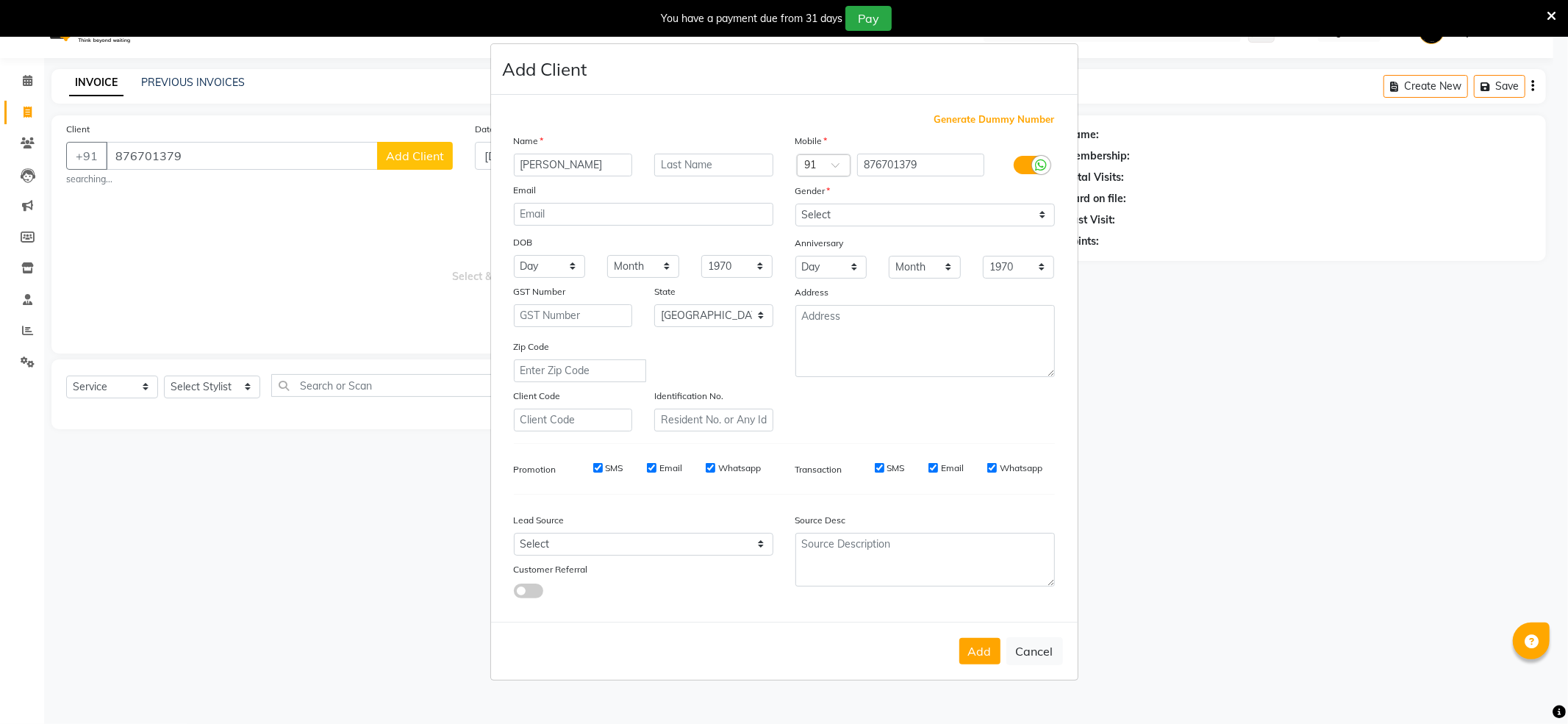
type input "[PERSON_NAME]"
click at [830, 223] on select "Select [DEMOGRAPHIC_DATA] [DEMOGRAPHIC_DATA] Other Prefer Not To Say" at bounding box center [925, 215] width 260 height 23
select select "[DEMOGRAPHIC_DATA]"
click at [795, 204] on select "Select [DEMOGRAPHIC_DATA] [DEMOGRAPHIC_DATA] Other Prefer Not To Say" at bounding box center [925, 215] width 260 height 23
drag, startPoint x: 984, startPoint y: 646, endPoint x: 954, endPoint y: 574, distance: 78.0
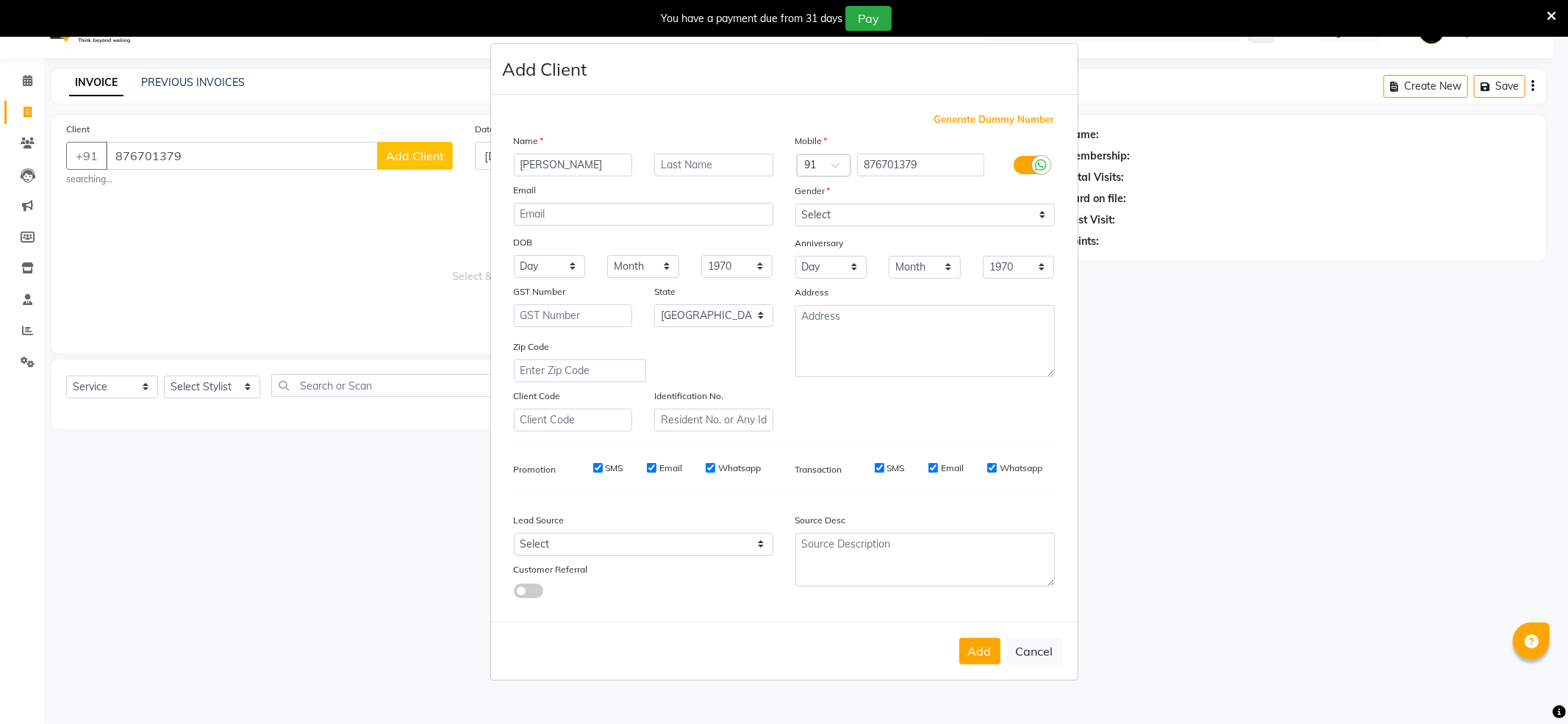
click at [983, 641] on button "Add" at bounding box center [980, 651] width 41 height 26
select select
select select "null"
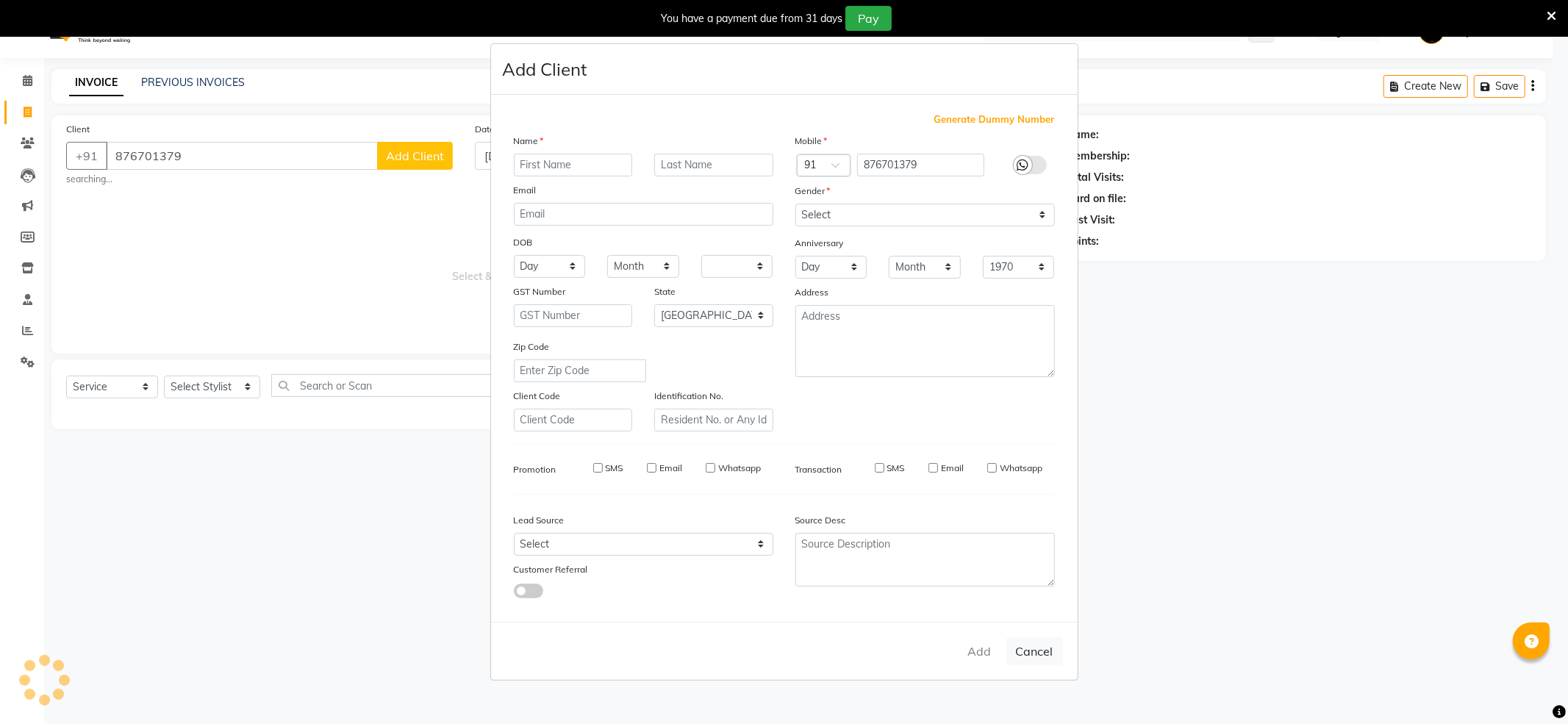
select select
checkbox input "false"
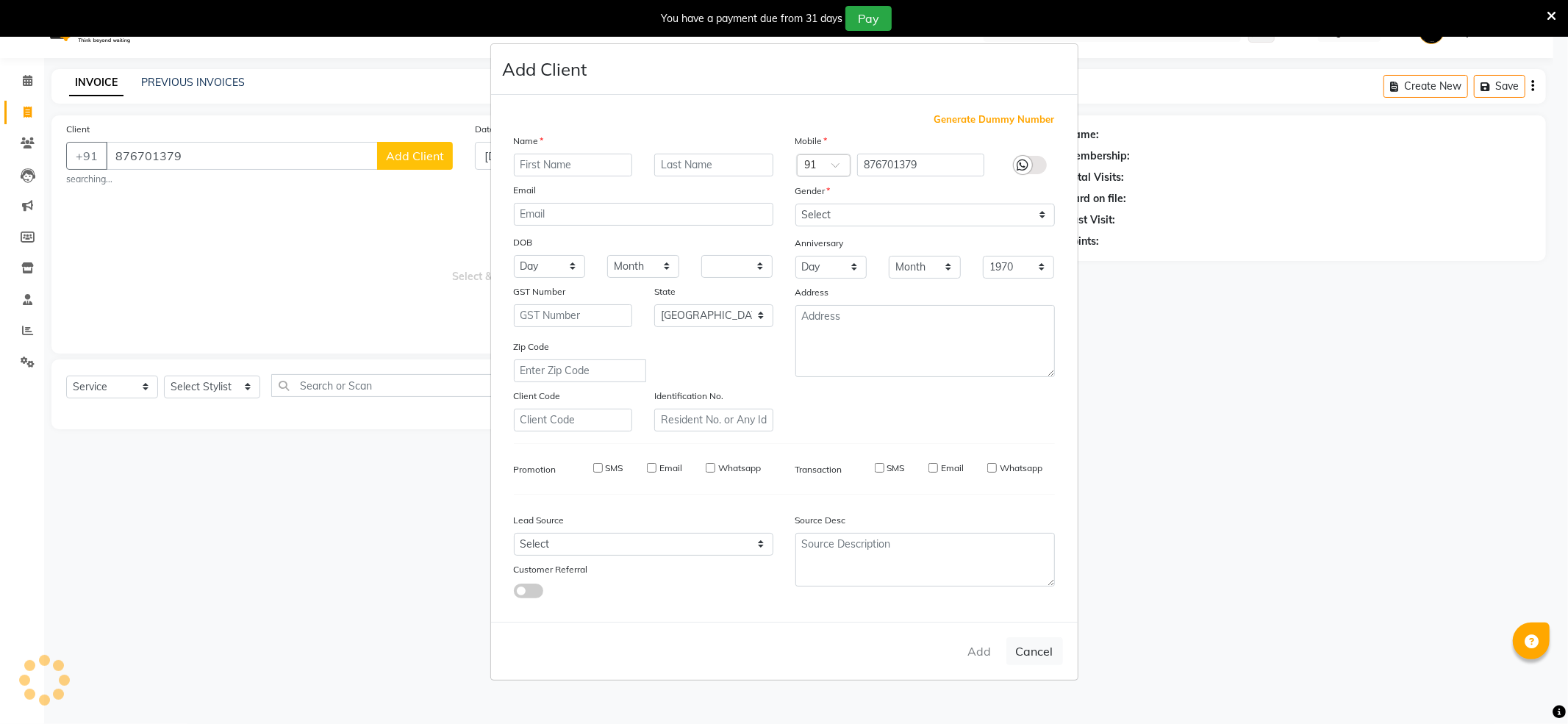
checkbox input "false"
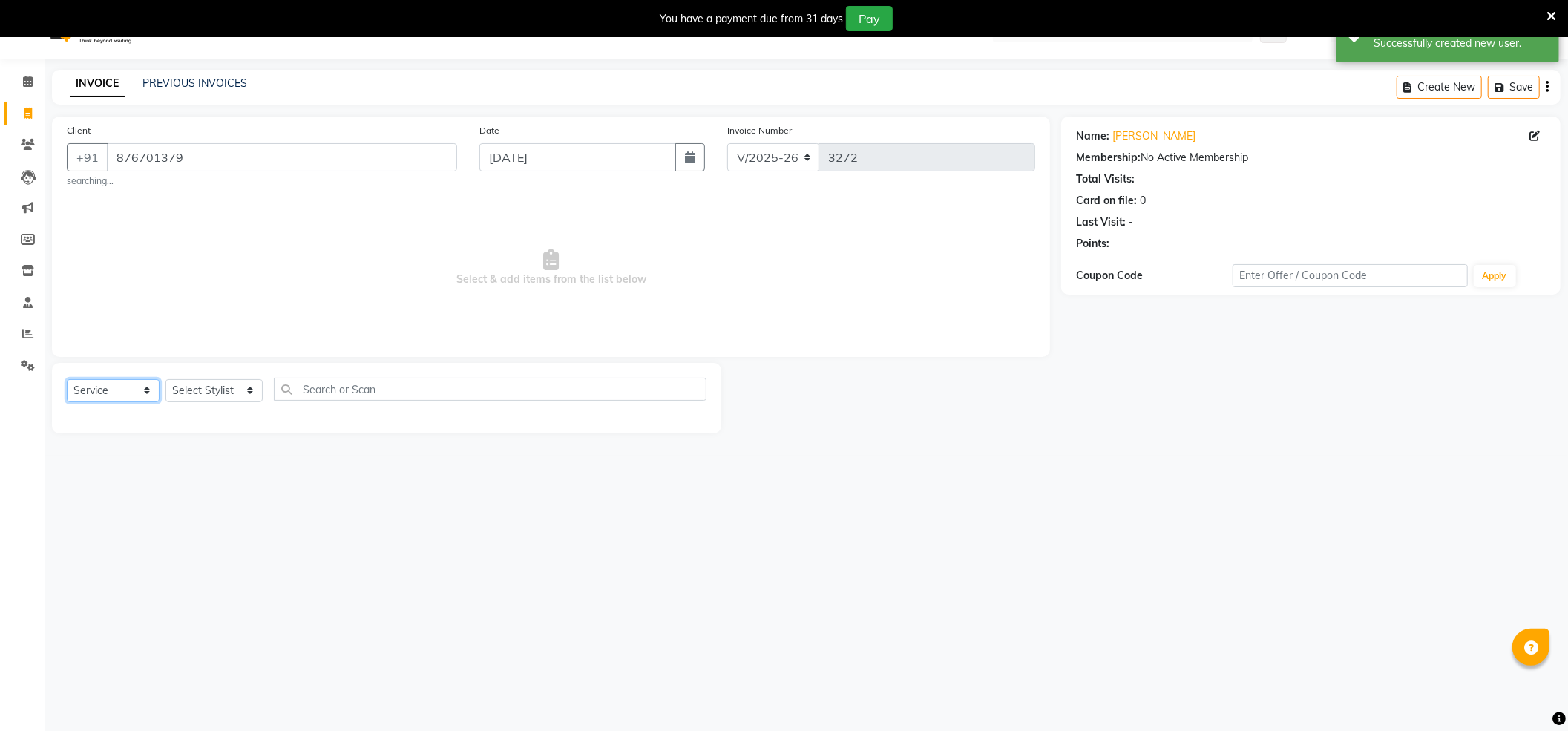
click at [135, 393] on select "Select Service Product Membership Package Voucher Prepaid Gift Card" at bounding box center [113, 391] width 92 height 23
click at [67, 379] on select "Select Service Product Membership Package Voucher Prepaid Gift Card" at bounding box center [113, 391] width 92 height 23
click at [235, 393] on select "Select Stylist [PERSON_NAME] ADMIN Akash Chawale Capello casa 1 [PERSON_NAME] […" at bounding box center [213, 391] width 97 height 23
select select "16020"
click at [165, 379] on select "Select Stylist [PERSON_NAME] ADMIN Akash Chawale Capello casa 1 [PERSON_NAME] […" at bounding box center [213, 391] width 97 height 23
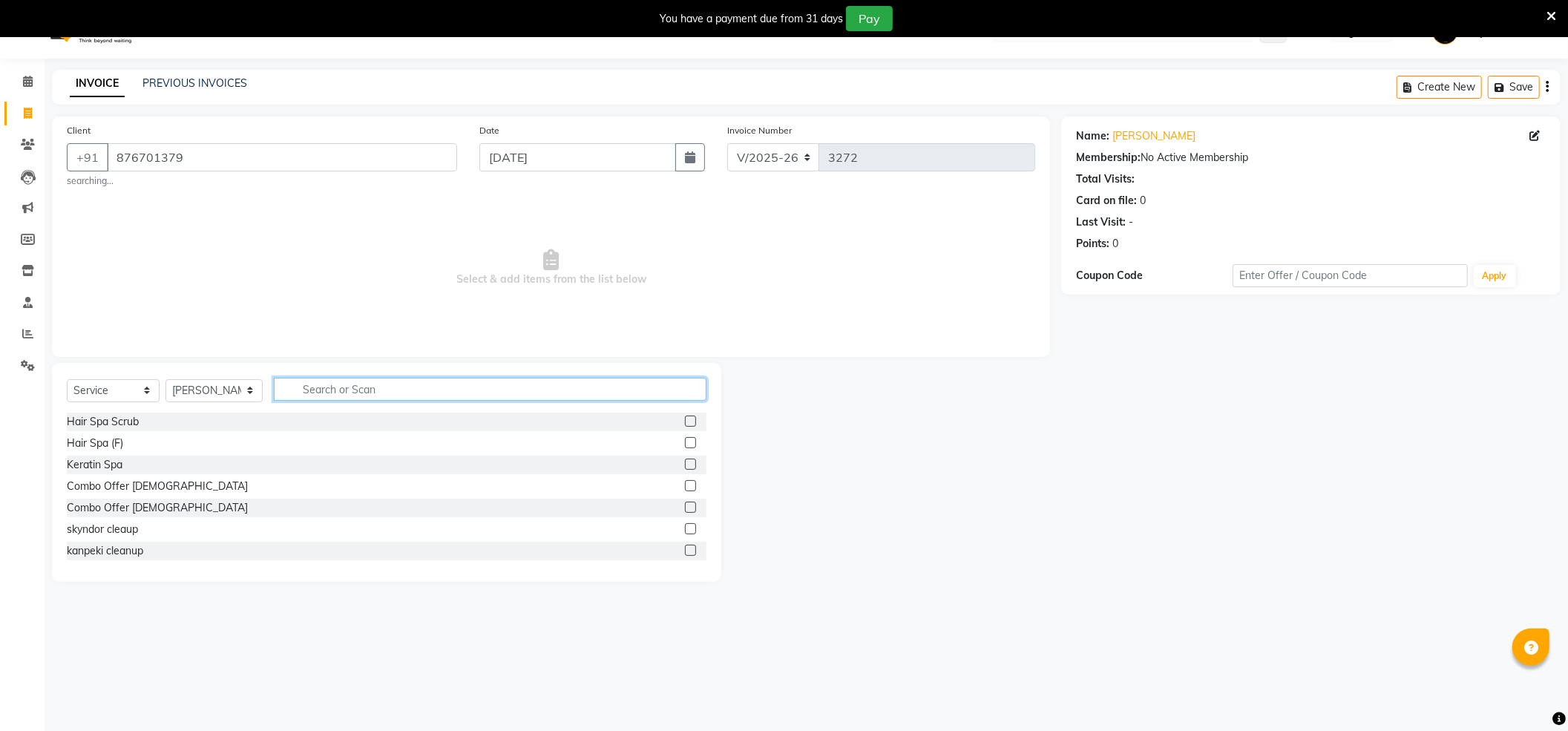
click at [337, 389] on input "text" at bounding box center [489, 389] width 432 height 23
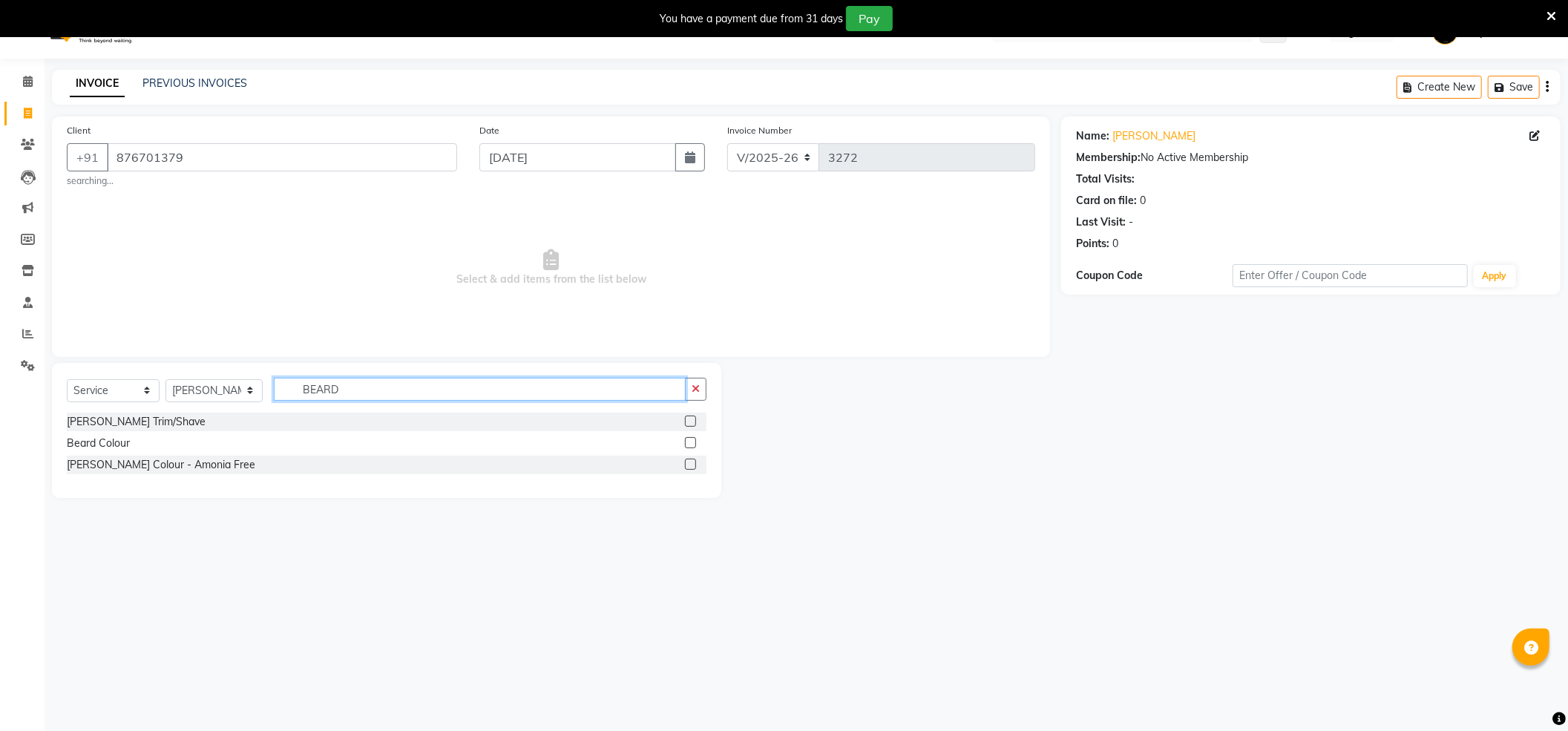
type input "BEARD"
click at [696, 425] on div at bounding box center [695, 422] width 21 height 19
click at [685, 417] on label at bounding box center [690, 421] width 12 height 12
click at [685, 417] on input "checkbox" at bounding box center [689, 422] width 10 height 10
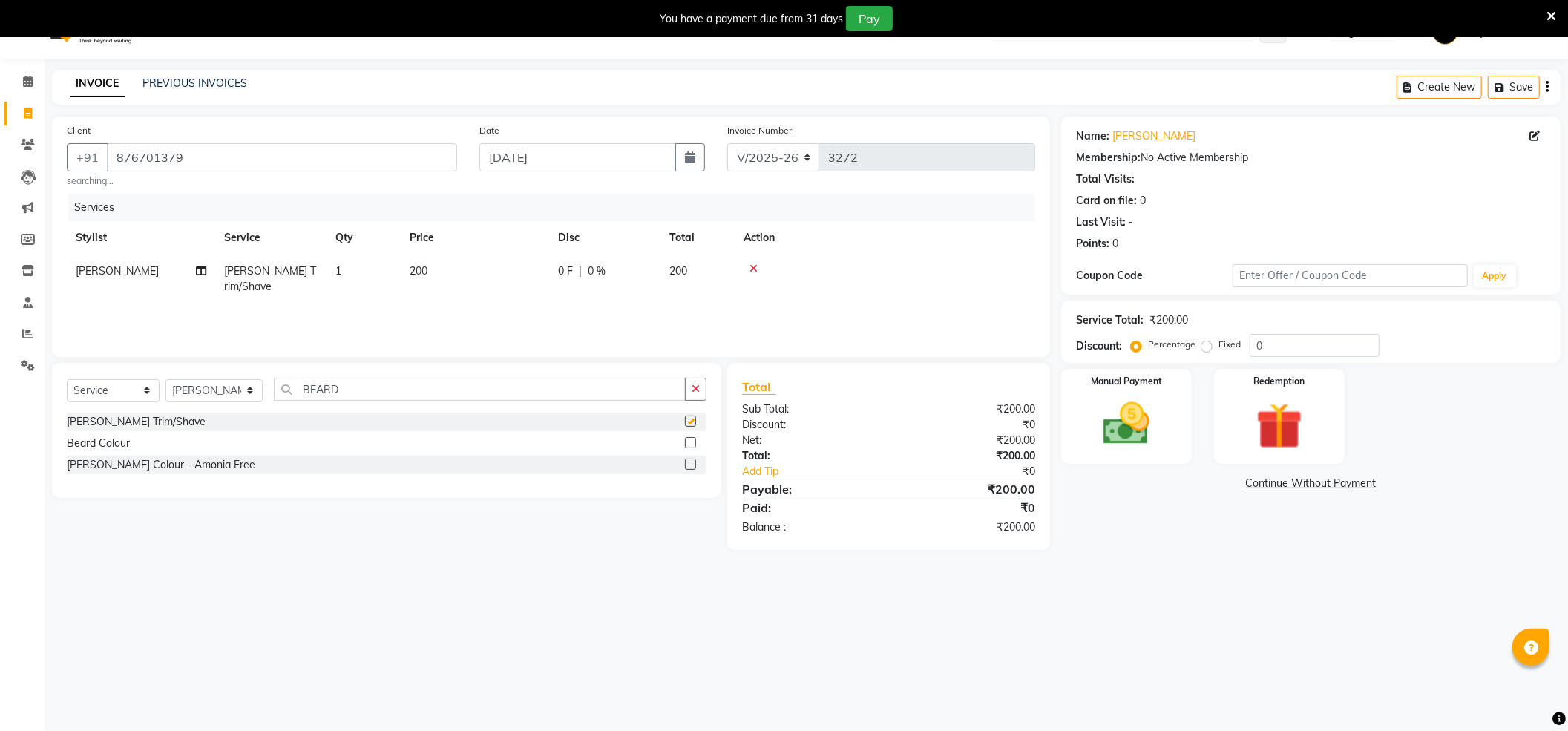
checkbox input "false"
click at [449, 391] on input "BEARD" at bounding box center [479, 389] width 412 height 23
type input "B"
type input "CUT"
click at [689, 486] on label at bounding box center [690, 486] width 12 height 12
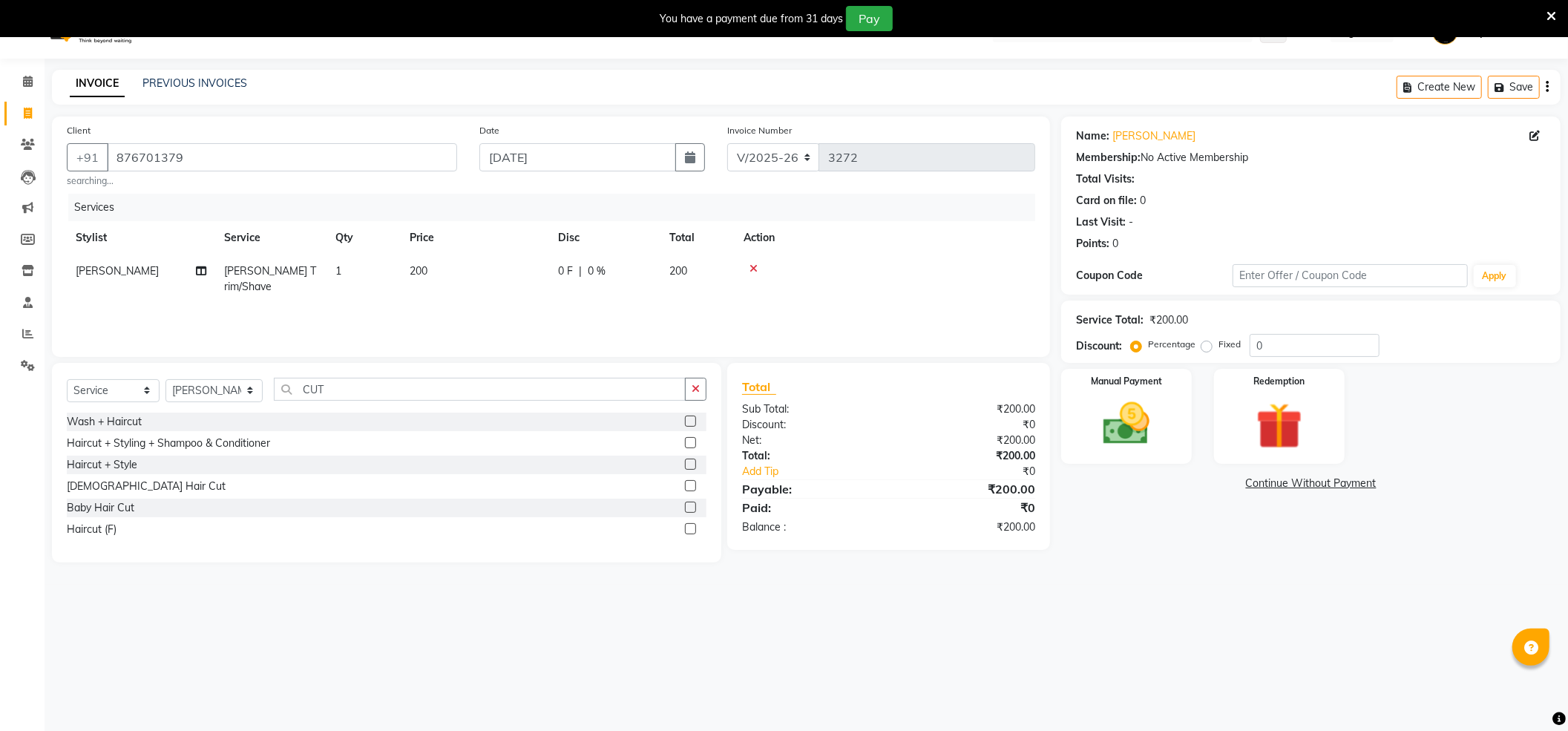
click at [689, 486] on input "checkbox" at bounding box center [689, 486] width 10 height 10
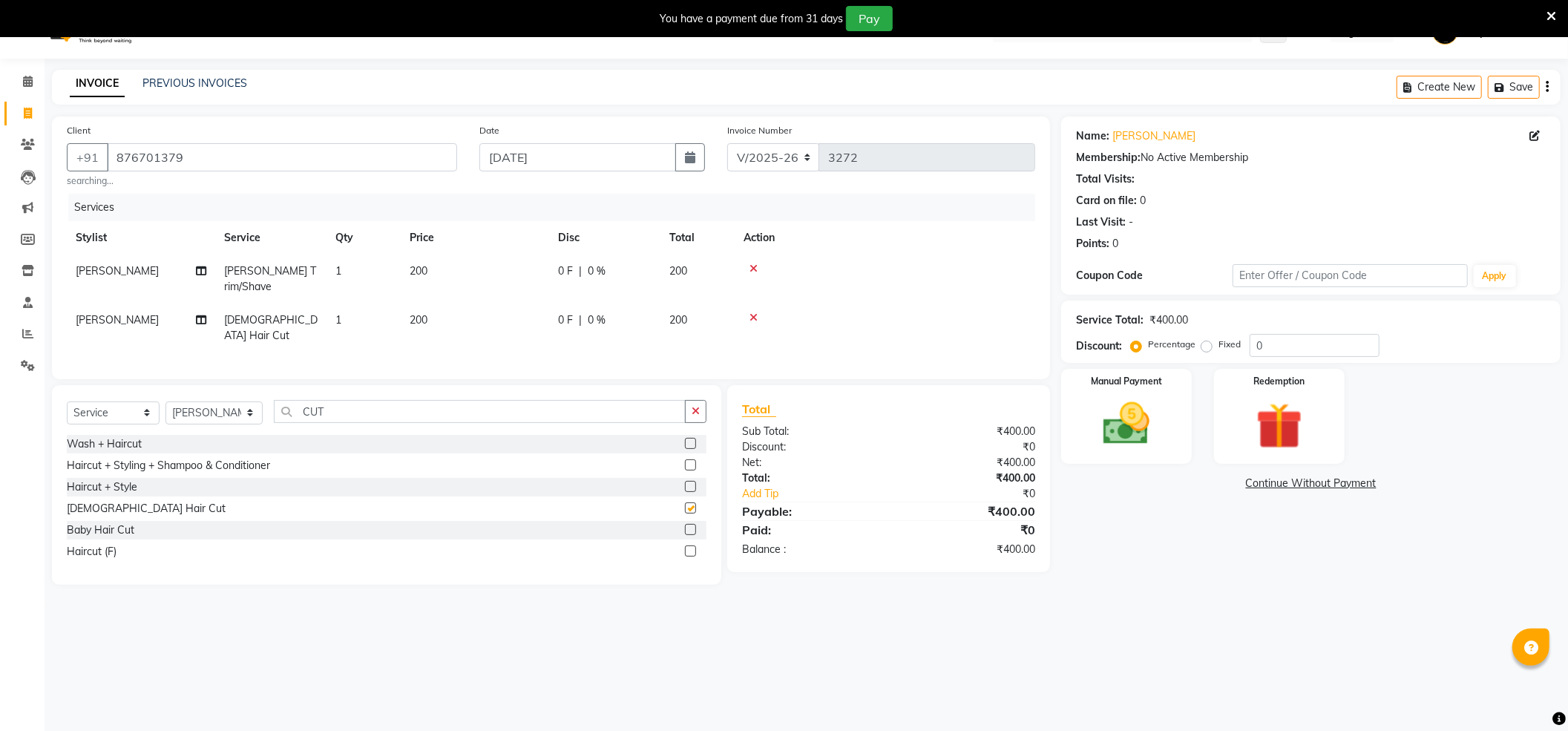
checkbox input "false"
click at [435, 313] on td "200" at bounding box center [474, 328] width 148 height 49
select select "16020"
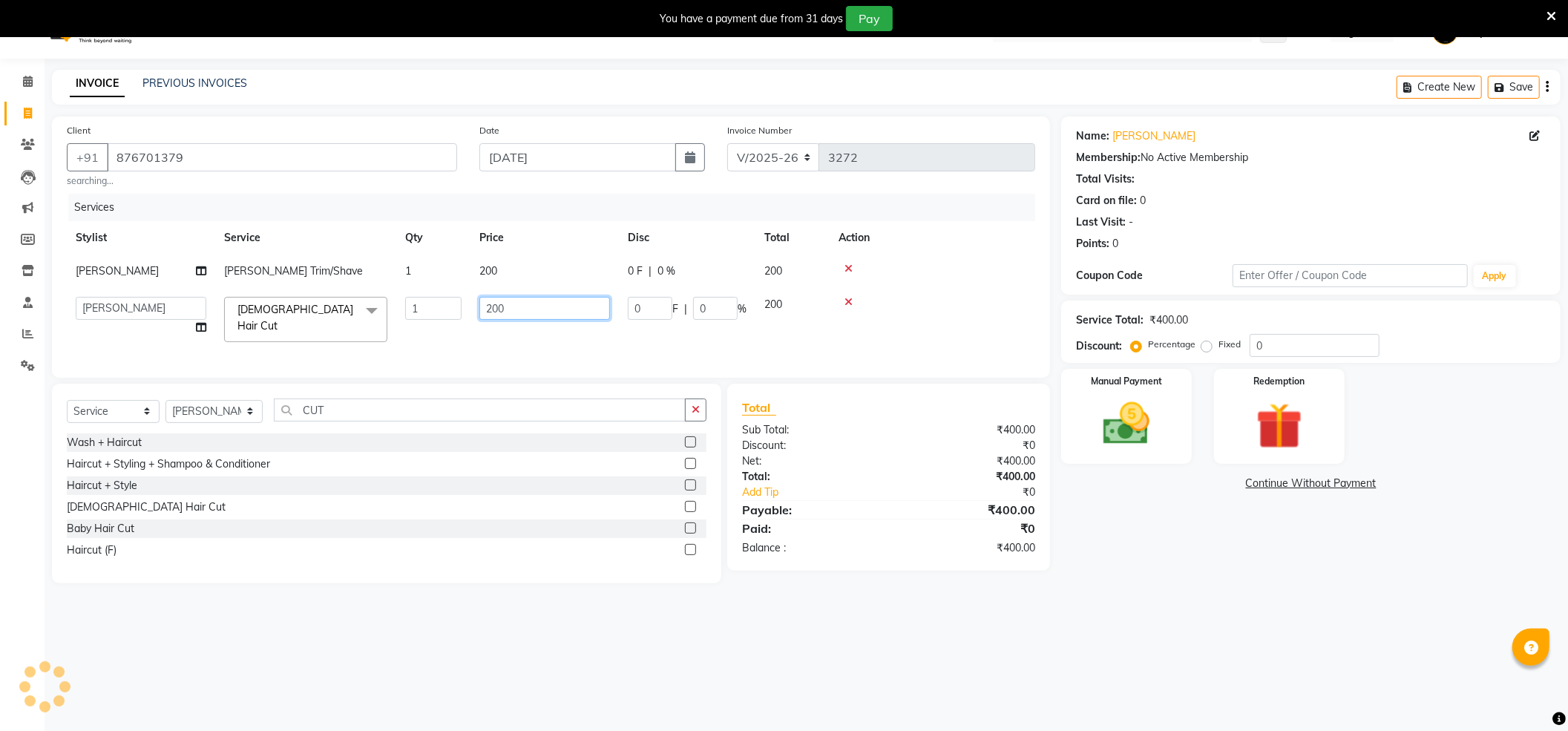
click at [524, 313] on input "200" at bounding box center [544, 308] width 131 height 23
click at [844, 305] on div at bounding box center [931, 302] width 187 height 11
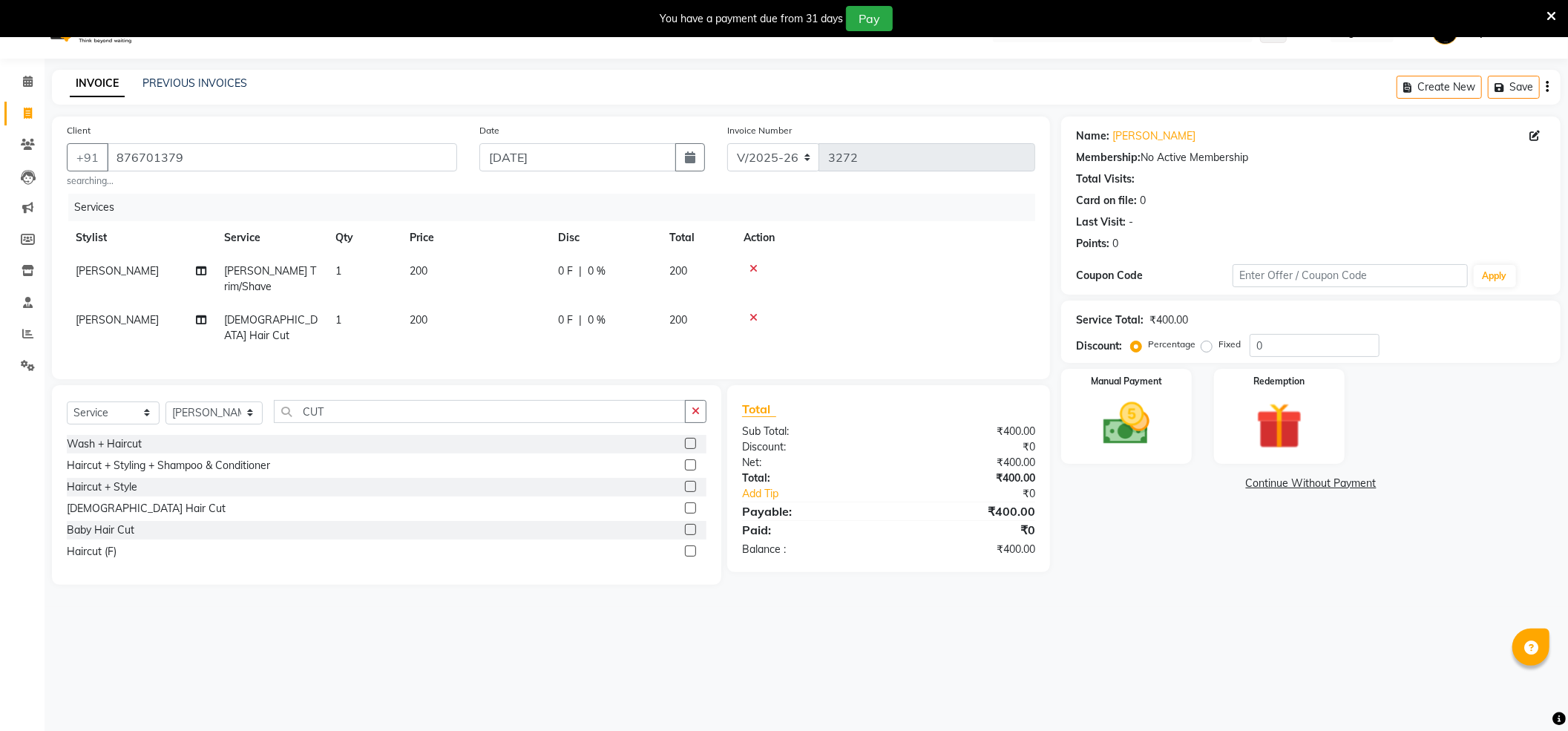
click at [751, 266] on icon at bounding box center [753, 269] width 8 height 11
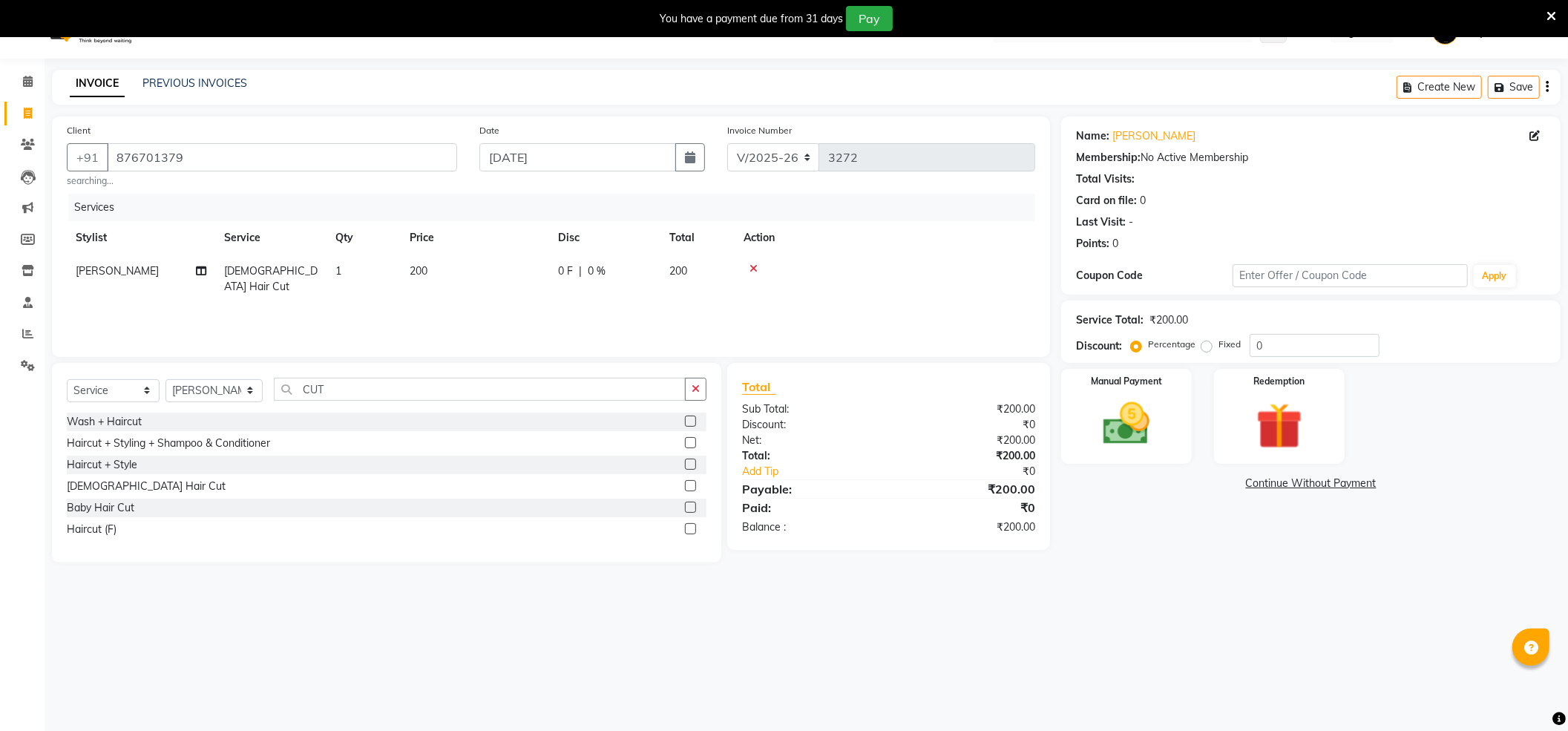
click at [420, 267] on span "200" at bounding box center [418, 270] width 18 height 13
select select "16020"
click at [547, 270] on input "200" at bounding box center [544, 275] width 131 height 23
type input "2"
type input "300"
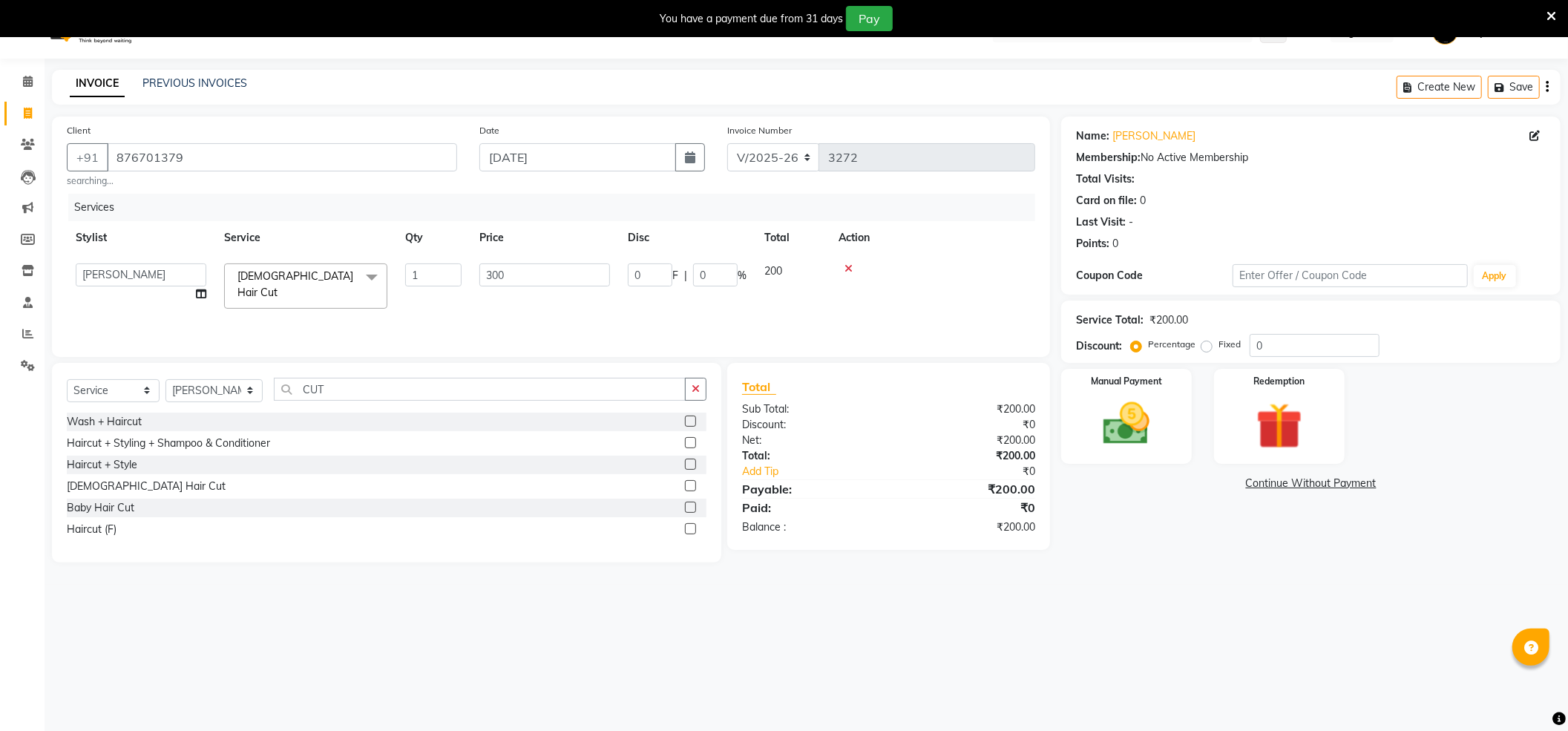
click at [1174, 539] on div "Name: [PERSON_NAME] Membership: No Active Membership Total Visits: Card on file…" at bounding box center [1316, 339] width 511 height 446
click at [1113, 417] on img at bounding box center [1126, 424] width 79 height 56
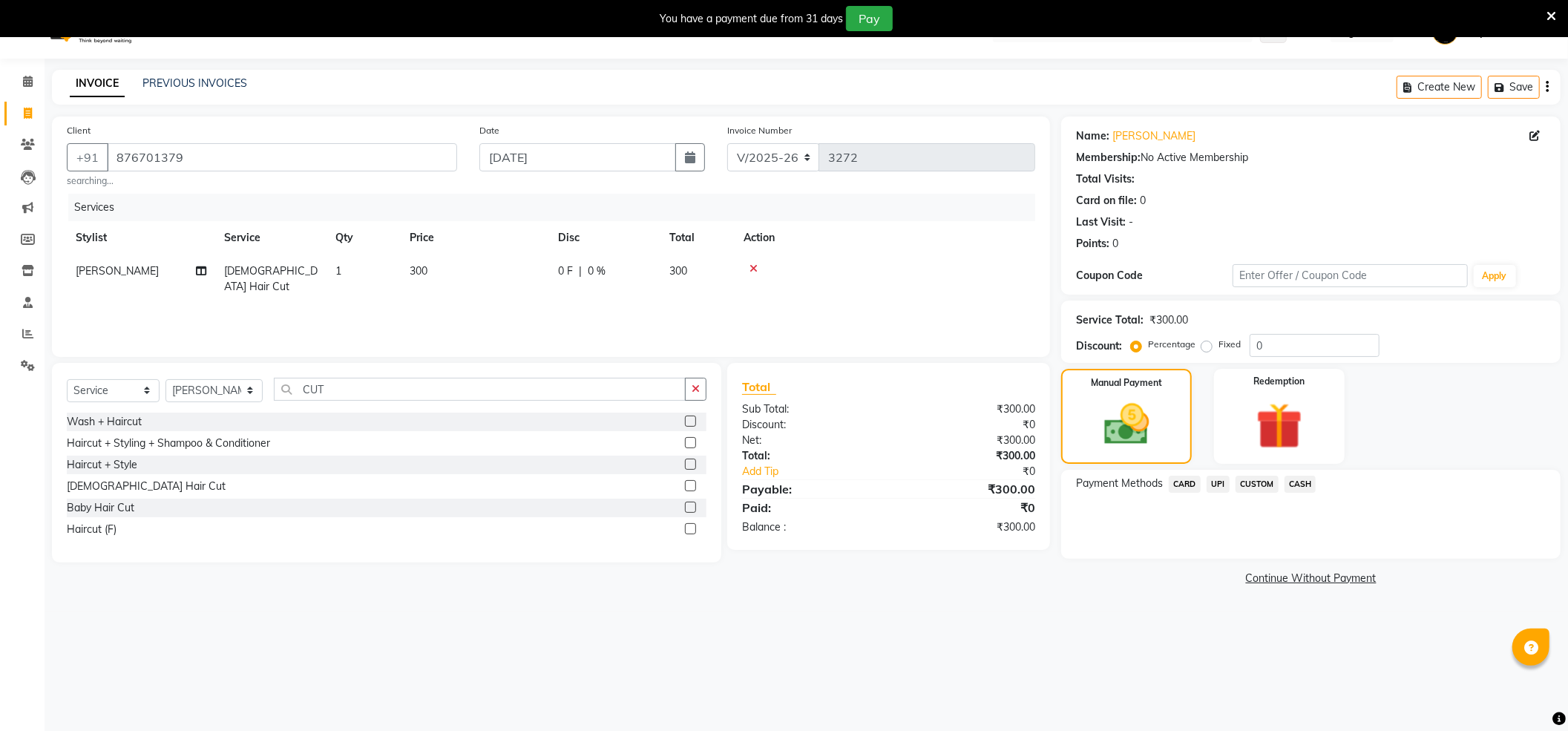
drag, startPoint x: 1220, startPoint y: 481, endPoint x: 1235, endPoint y: 497, distance: 21.9
click at [1221, 481] on span "UPI" at bounding box center [1218, 484] width 23 height 17
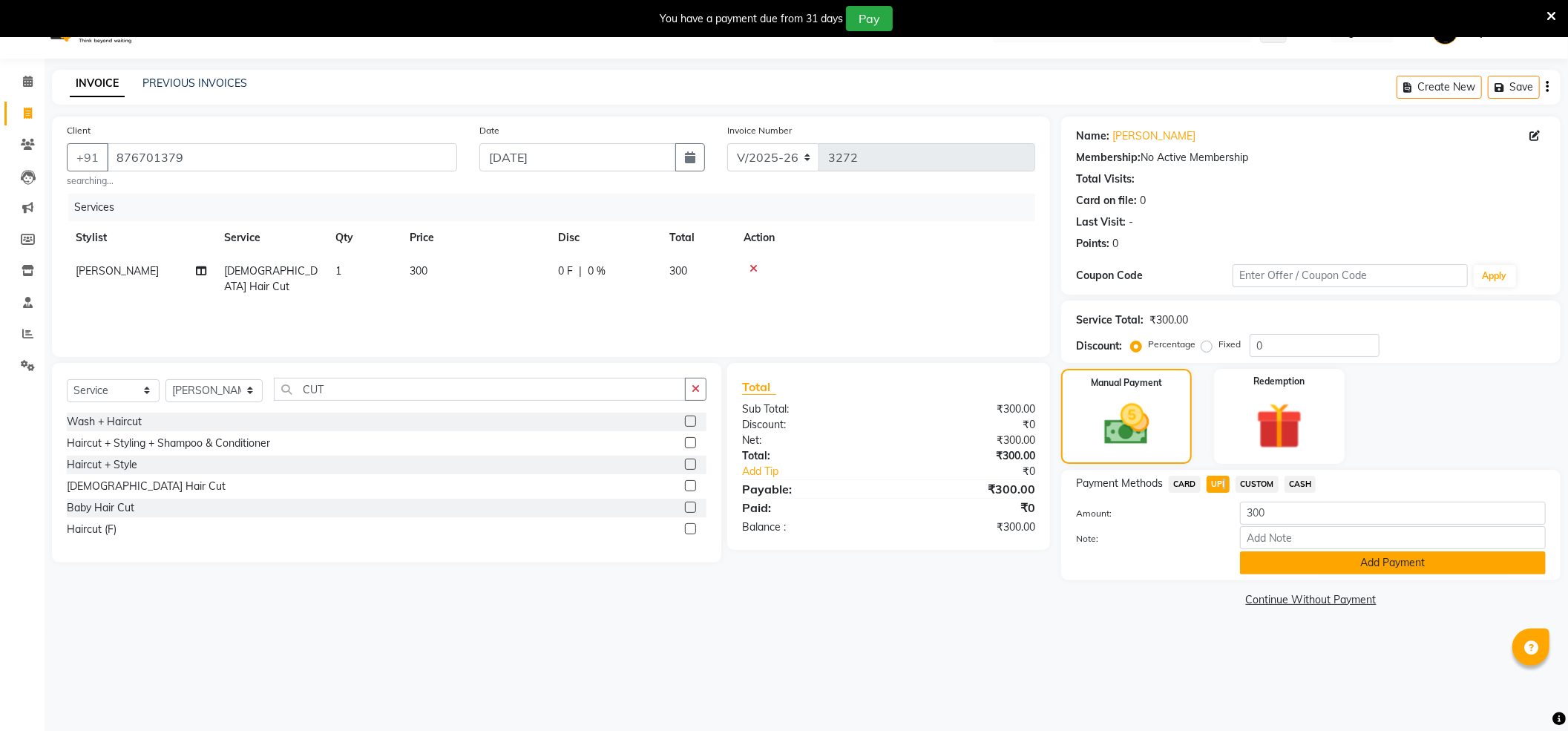
click at [1298, 562] on button "Add Payment" at bounding box center [1392, 563] width 305 height 23
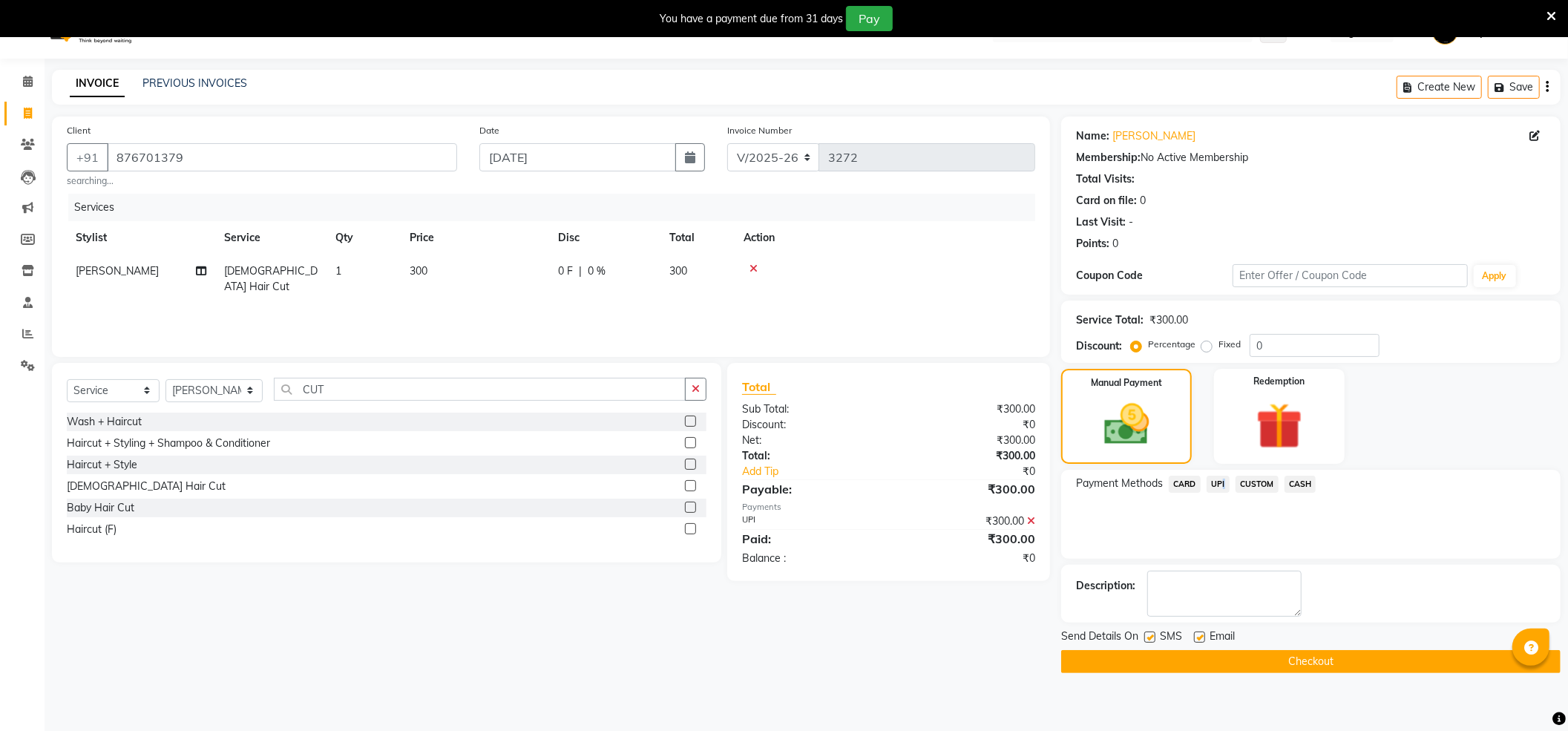
click at [1289, 659] on button "Checkout" at bounding box center [1311, 662] width 499 height 23
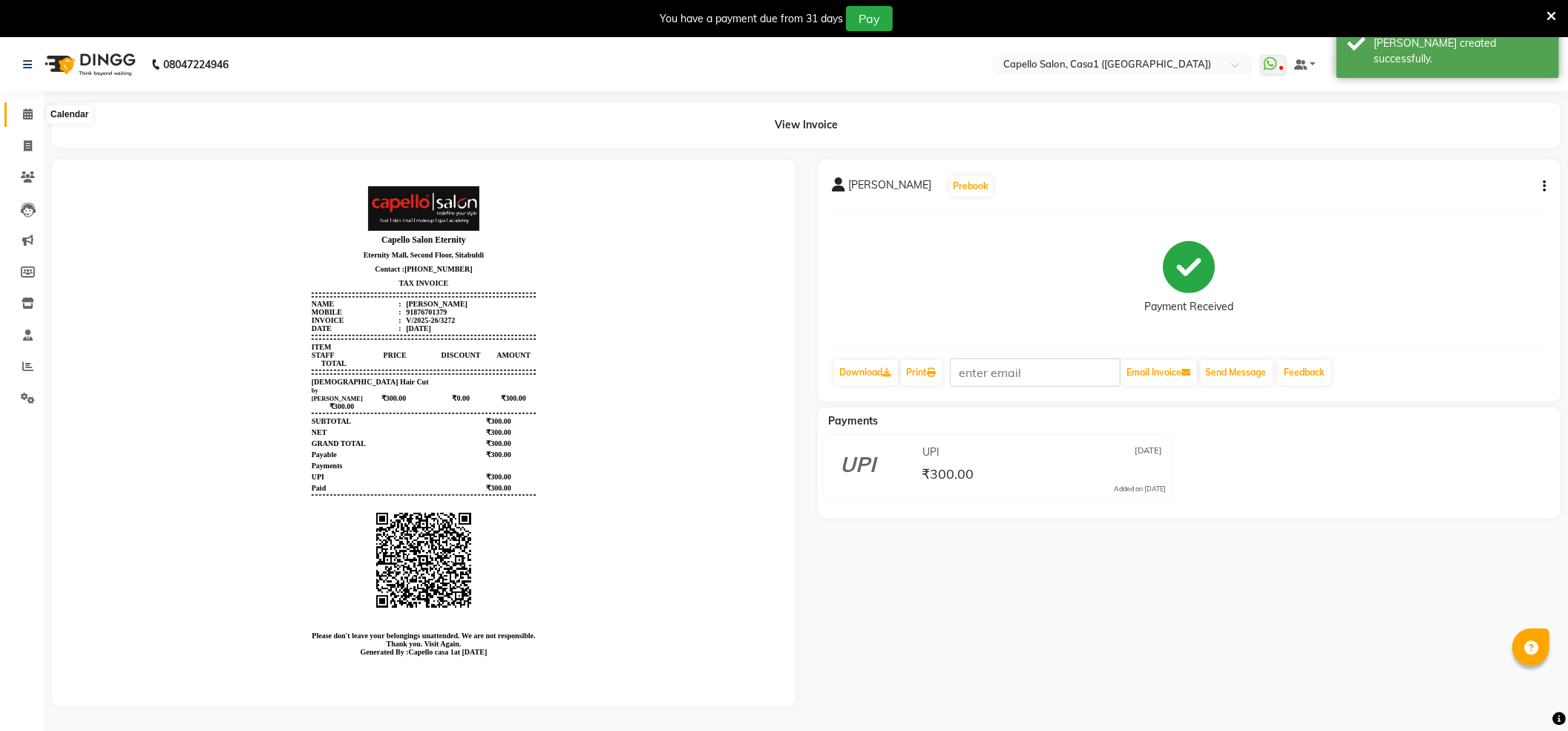
click at [20, 113] on span at bounding box center [28, 114] width 26 height 17
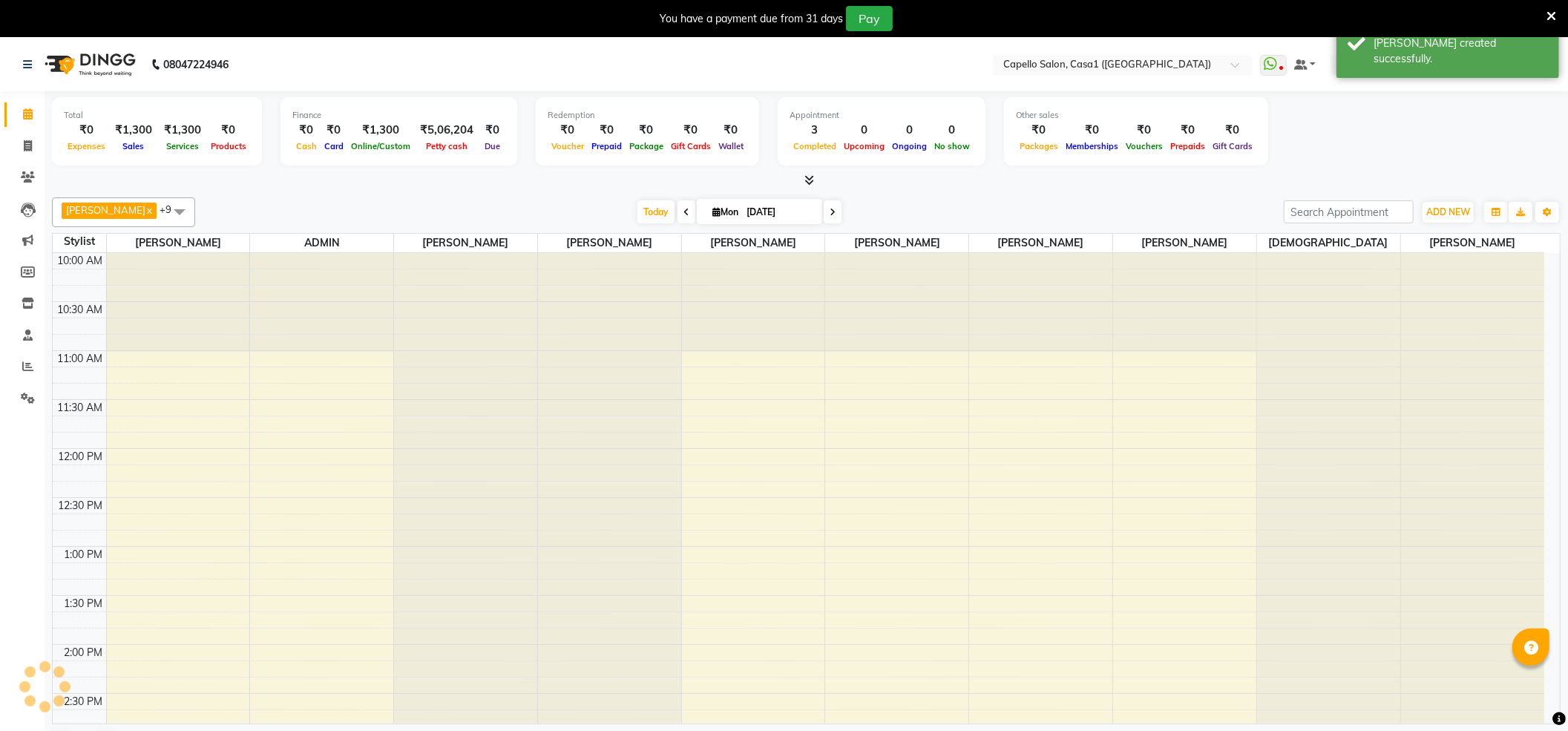
scroll to position [497, 0]
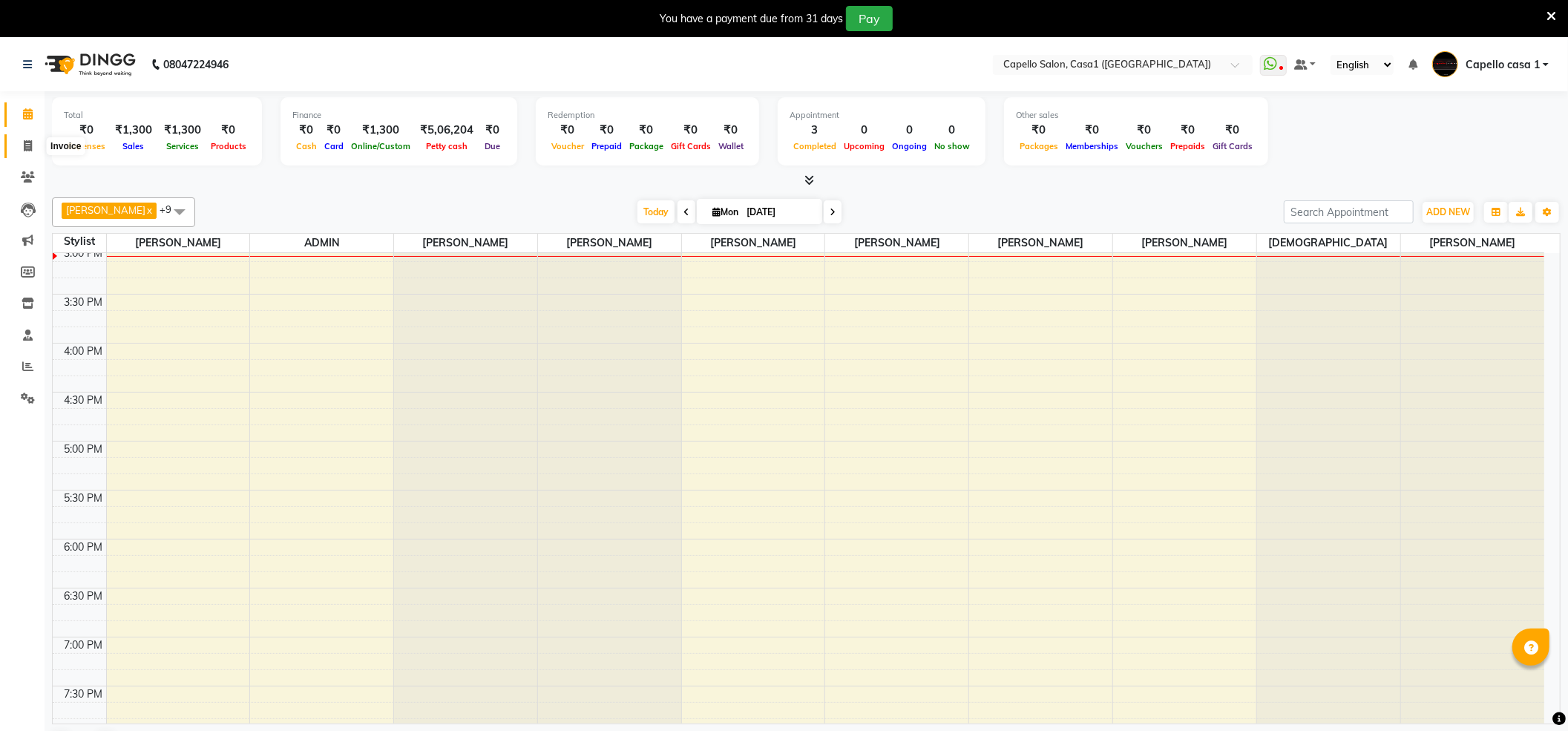
click at [30, 149] on icon at bounding box center [28, 146] width 8 height 12
select select "service"
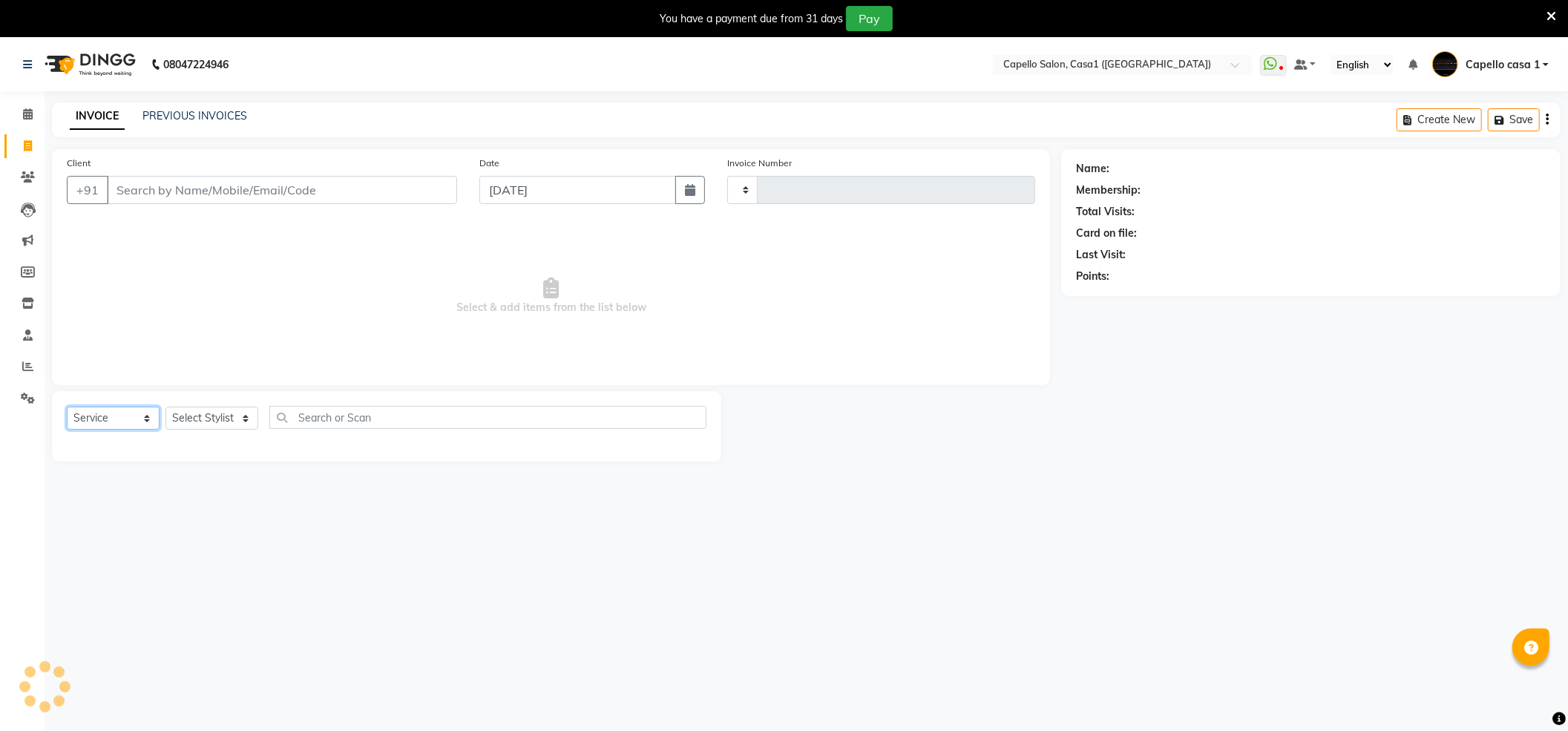
click at [150, 410] on select "Select Service Product Membership Package Voucher Prepaid Gift Card" at bounding box center [113, 418] width 92 height 23
type input "3273"
select select "846"
click at [67, 407] on select "Select Service Product Membership Package Voucher Prepaid Gift Card" at bounding box center [113, 418] width 92 height 23
click at [273, 413] on input "text" at bounding box center [489, 417] width 432 height 23
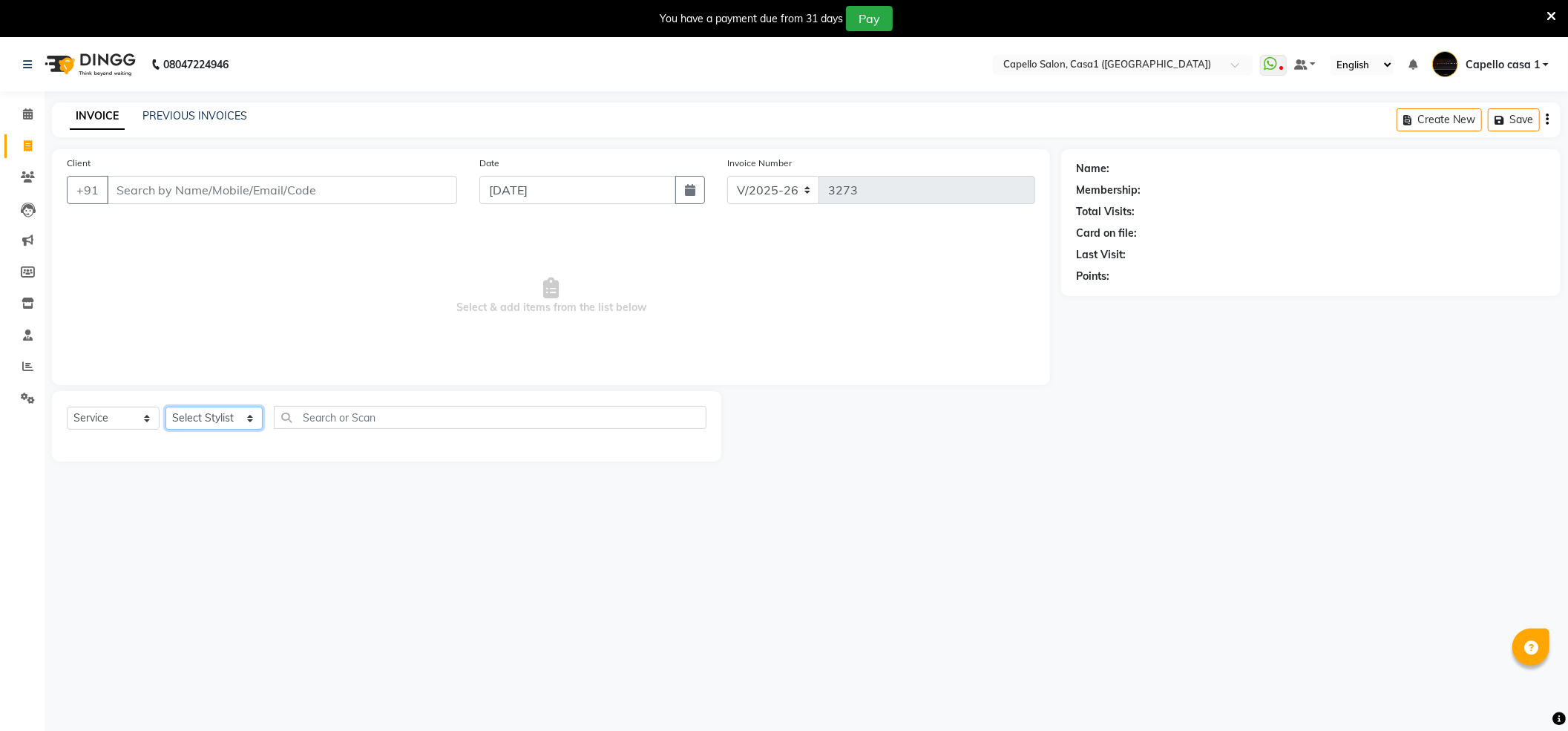
click at [236, 419] on select "Select Stylist [PERSON_NAME] ADMIN Akash Chawale Capello casa 1 [PERSON_NAME] […" at bounding box center [213, 418] width 97 height 23
select select "67524"
click at [165, 407] on select "Select Stylist [PERSON_NAME] ADMIN Akash Chawale Capello casa 1 [PERSON_NAME] […" at bounding box center [213, 418] width 97 height 23
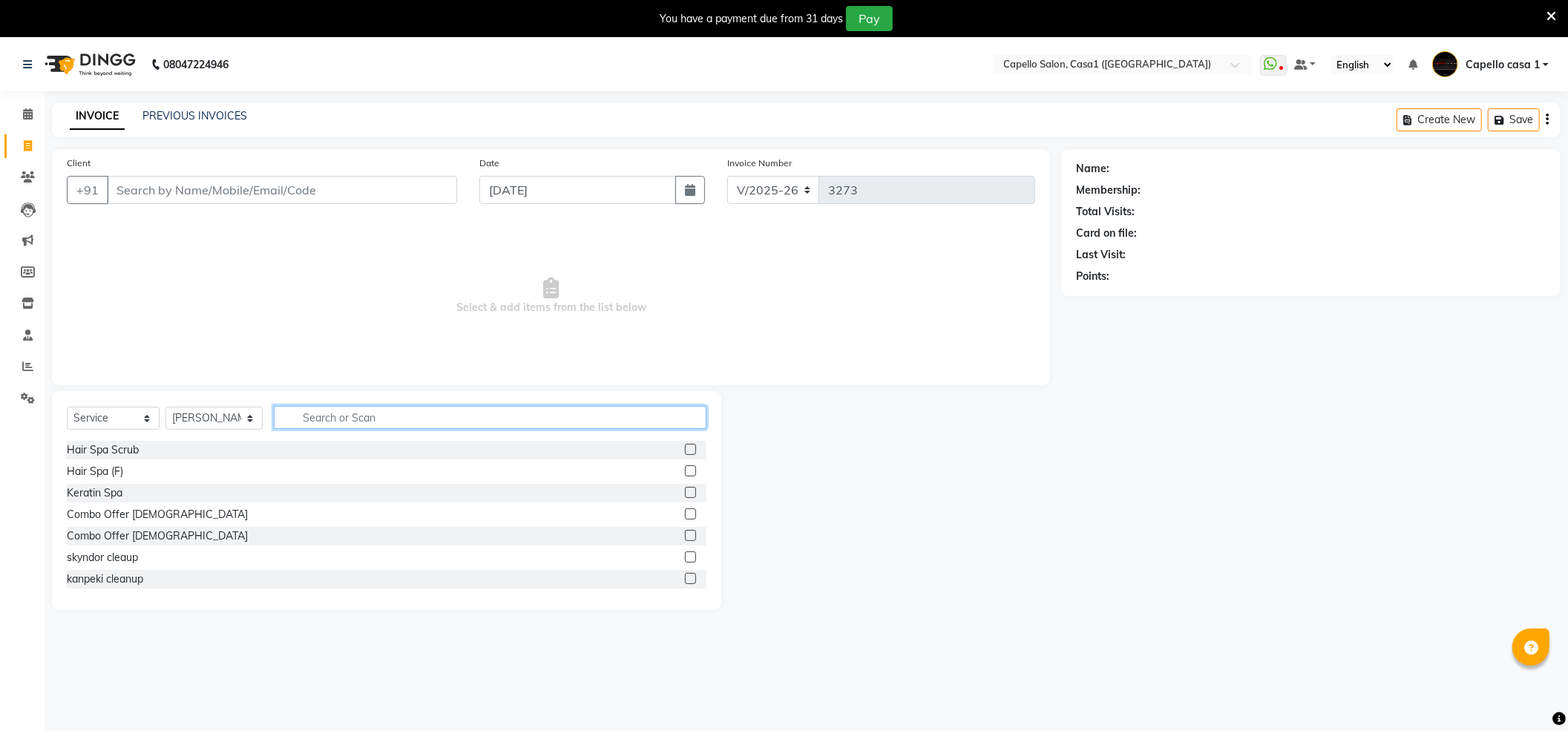
click at [333, 417] on input "text" at bounding box center [489, 417] width 432 height 23
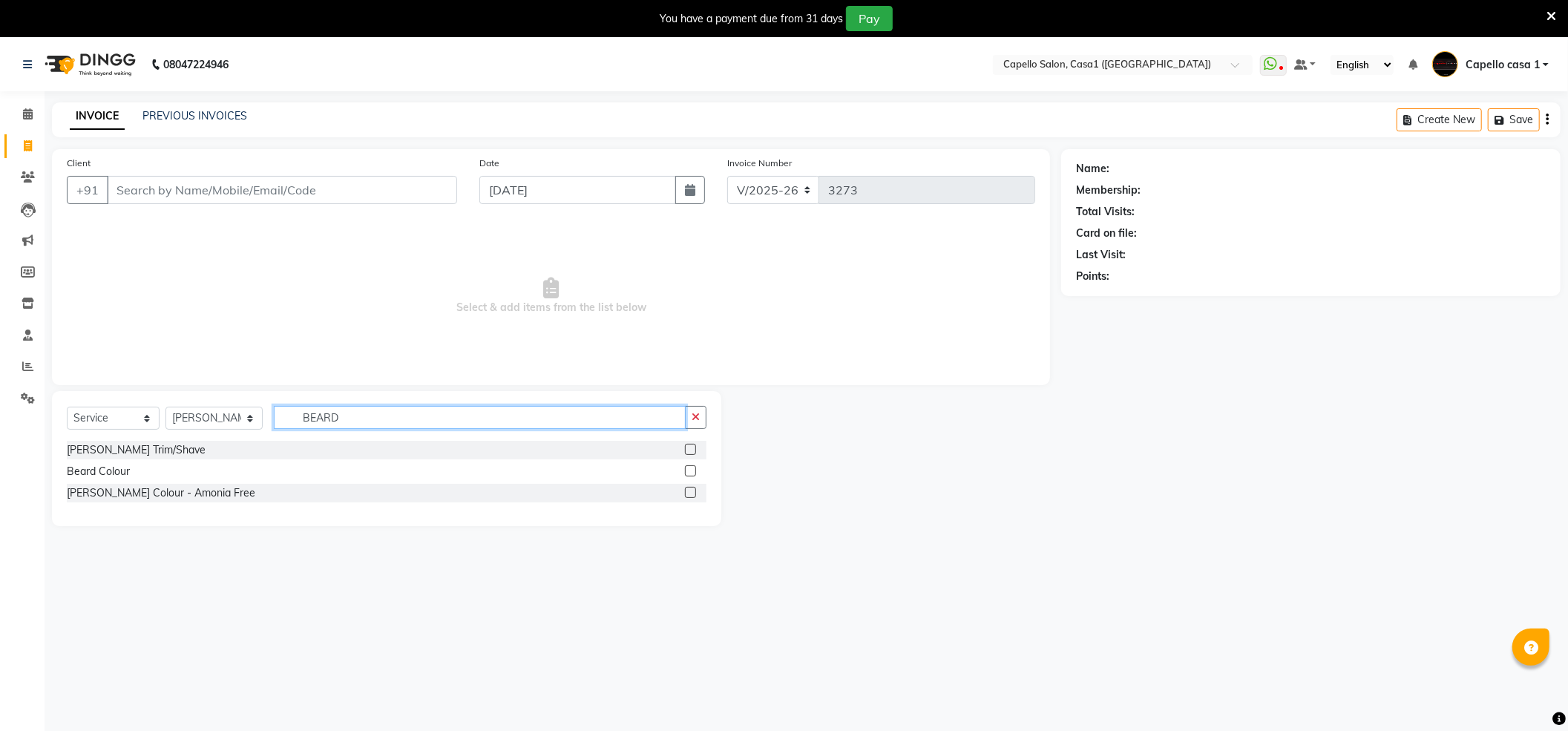
type input "BEARD"
click at [689, 452] on label at bounding box center [690, 449] width 12 height 12
click at [689, 452] on input "checkbox" at bounding box center [689, 449] width 10 height 10
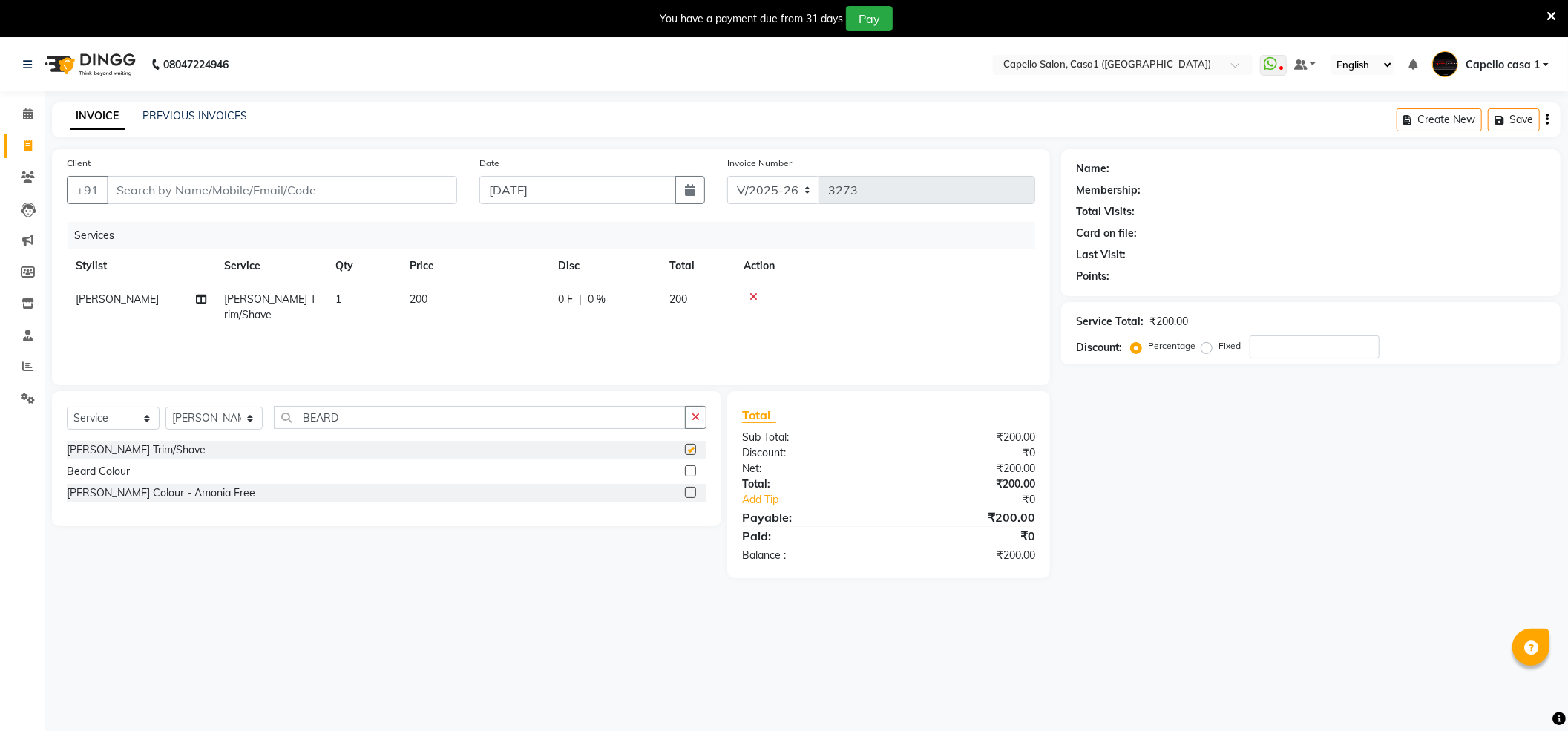
checkbox input "false"
click at [291, 190] on input "Client" at bounding box center [281, 190] width 350 height 28
type input "9"
type input "0"
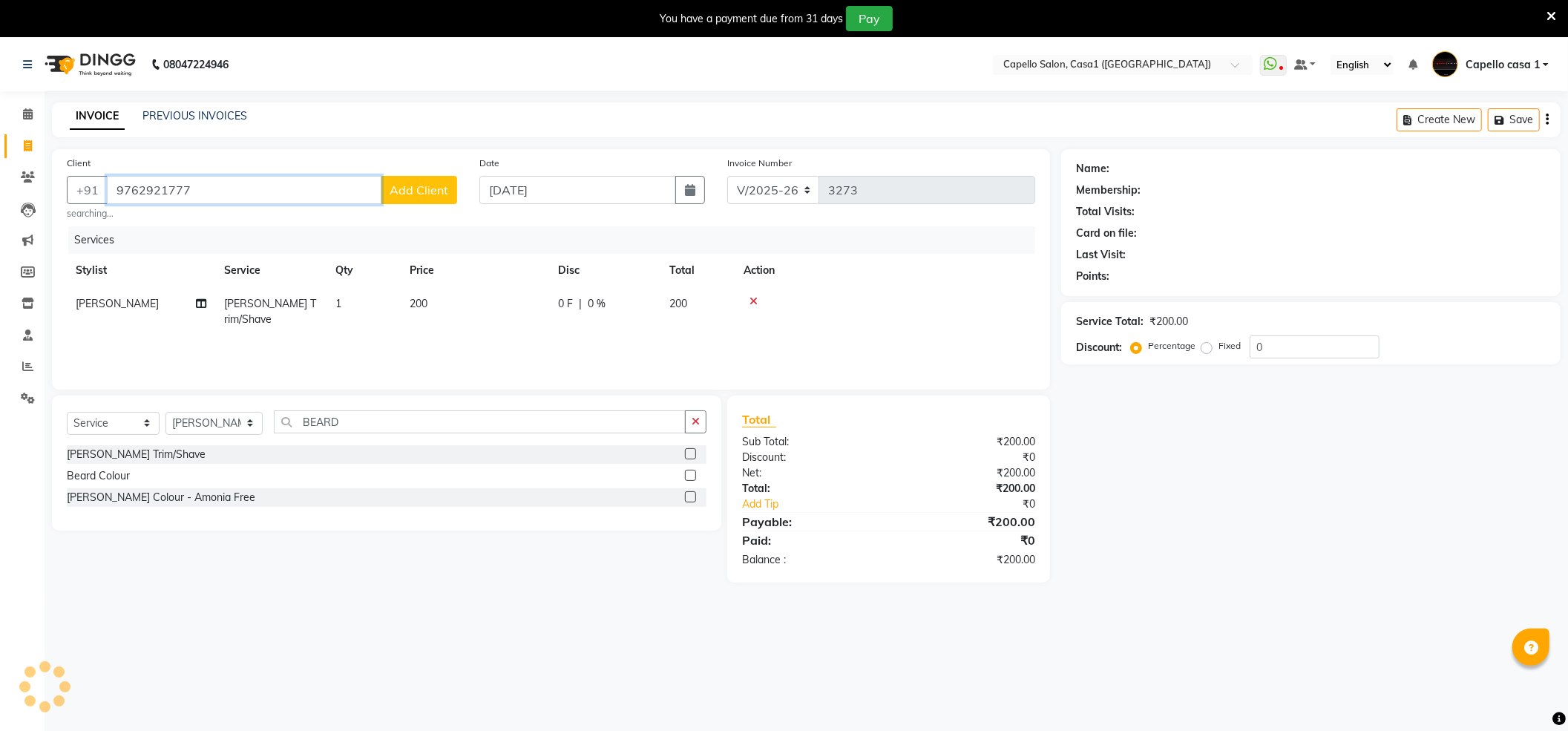
type input "9762921777"
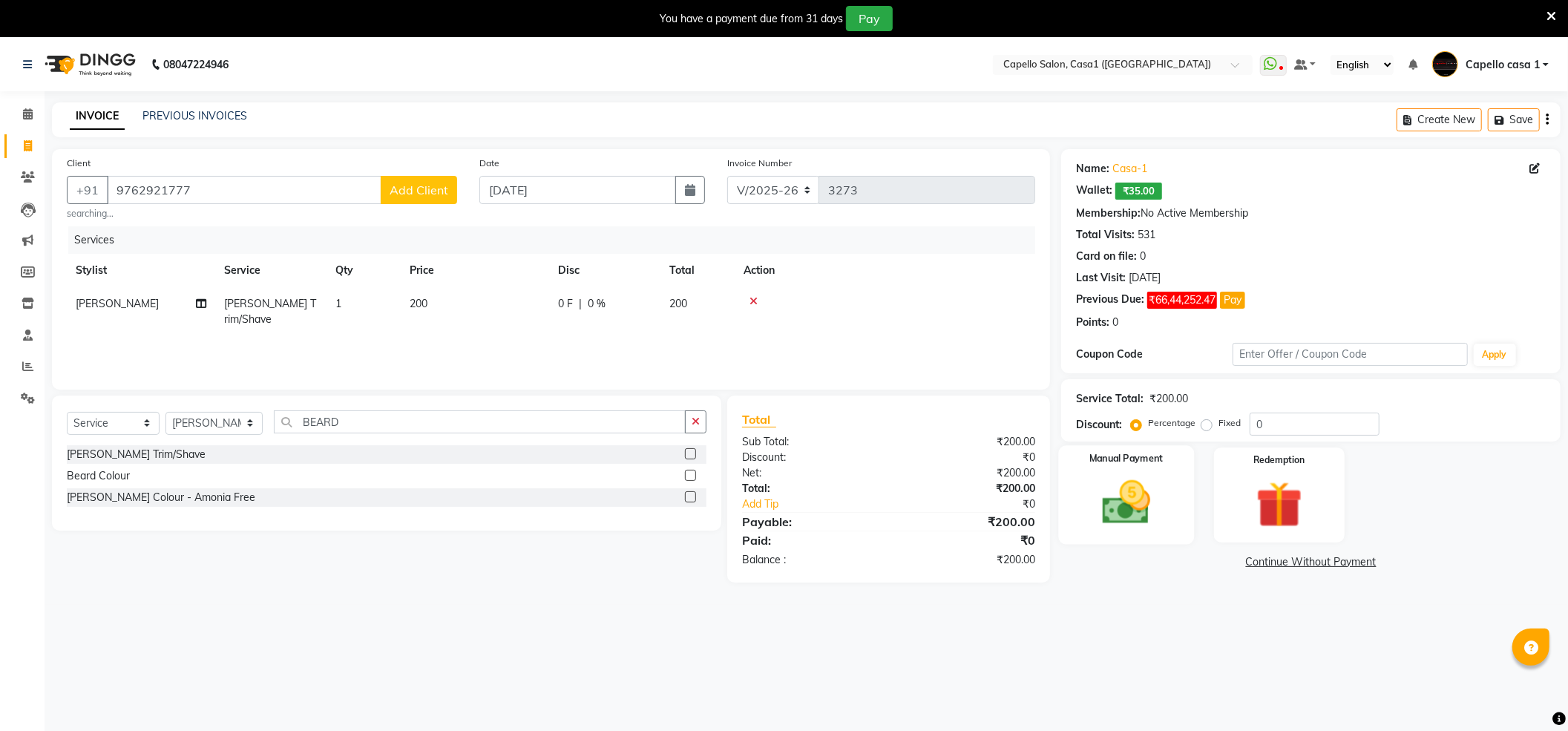
click at [1135, 508] on img at bounding box center [1126, 503] width 79 height 56
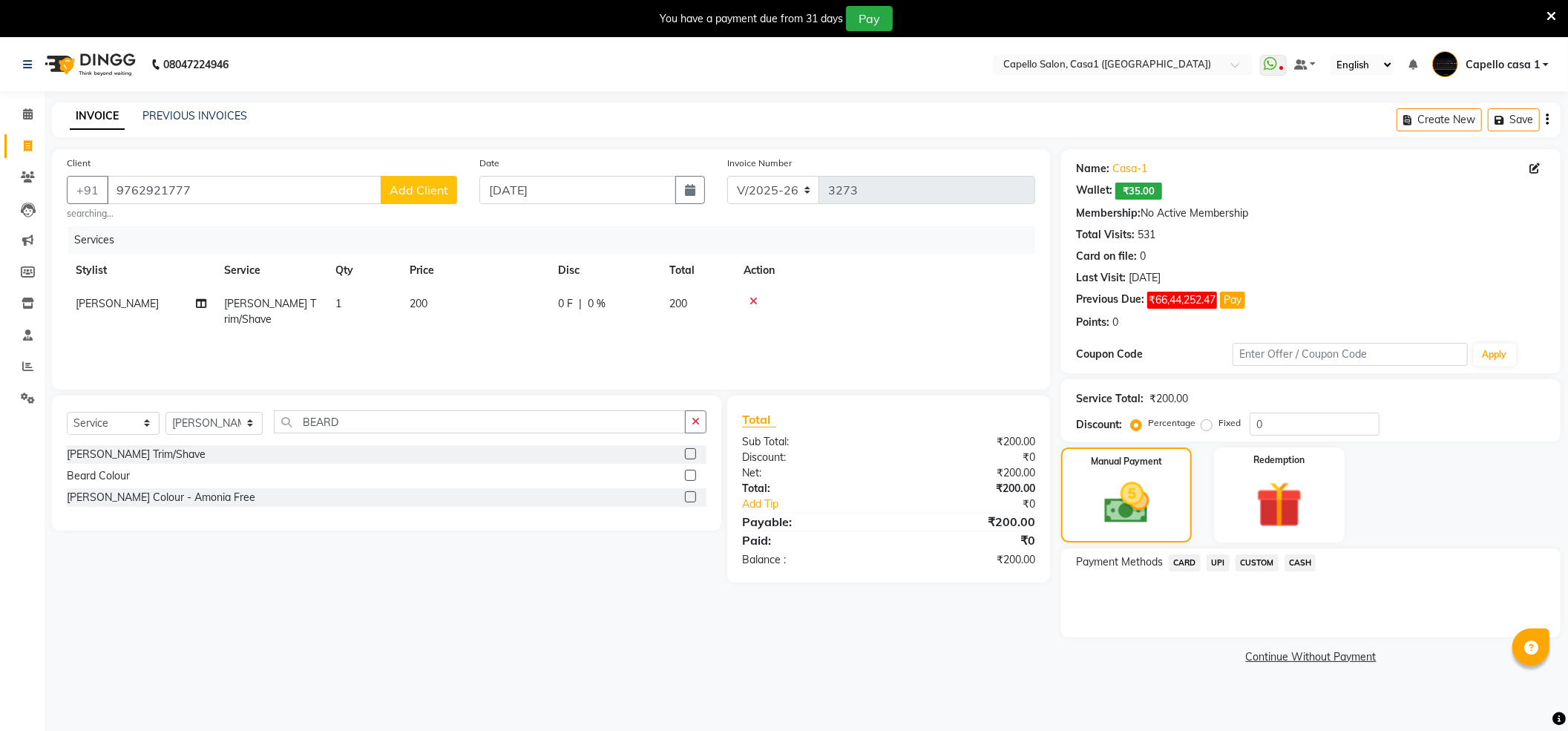
click at [1303, 562] on span "CASH" at bounding box center [1301, 562] width 32 height 17
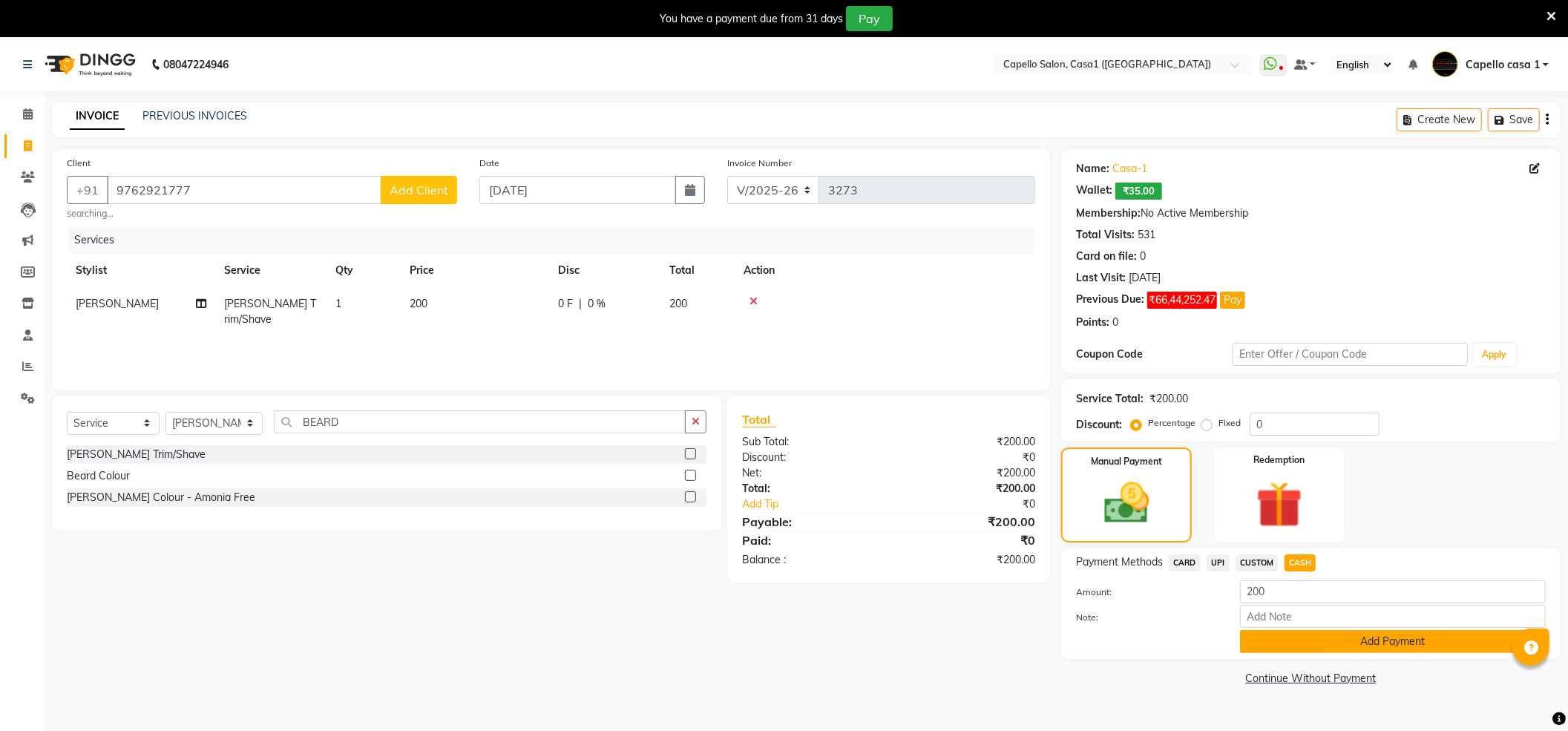
click at [1325, 646] on button "Add Payment" at bounding box center [1392, 641] width 305 height 23
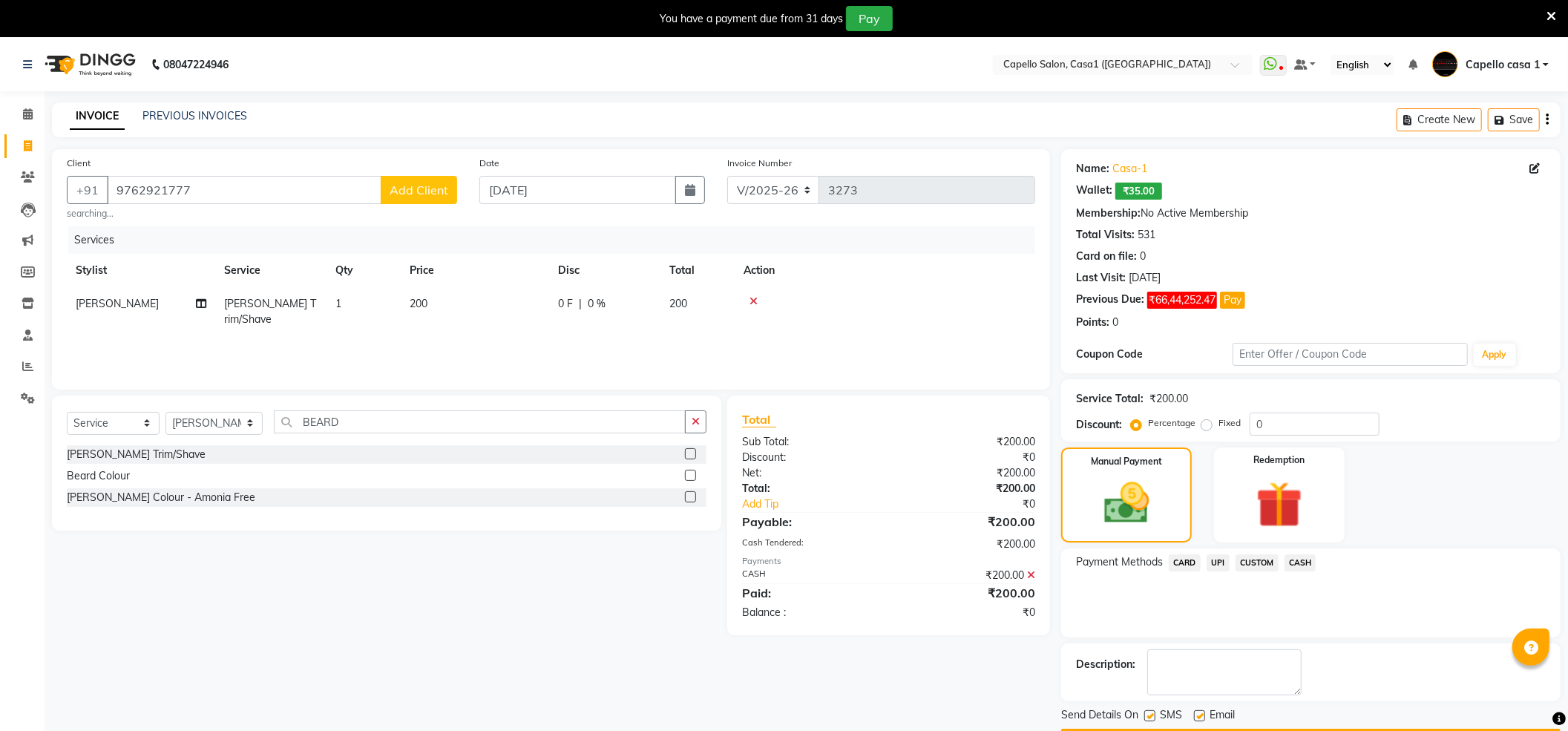
scroll to position [44, 0]
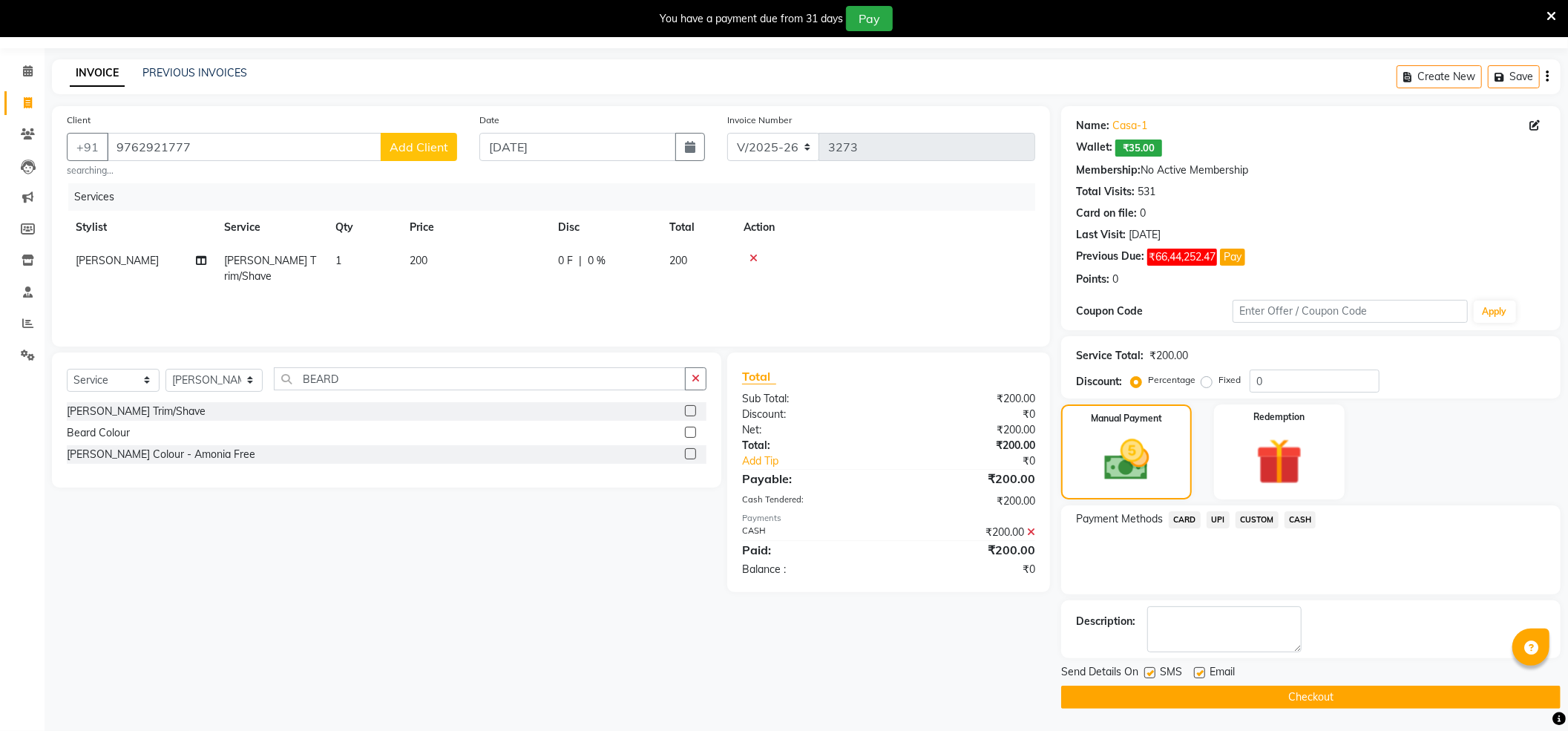
click at [1262, 693] on button "Checkout" at bounding box center [1311, 697] width 499 height 23
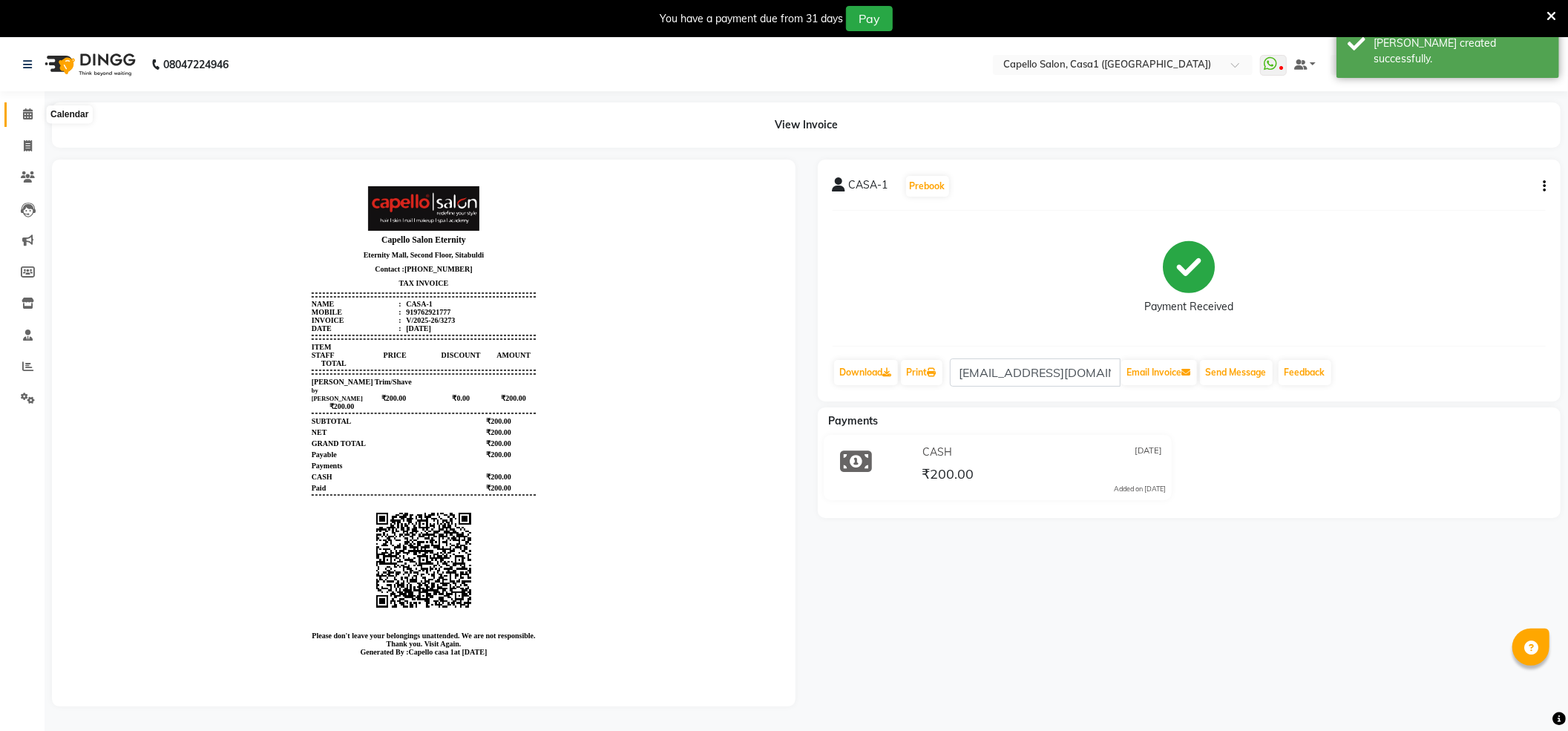
click at [29, 117] on icon at bounding box center [28, 114] width 10 height 12
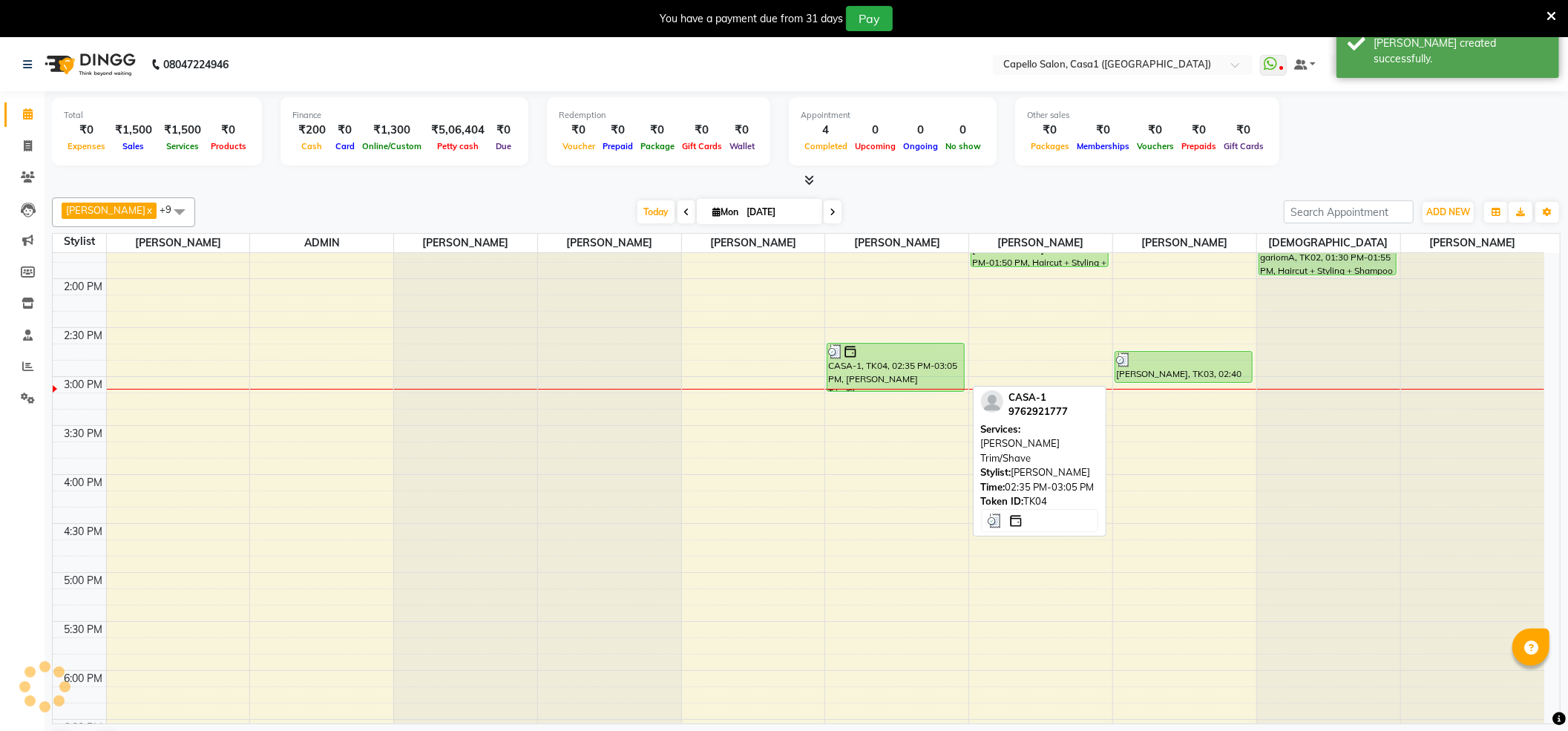
scroll to position [267, 0]
